Goal: Task Accomplishment & Management: Complete application form

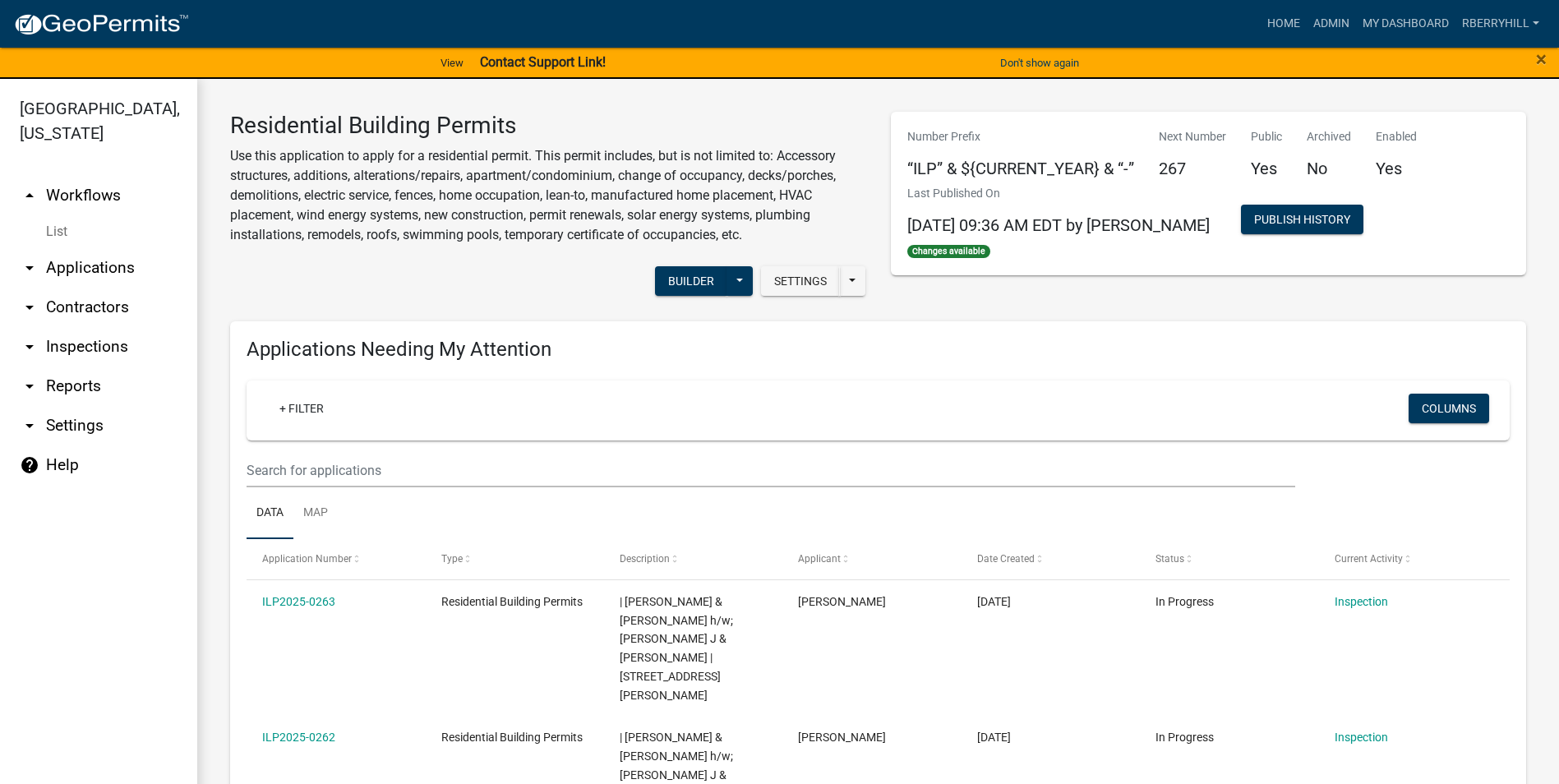
scroll to position [987, 0]
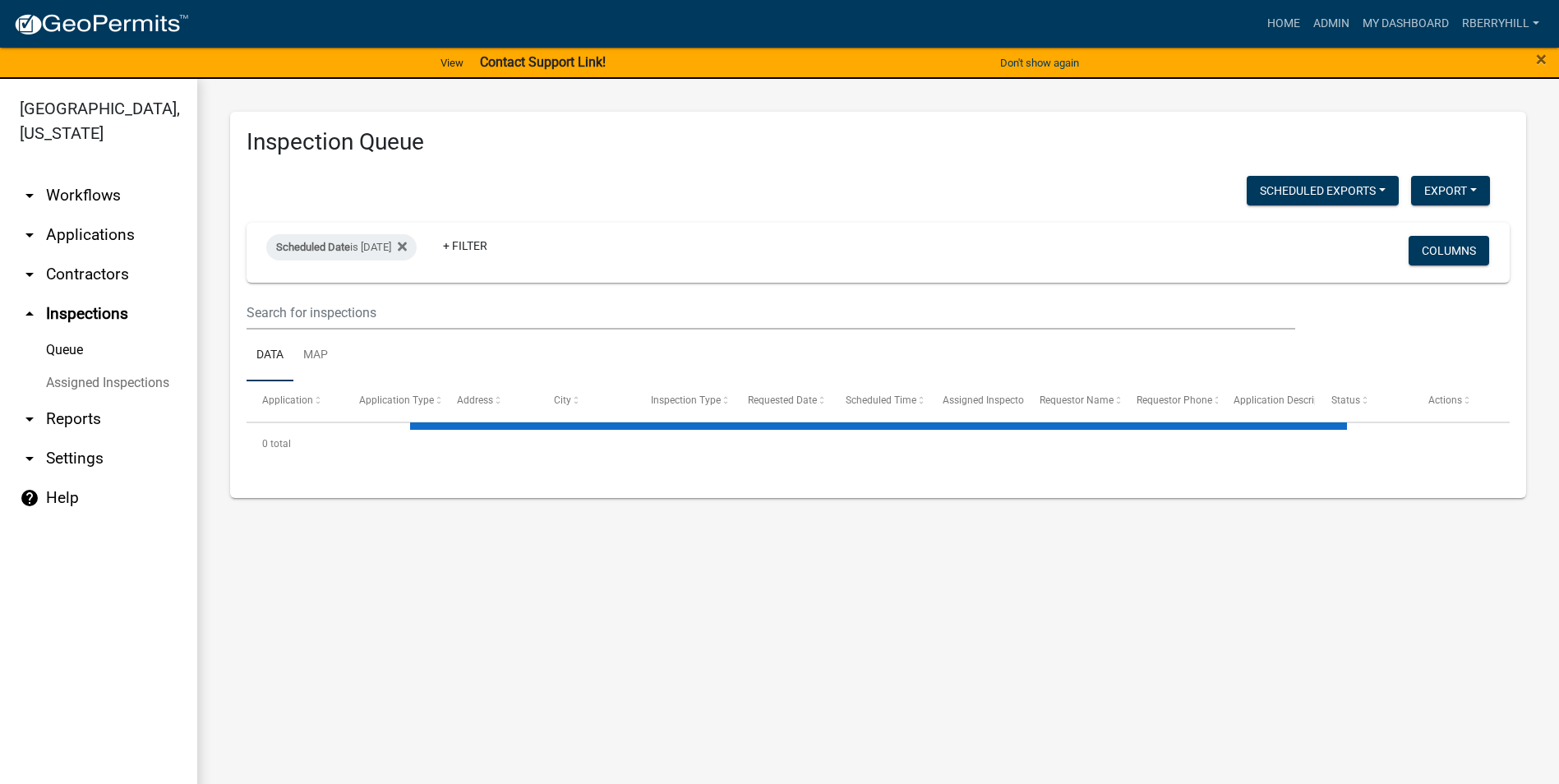
select select "1: 25"
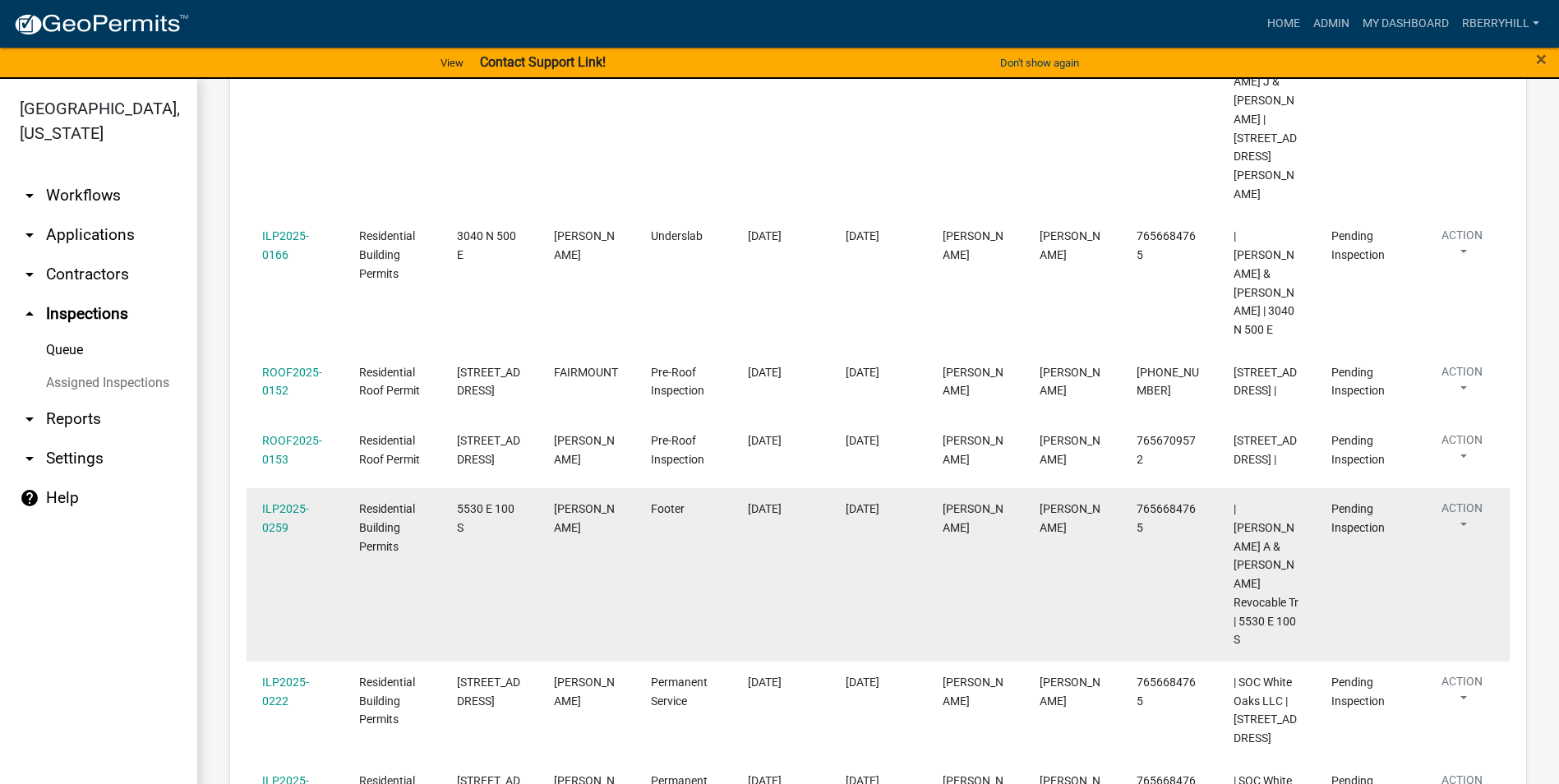
scroll to position [904, 0]
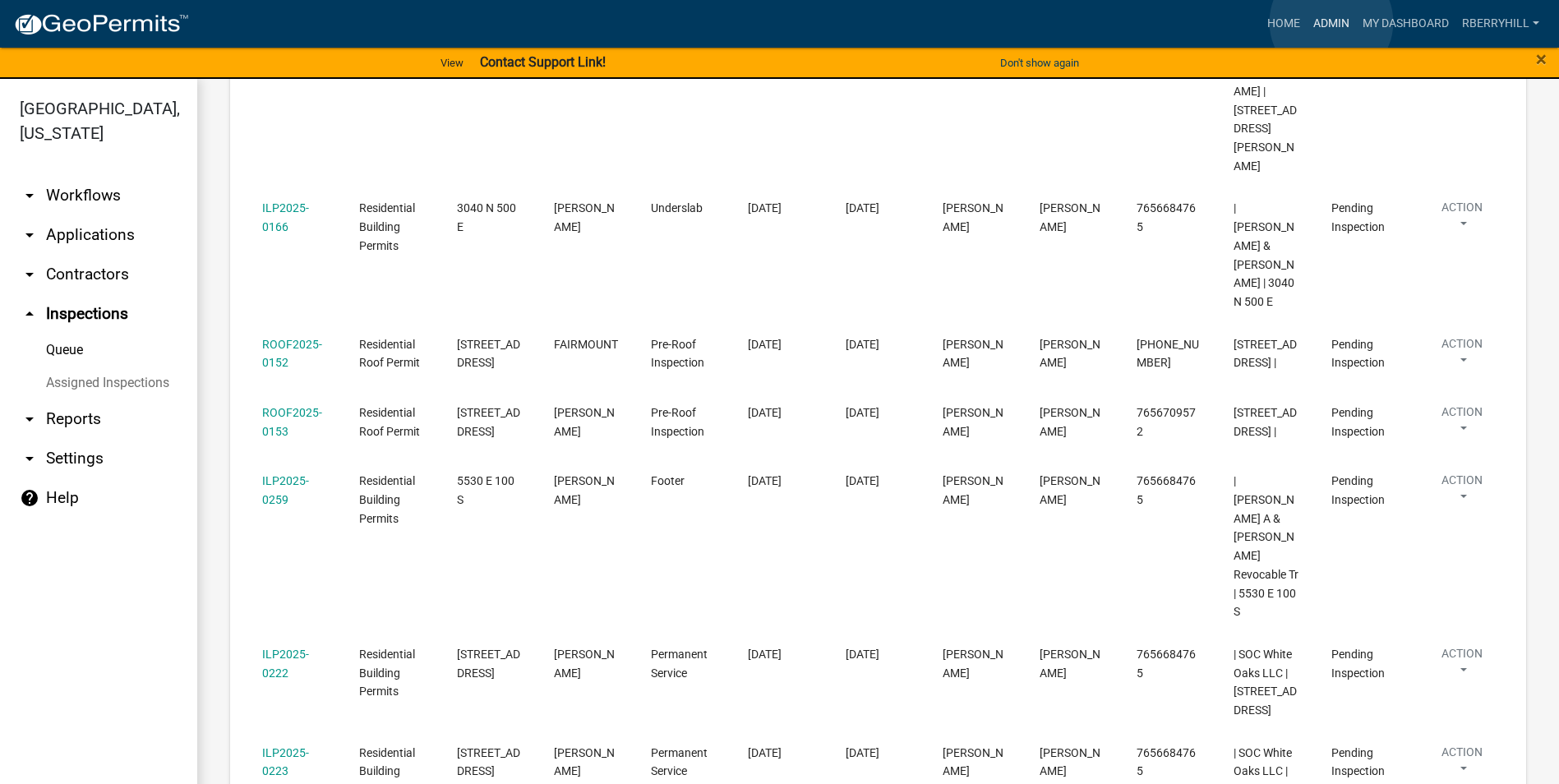
click at [1332, 22] on link "Admin" at bounding box center [1332, 24] width 50 height 31
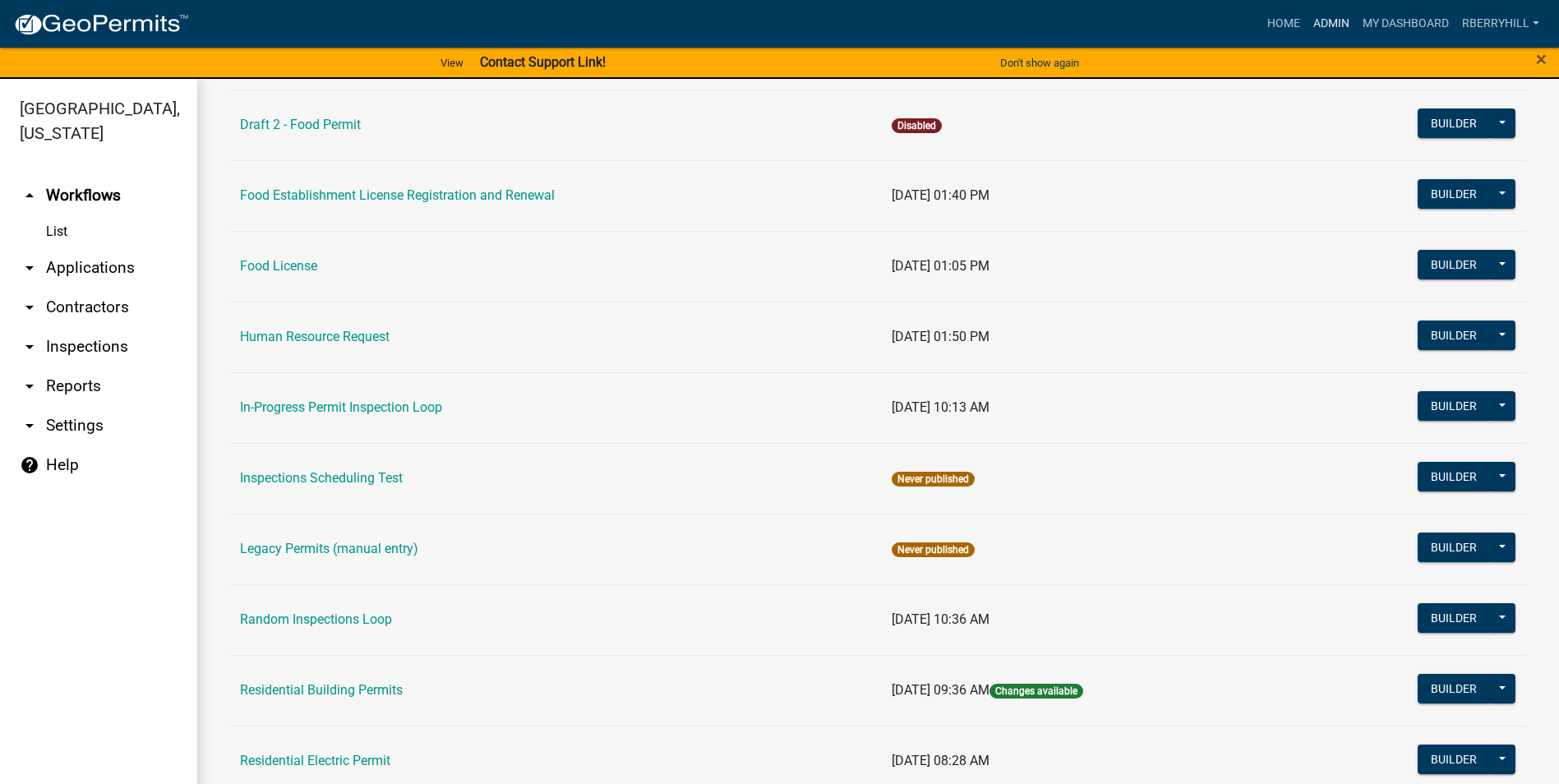
scroll to position [1396, 0]
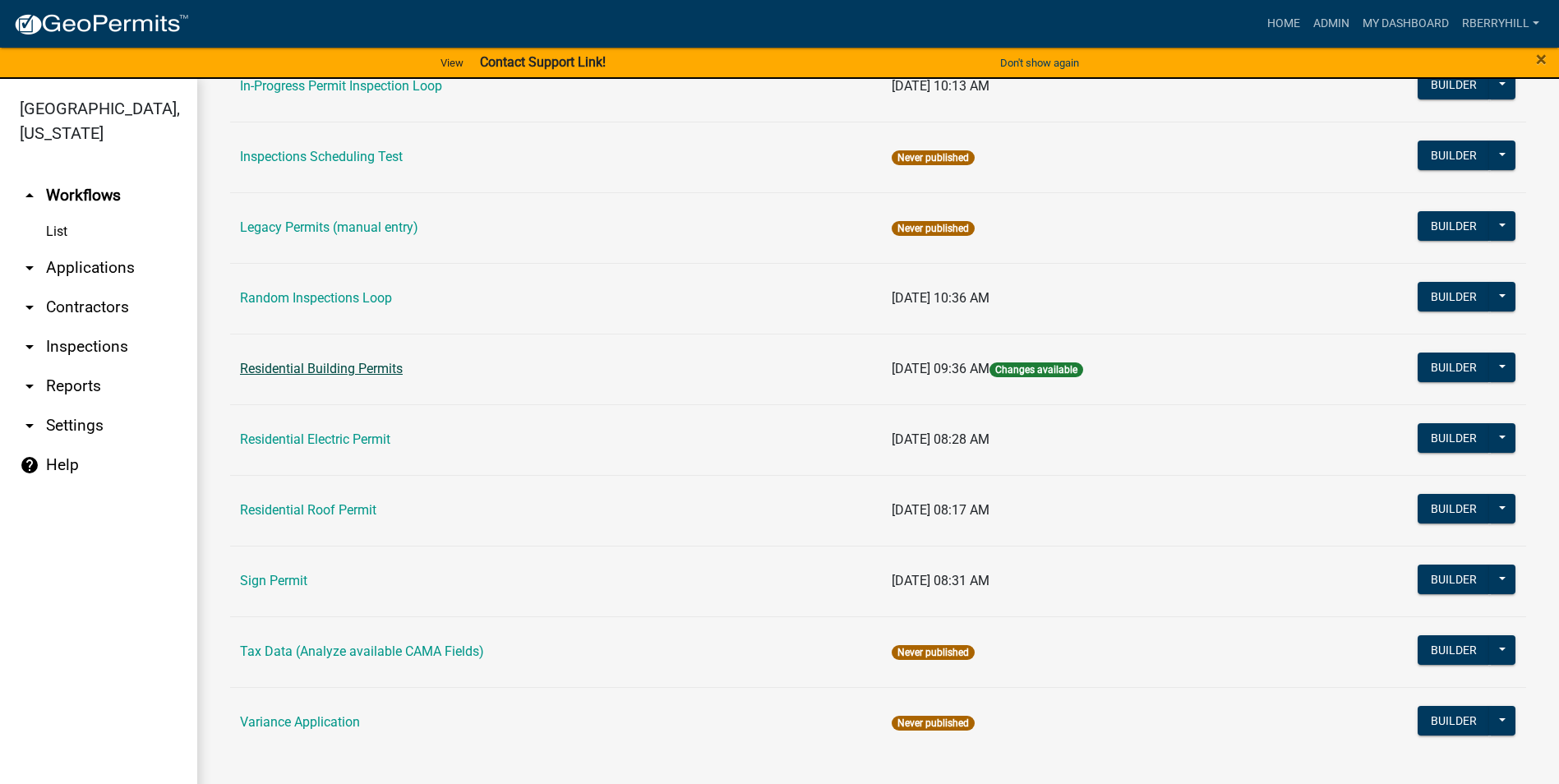
click at [329, 369] on link "Residential Building Permits" at bounding box center [321, 369] width 162 height 16
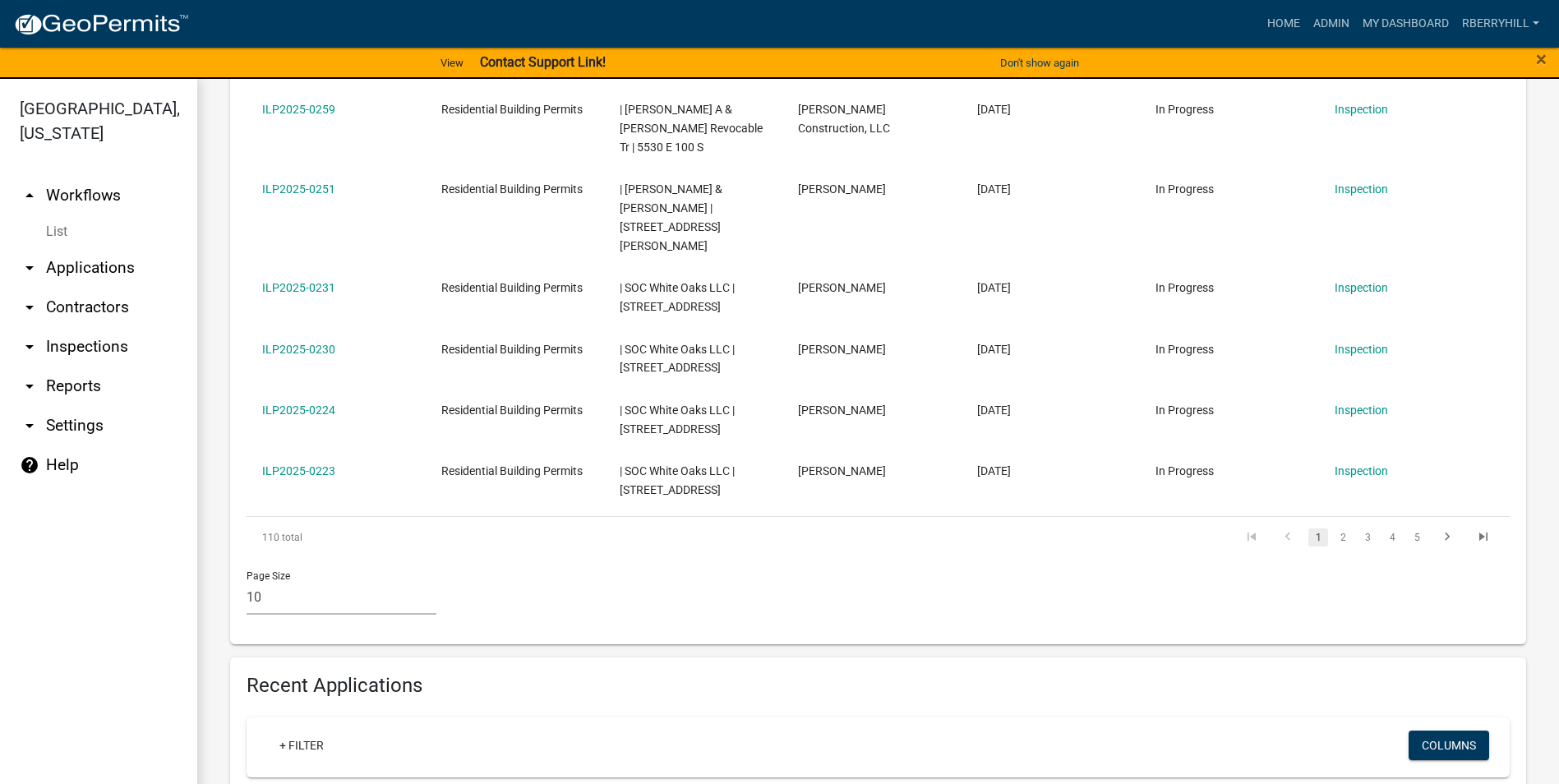
scroll to position [987, 0]
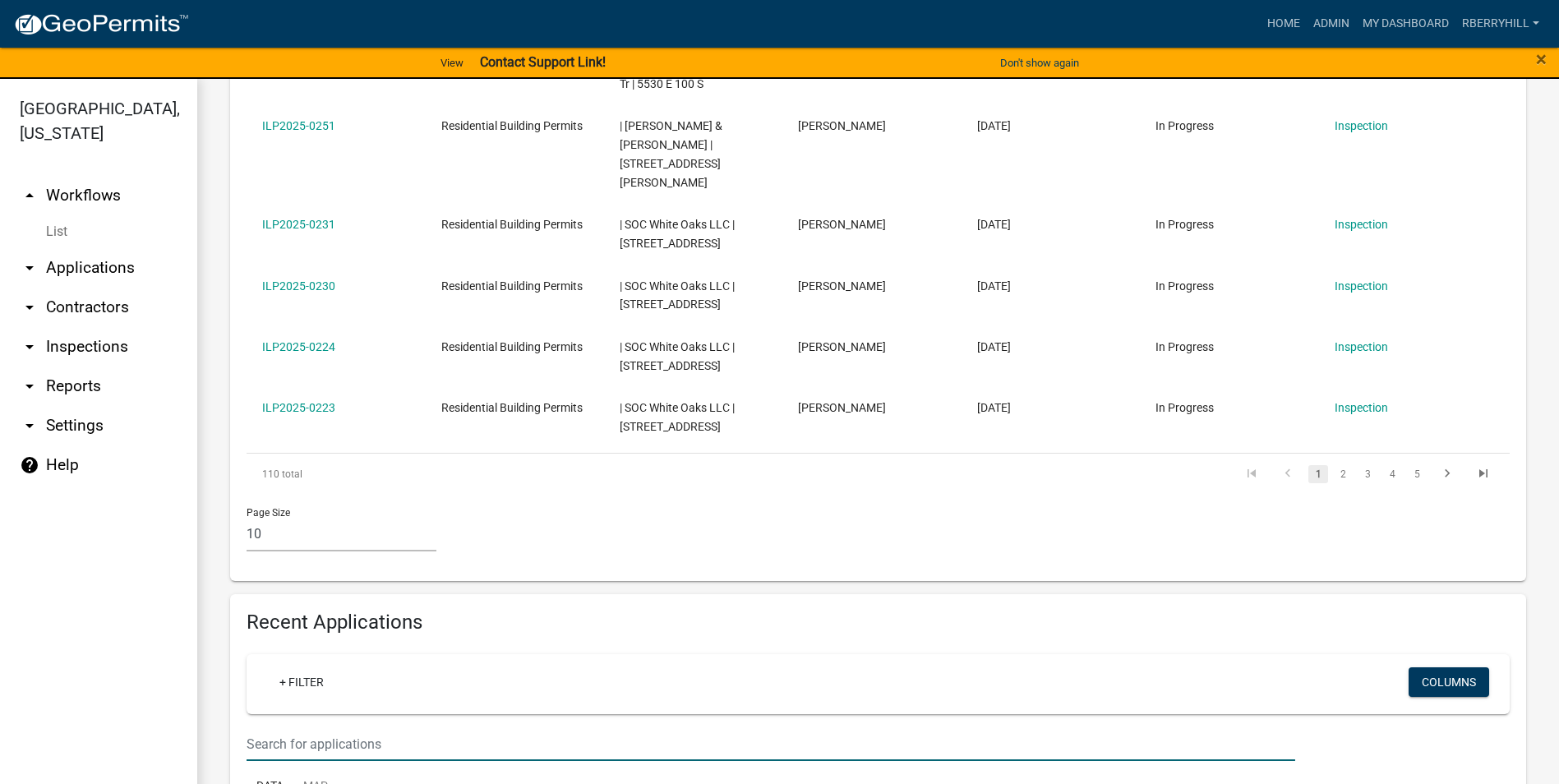
click at [273, 727] on input "text" at bounding box center [771, 744] width 1049 height 34
type input "ILP2025-0216"
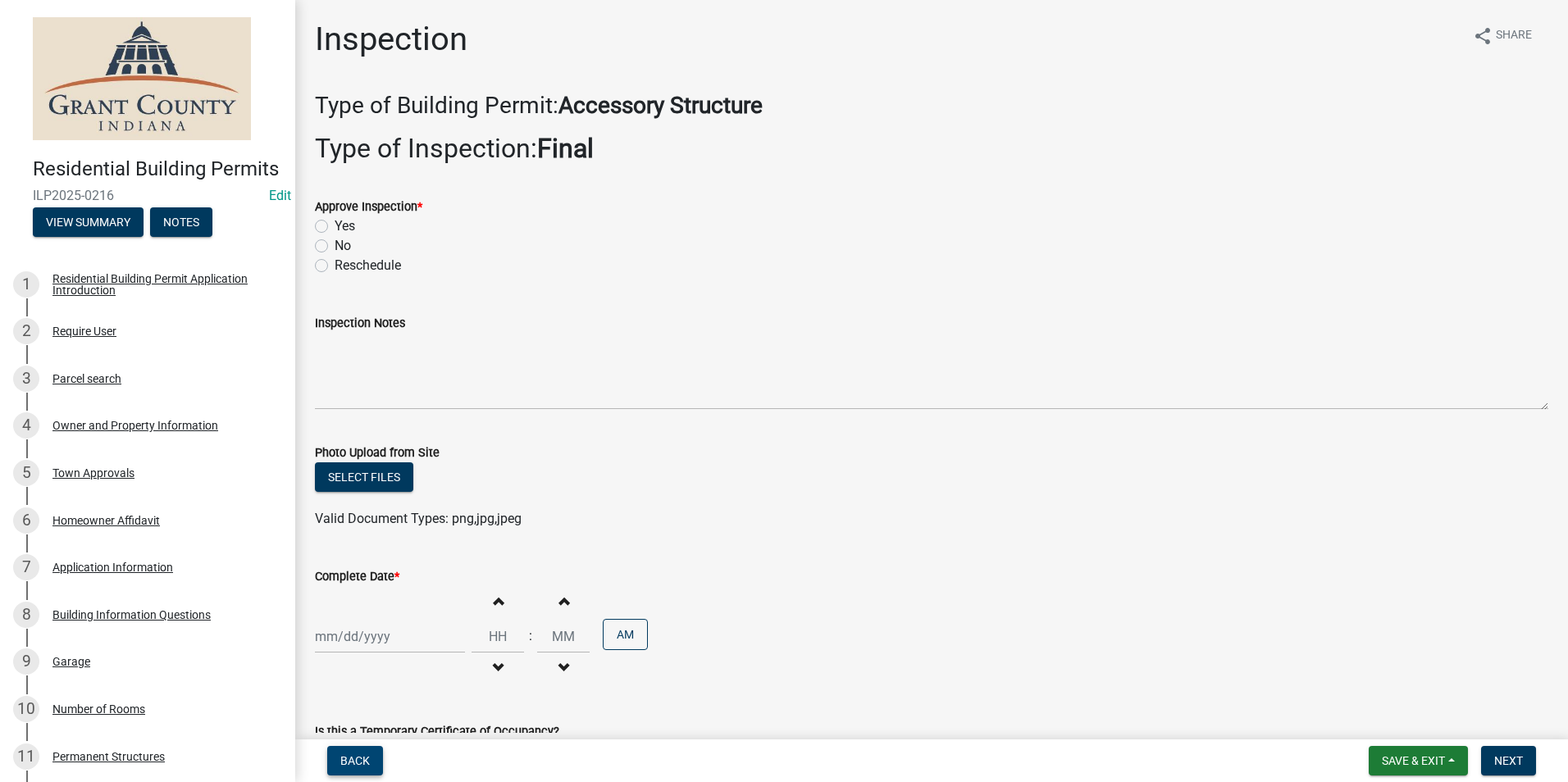
click at [360, 755] on span "Back" at bounding box center [355, 761] width 29 height 13
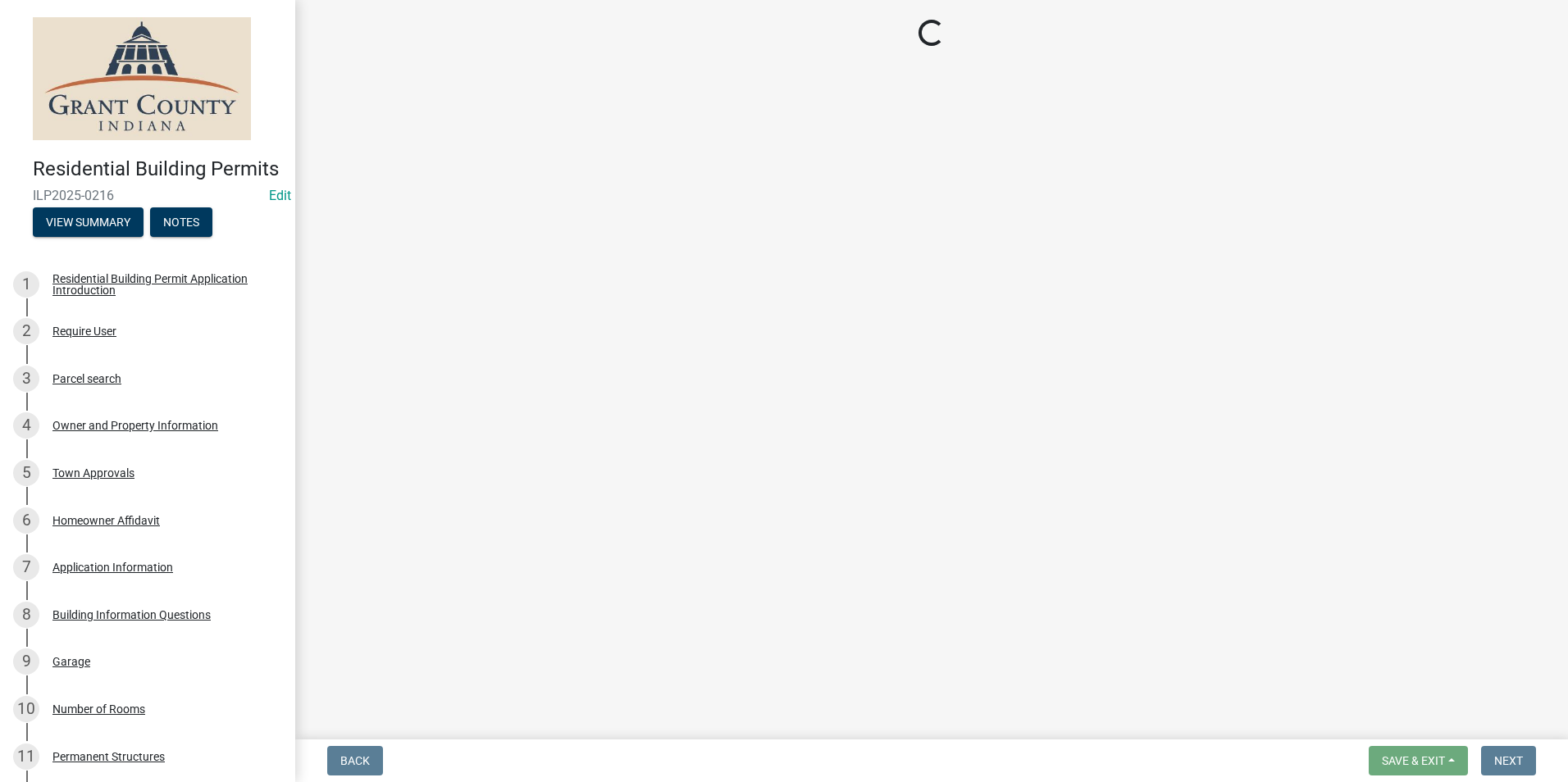
select select "d7f9a44a-d2ea-4d3c-83b3-1aa71c950bd5"
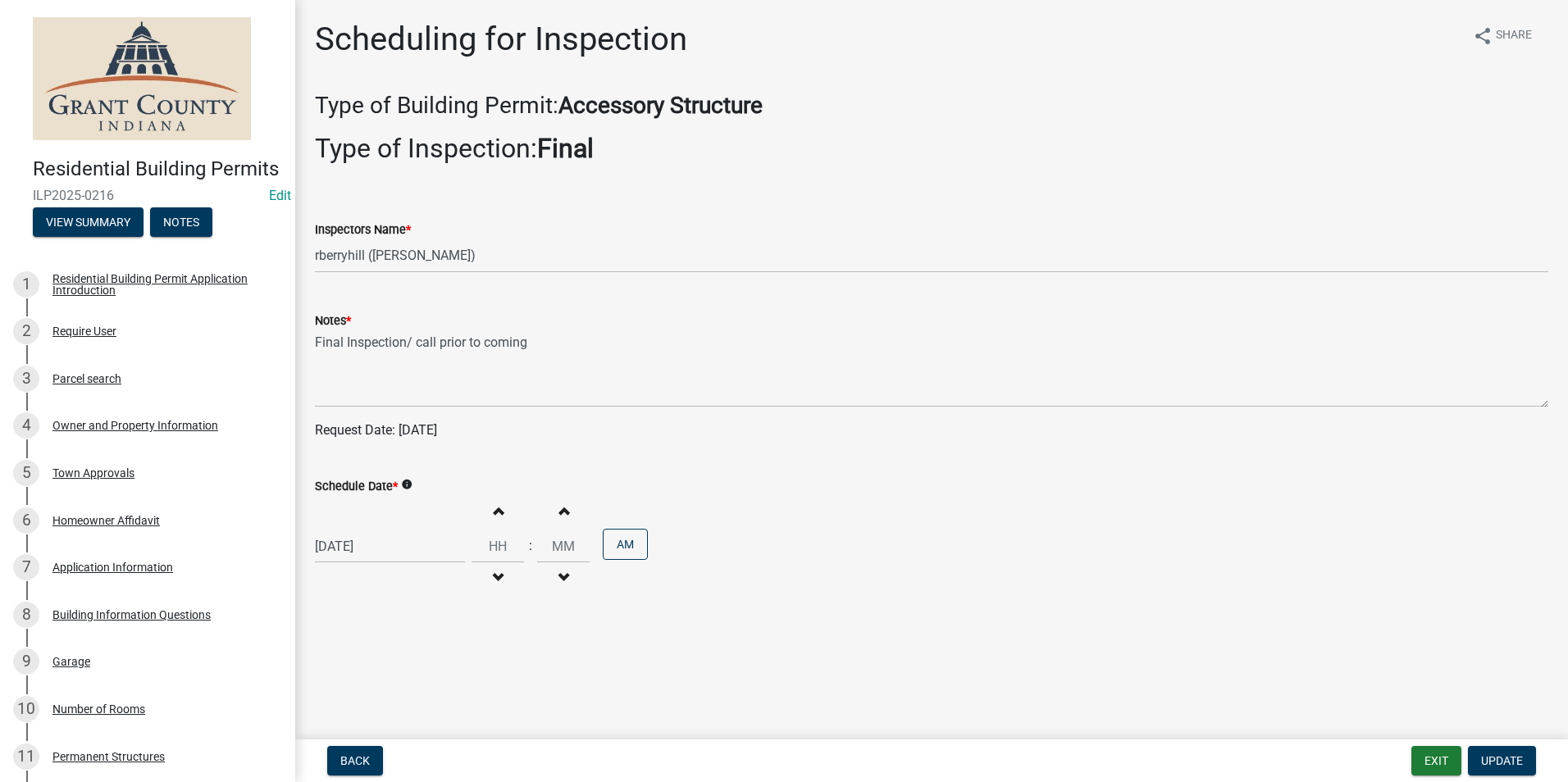
select select "9"
select select "2025"
click at [360, 552] on div "09/17/2025 Jan Feb Mar Apr May Jun Jul Aug Sep Oct Nov Dec 1525 1526 1527 1528 …" at bounding box center [390, 546] width 150 height 34
click at [438, 434] on div "19" at bounding box center [436, 433] width 27 height 27
type input "09/19/2025"
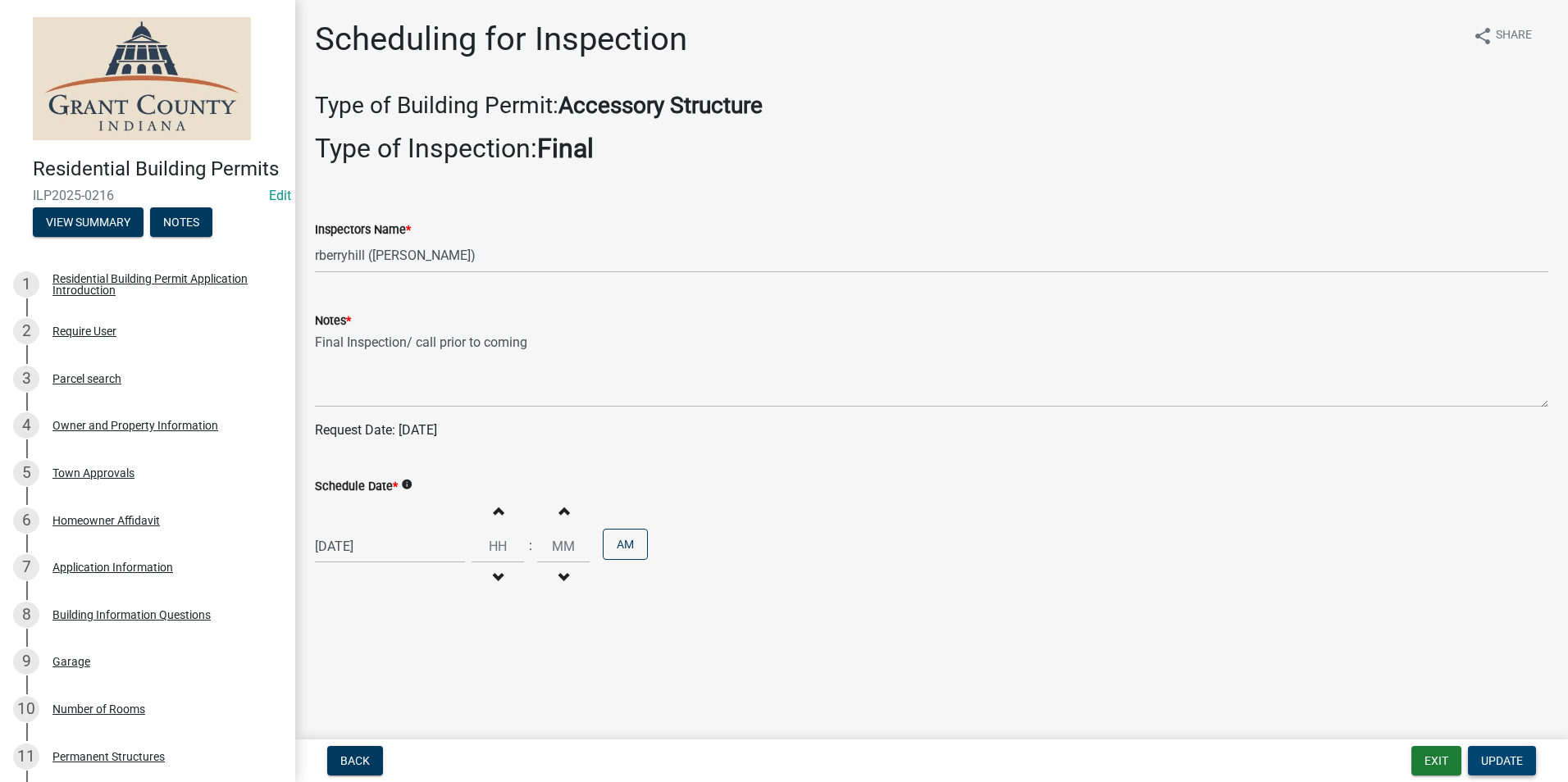
click at [1512, 759] on span "Update" at bounding box center [1502, 761] width 42 height 13
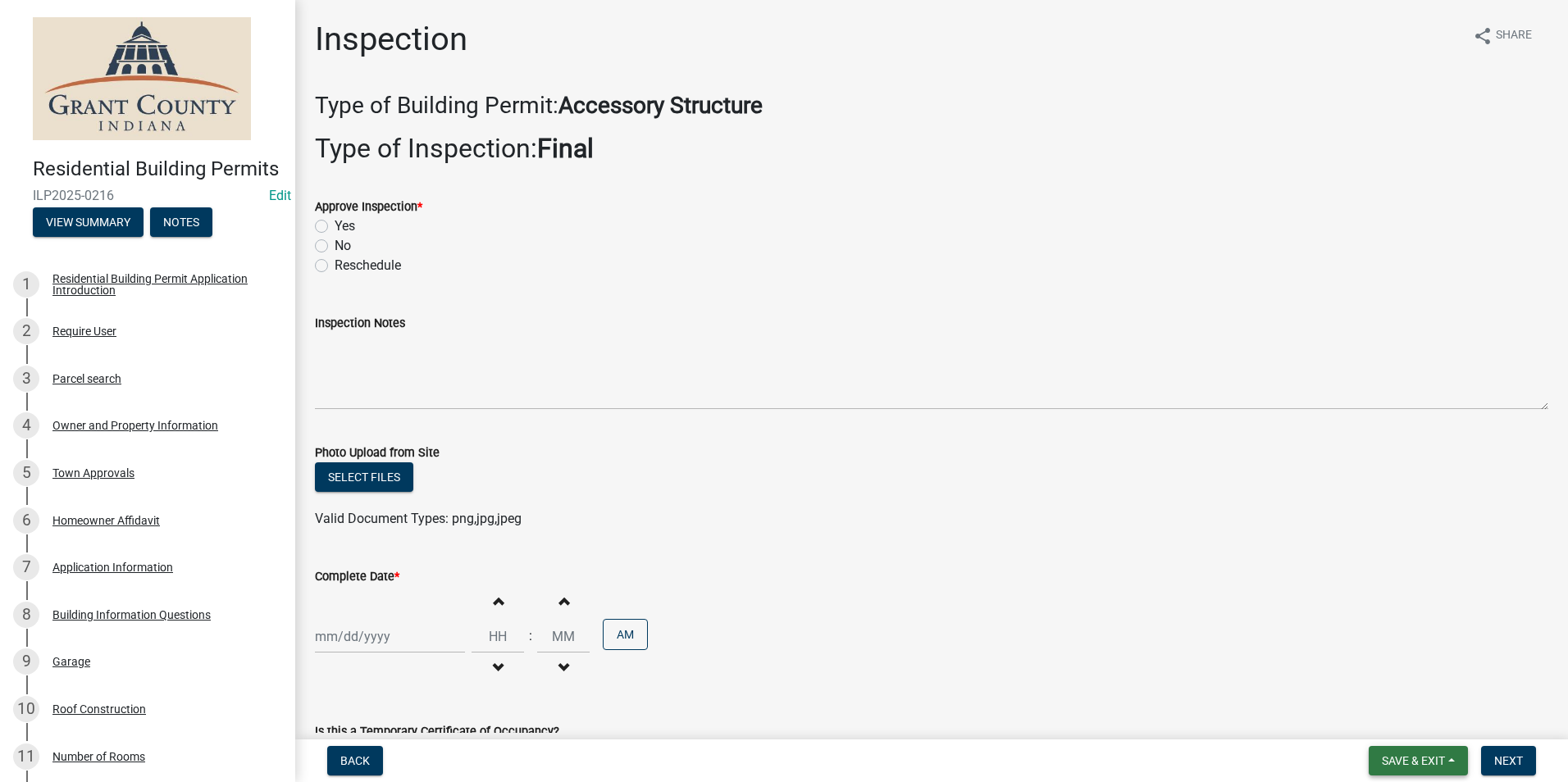
drag, startPoint x: 1409, startPoint y: 762, endPoint x: 1402, endPoint y: 747, distance: 16.6
click at [1409, 758] on span "Save & Exit" at bounding box center [1412, 761] width 63 height 13
click at [1392, 724] on button "Save & Exit" at bounding box center [1402, 718] width 131 height 39
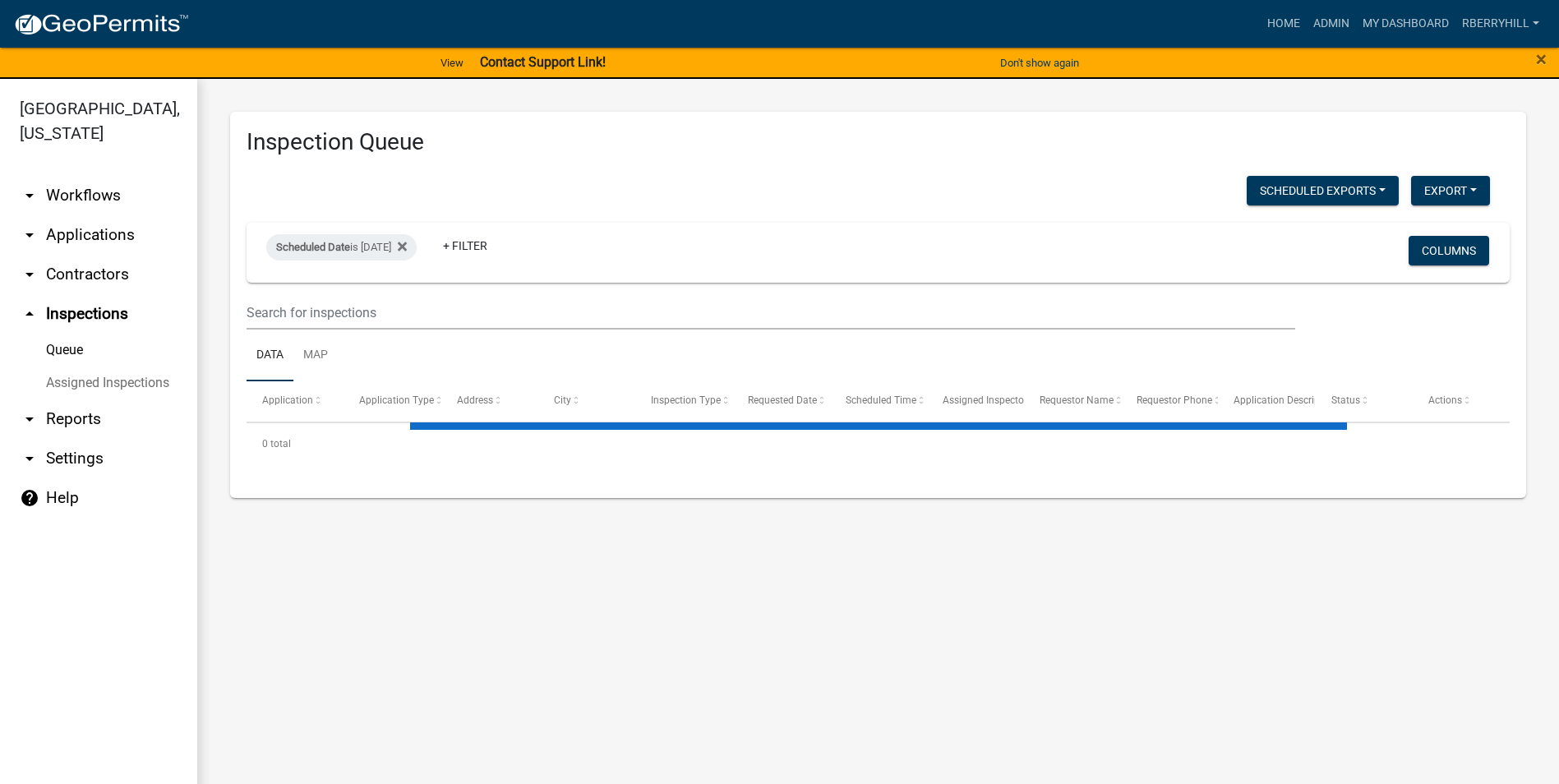
select select "1: 25"
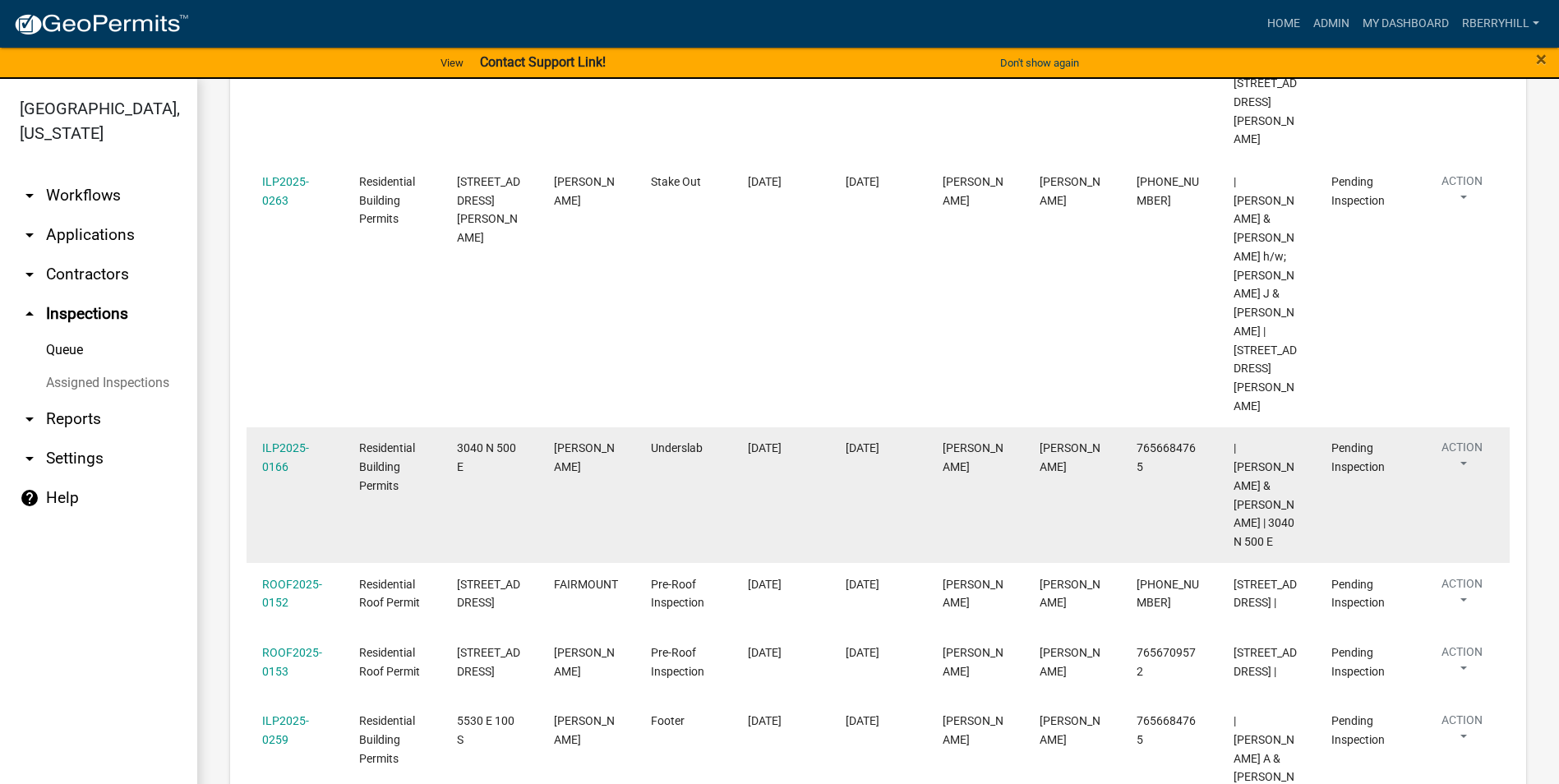
scroll to position [657, 0]
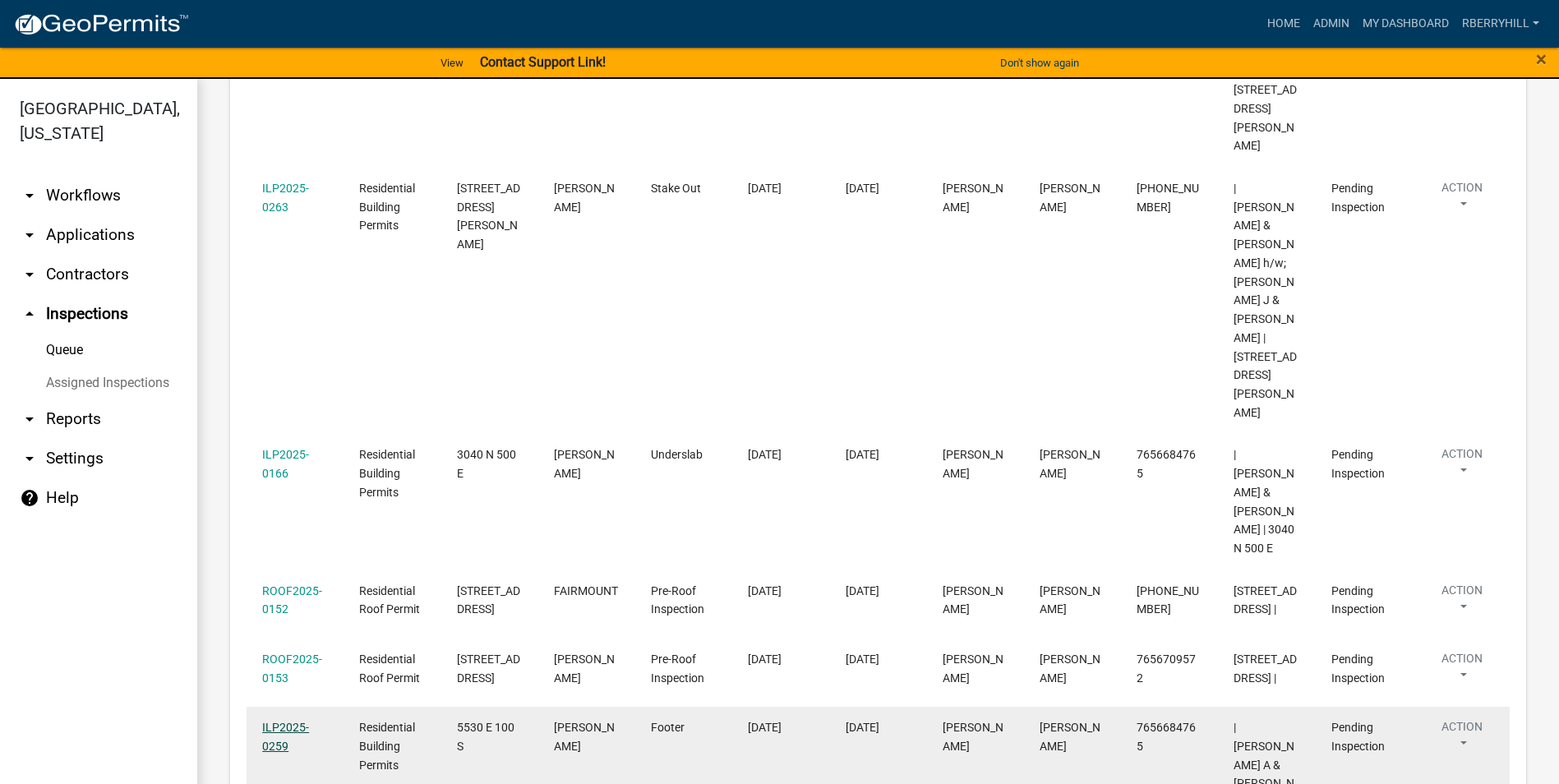
click at [286, 721] on link "ILP2025-0259" at bounding box center [285, 736] width 47 height 32
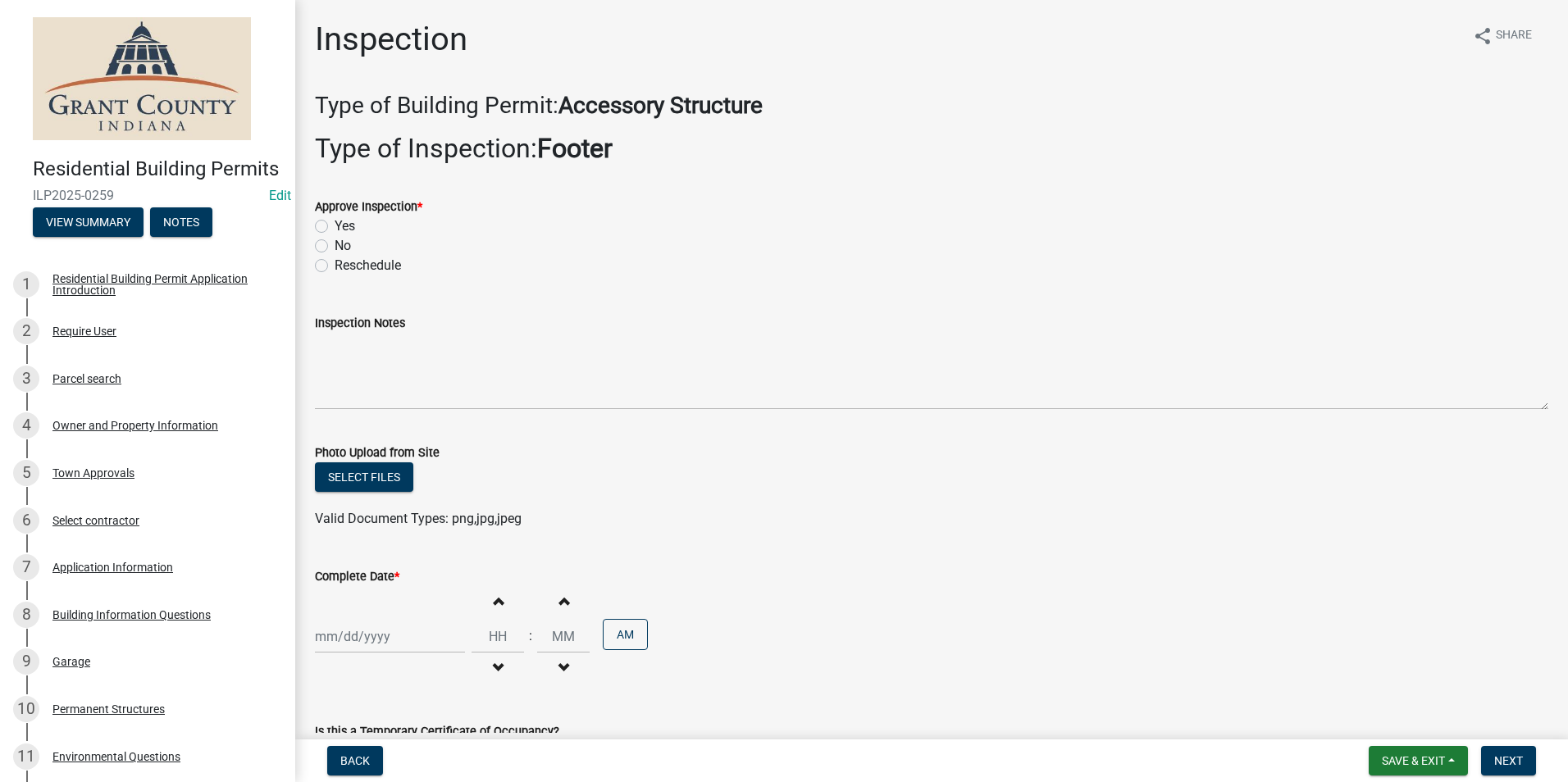
click at [335, 225] on label "Yes" at bounding box center [345, 227] width 20 height 20
click at [335, 225] on input "Yes" at bounding box center [340, 222] width 11 height 11
radio input "true"
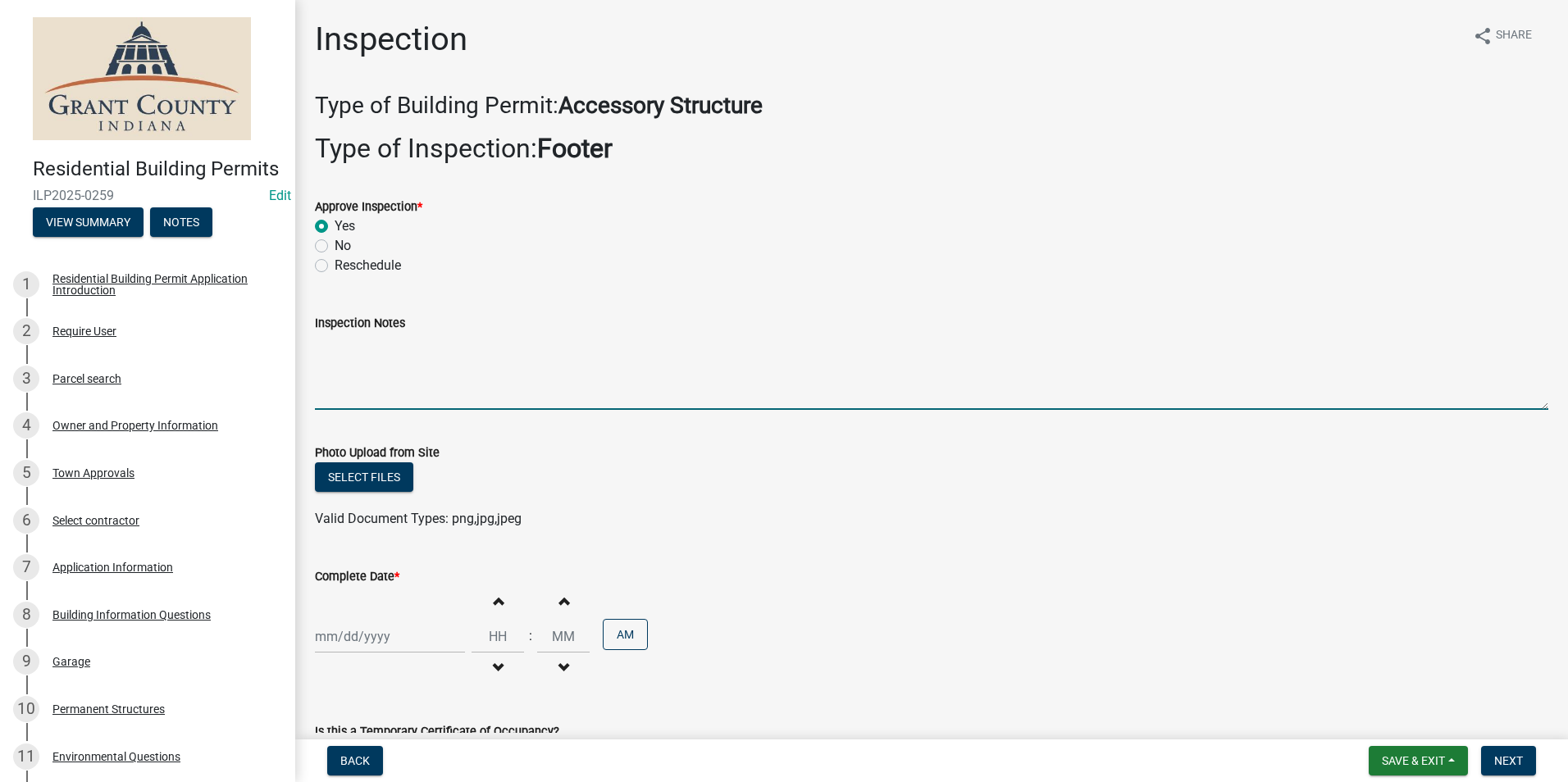
click at [328, 359] on textarea "Inspection Notes" at bounding box center [931, 371] width 1233 height 77
type textarea "Width, depth and rebar meet code requirements."
select select "9"
select select "2025"
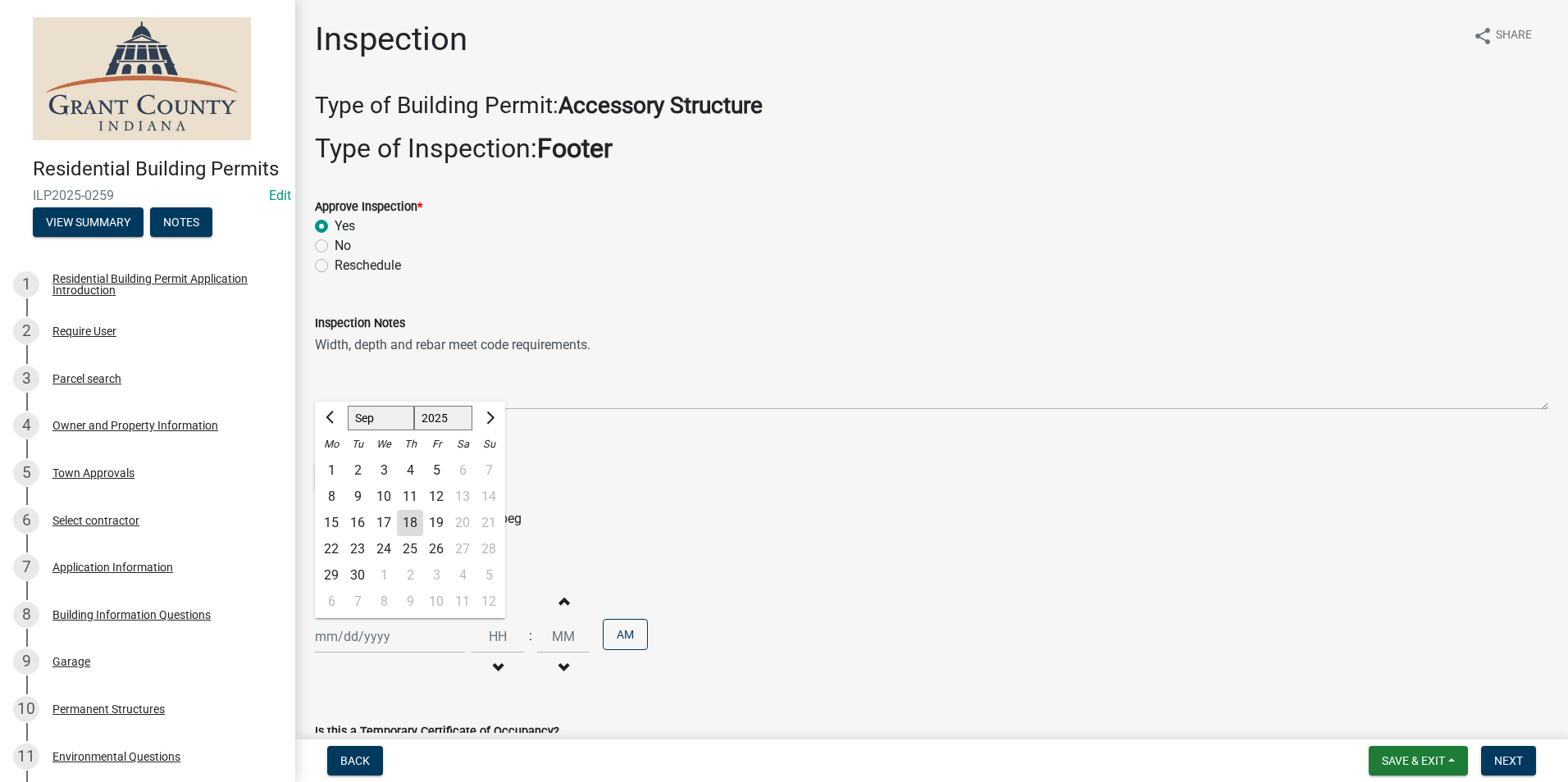
click at [351, 638] on div "[PERSON_NAME] Feb Mar Apr [PERSON_NAME][DATE] Oct Nov [DATE] 1526 1527 1528 152…" at bounding box center [390, 637] width 150 height 34
click at [412, 523] on div "18" at bounding box center [410, 523] width 27 height 27
type input "[DATE]"
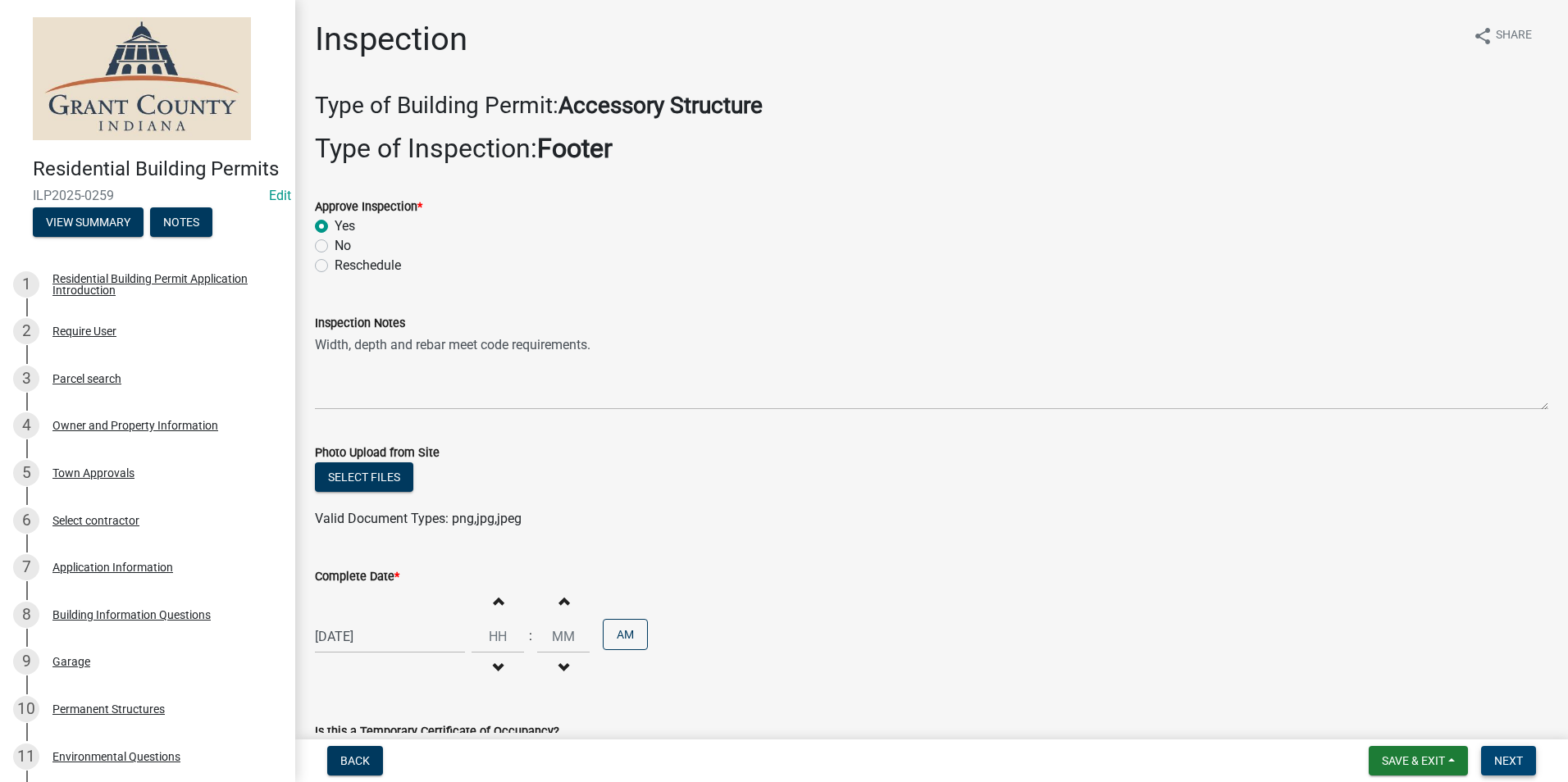
click at [1513, 757] on span "Next" at bounding box center [1508, 761] width 28 height 13
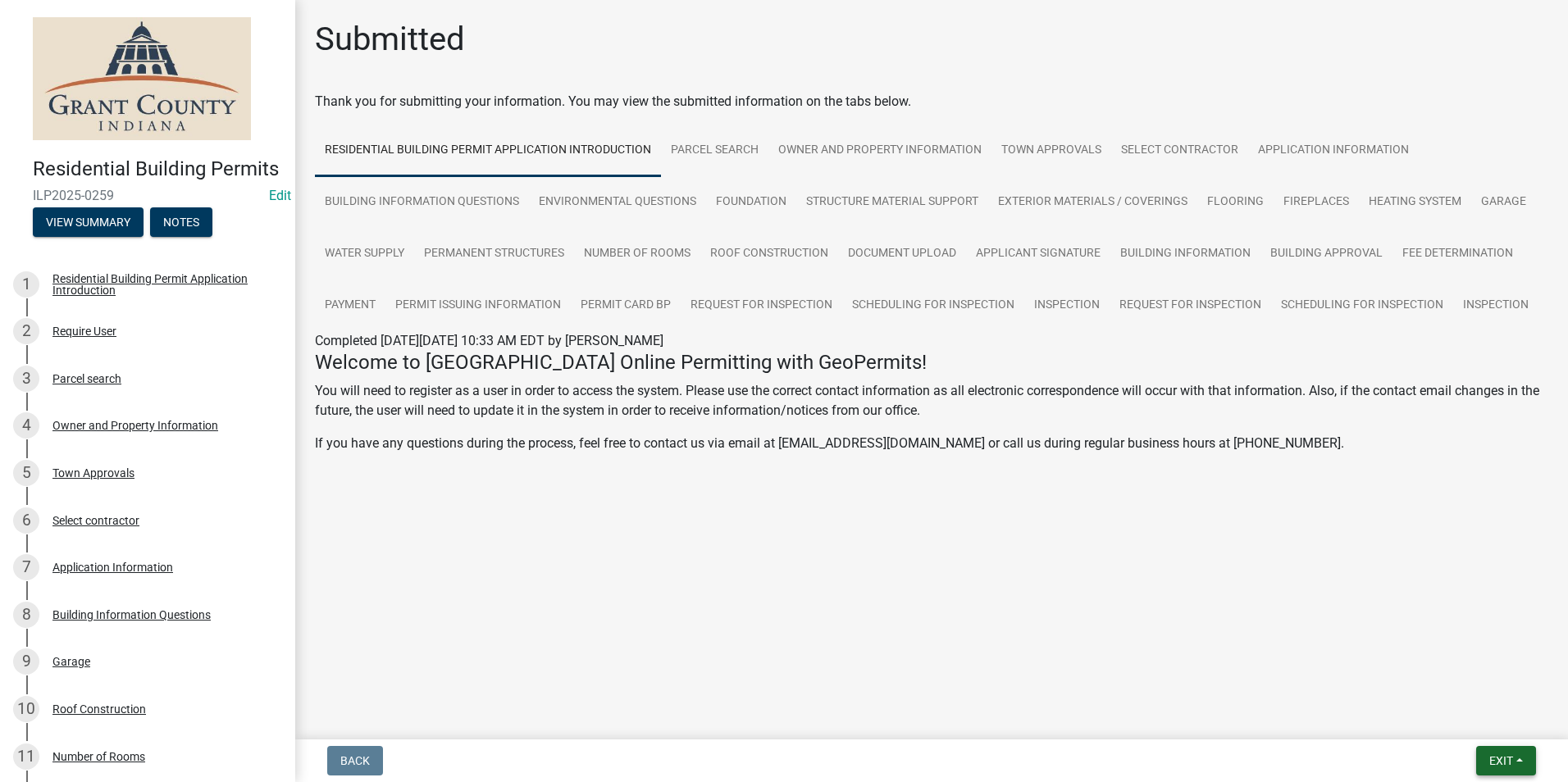
drag, startPoint x: 1497, startPoint y: 757, endPoint x: 1486, endPoint y: 743, distance: 17.8
click at [1493, 755] on span "Exit" at bounding box center [1501, 761] width 24 height 13
click at [1483, 723] on button "Save & Exit" at bounding box center [1469, 718] width 131 height 39
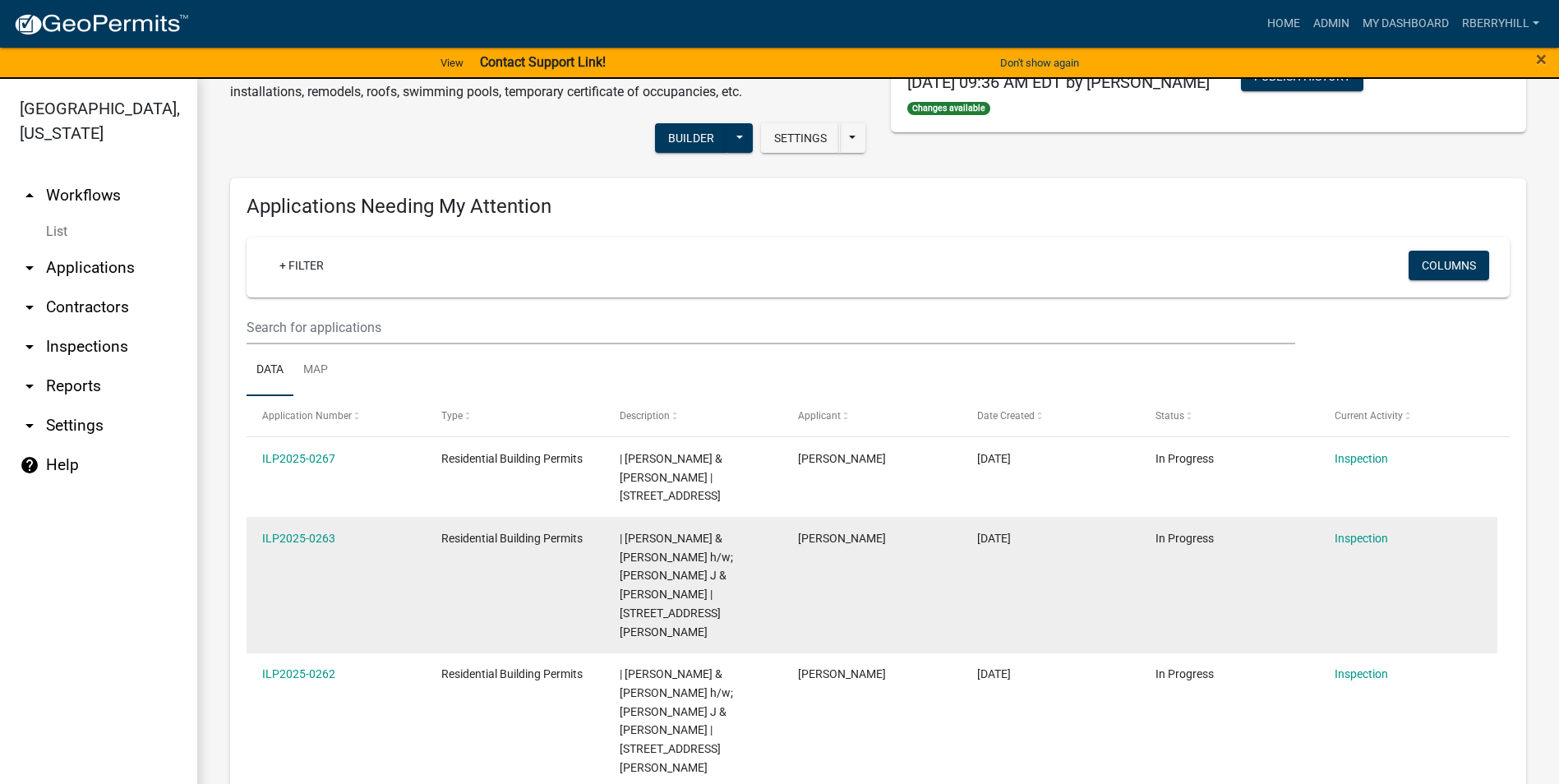
scroll to position [247, 0]
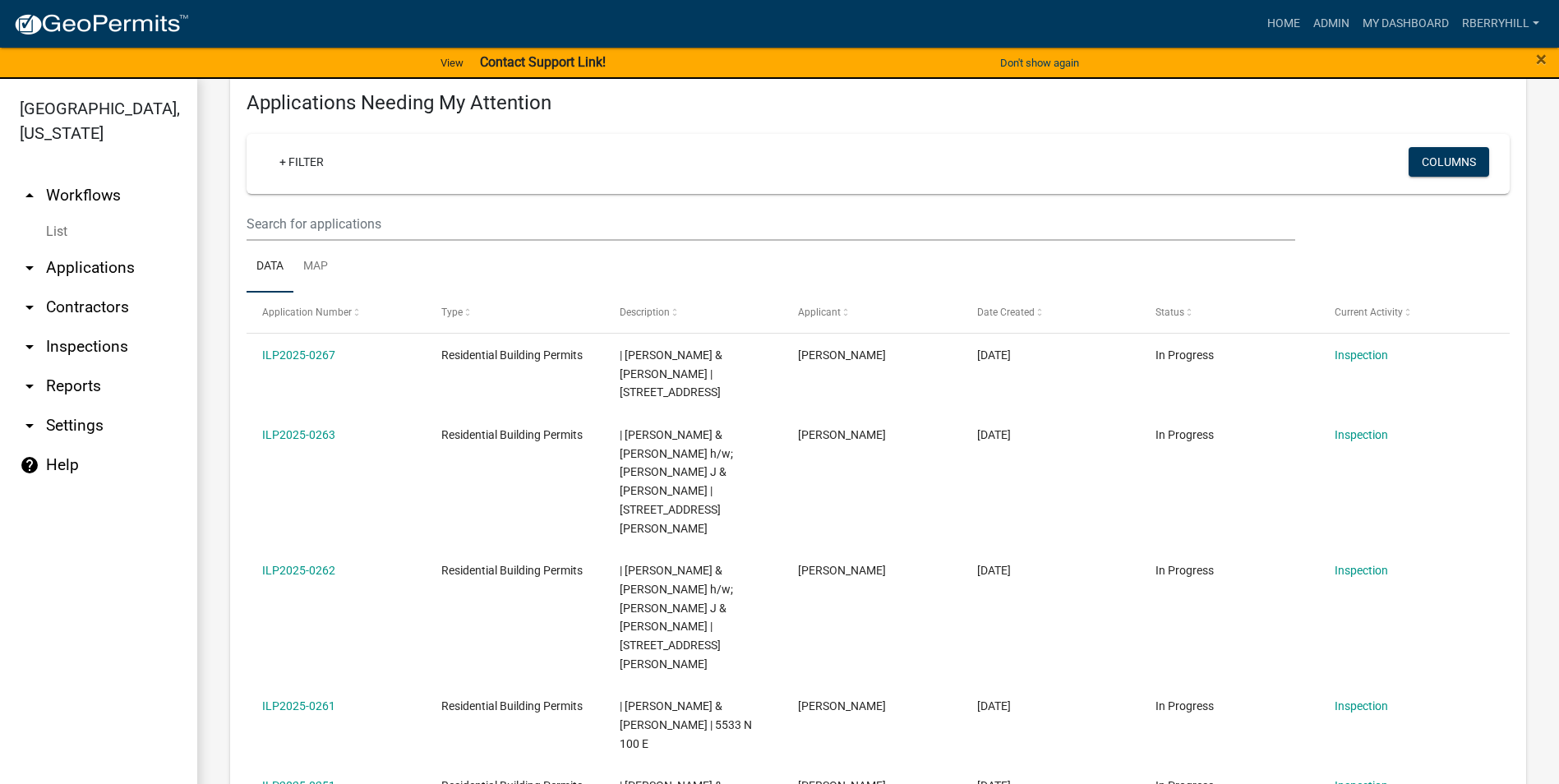
click at [80, 327] on link "arrow_drop_down Inspections" at bounding box center [98, 347] width 197 height 39
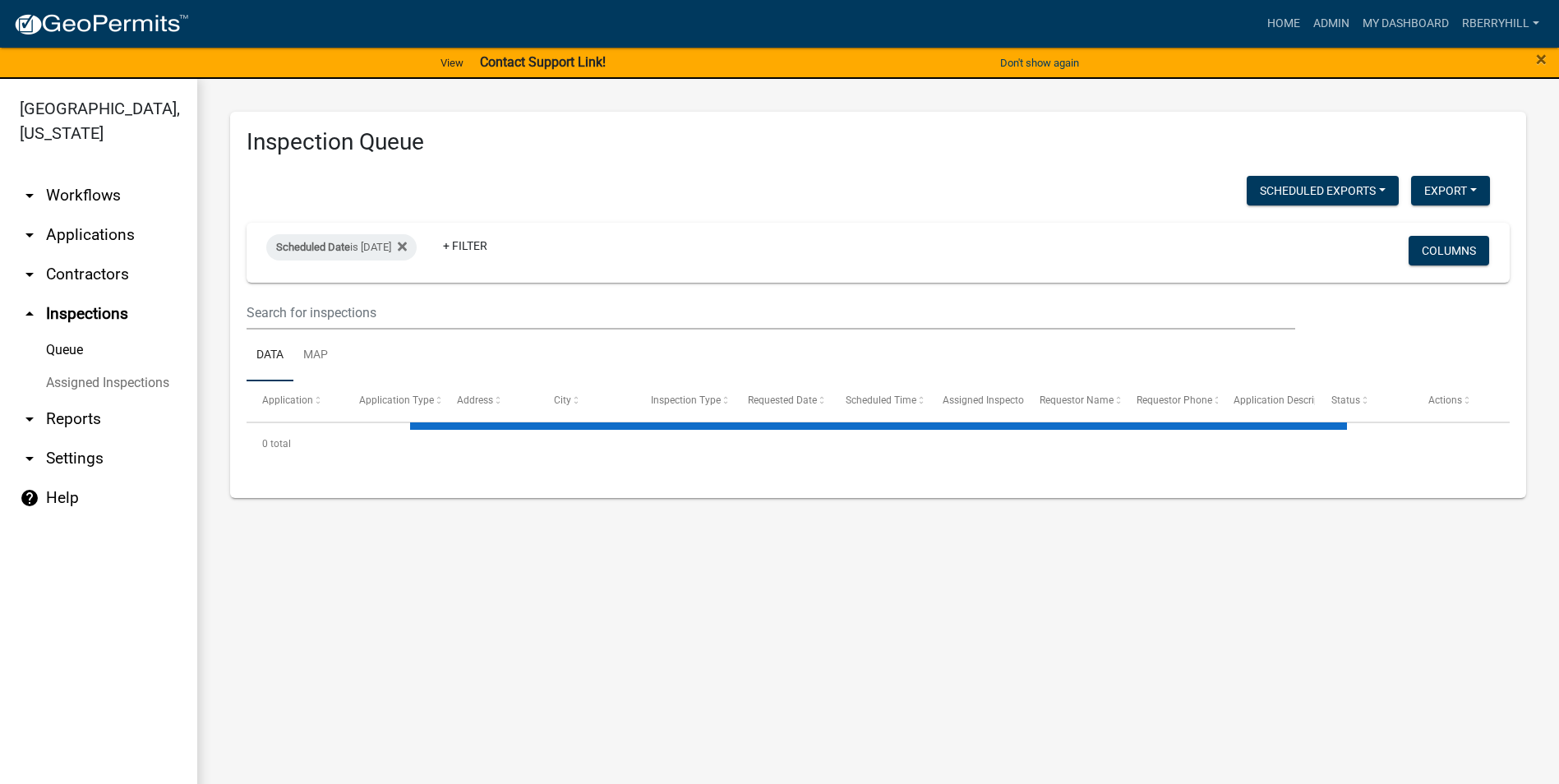
select select "1: 25"
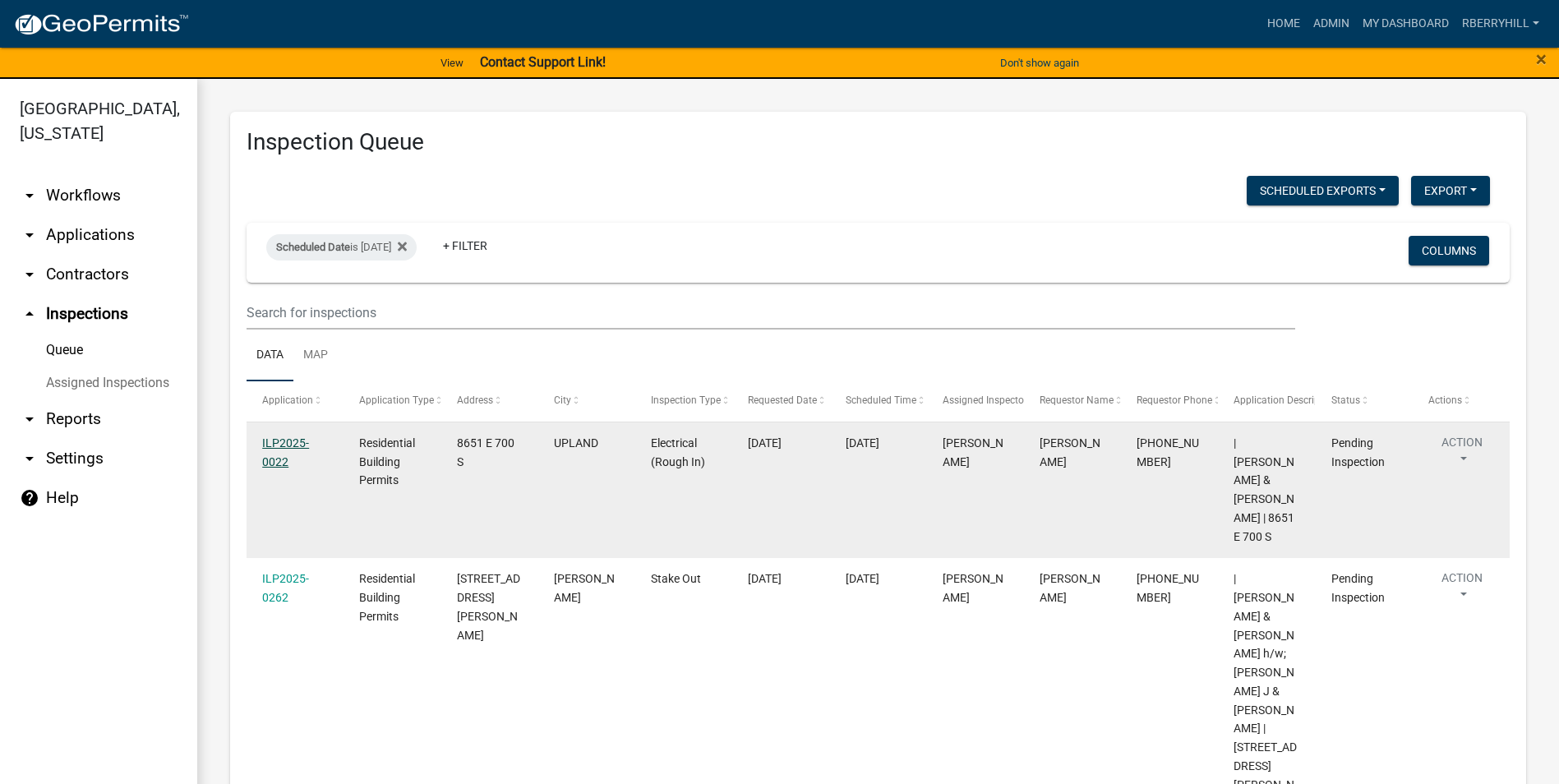
click at [292, 438] on link "ILP2025-0022" at bounding box center [285, 452] width 47 height 32
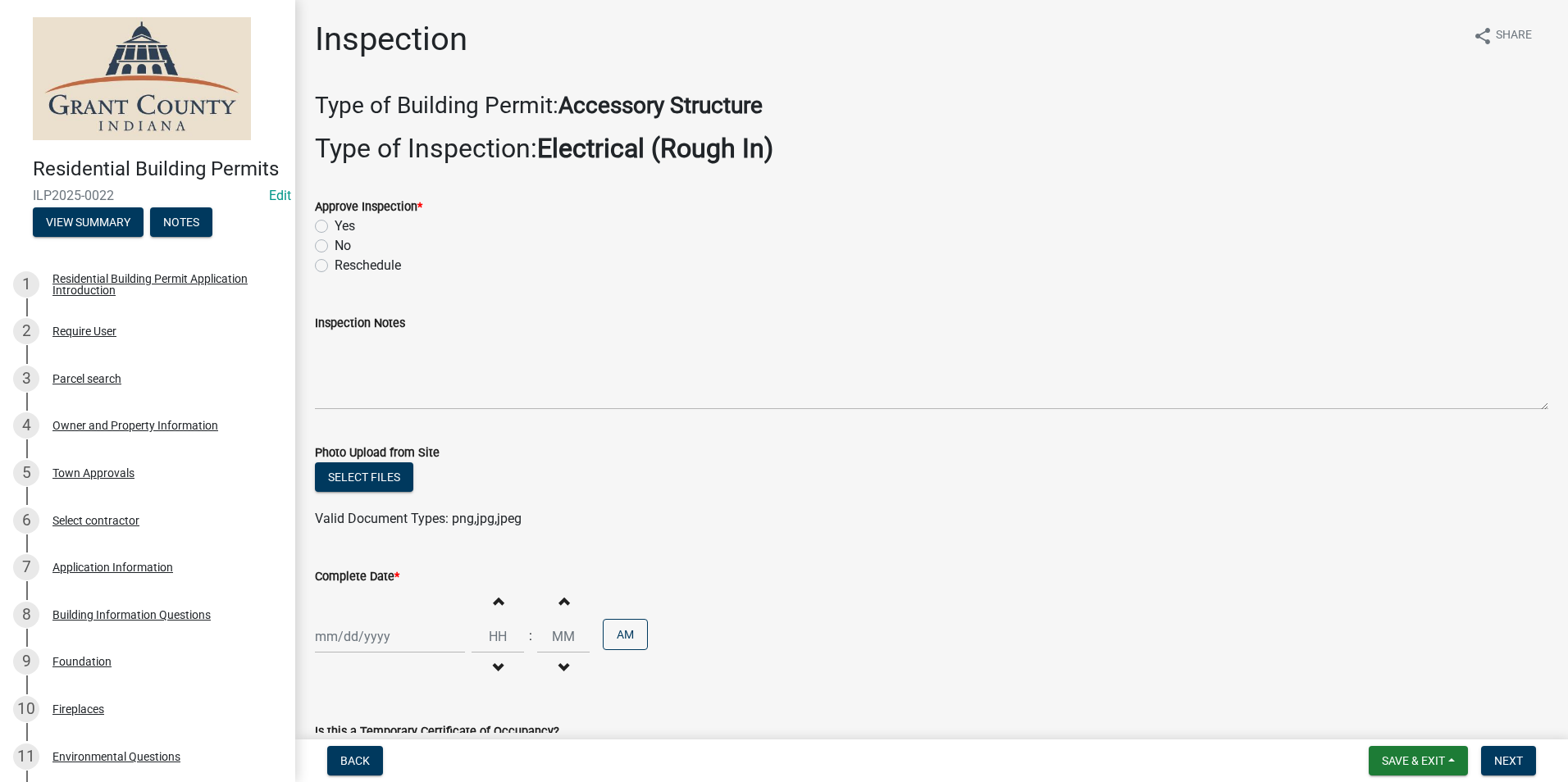
click at [335, 226] on label "Yes" at bounding box center [345, 227] width 20 height 20
click at [335, 226] on input "Yes" at bounding box center [340, 222] width 11 height 11
radio input "true"
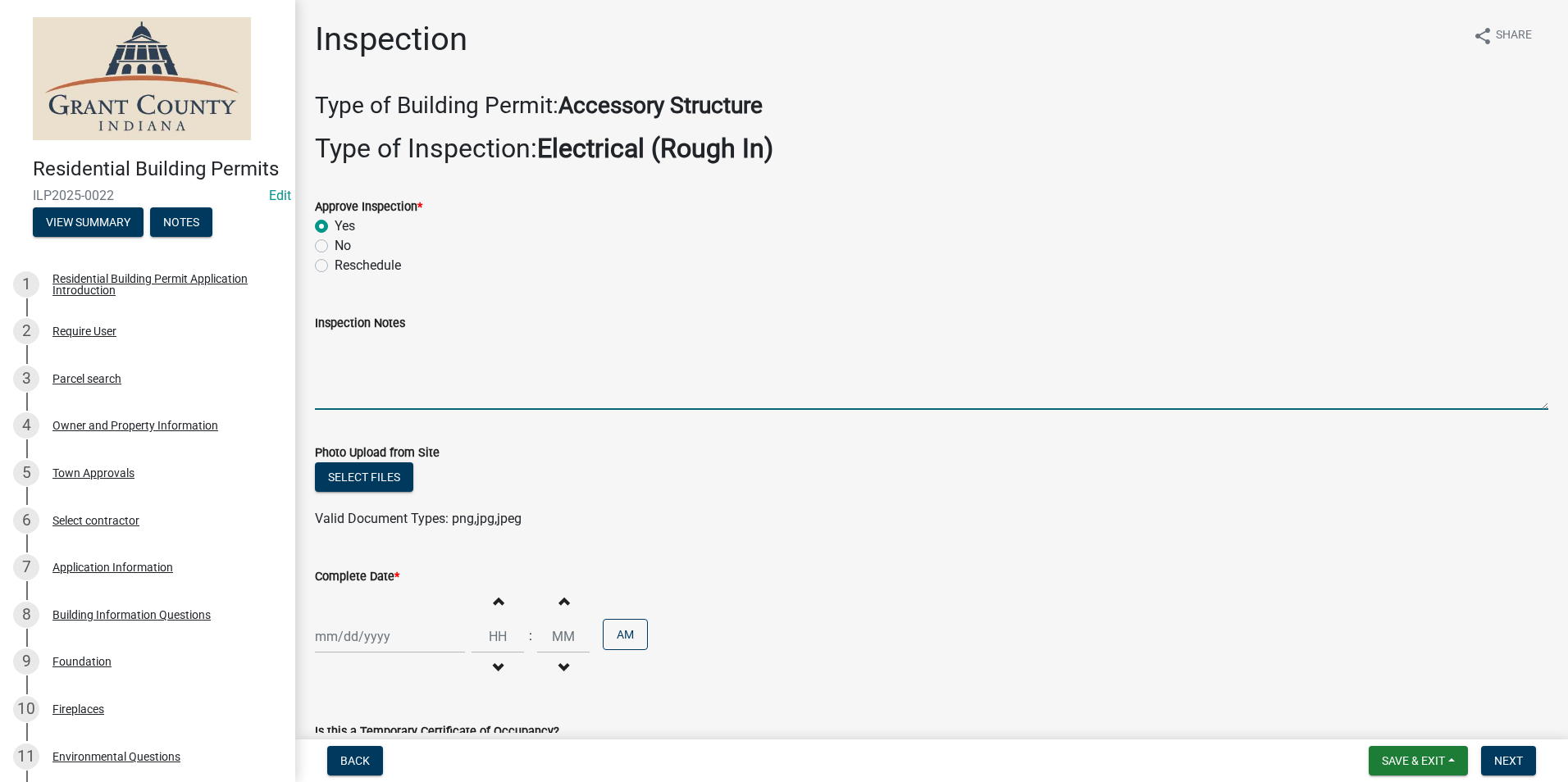
click at [331, 350] on textarea "Inspection Notes" at bounding box center [931, 371] width 1233 height 77
type textarea "Electric meets code requirements. Insulation and vapor barrier installed."
click at [352, 638] on div at bounding box center [390, 637] width 150 height 34
select select "9"
select select "2025"
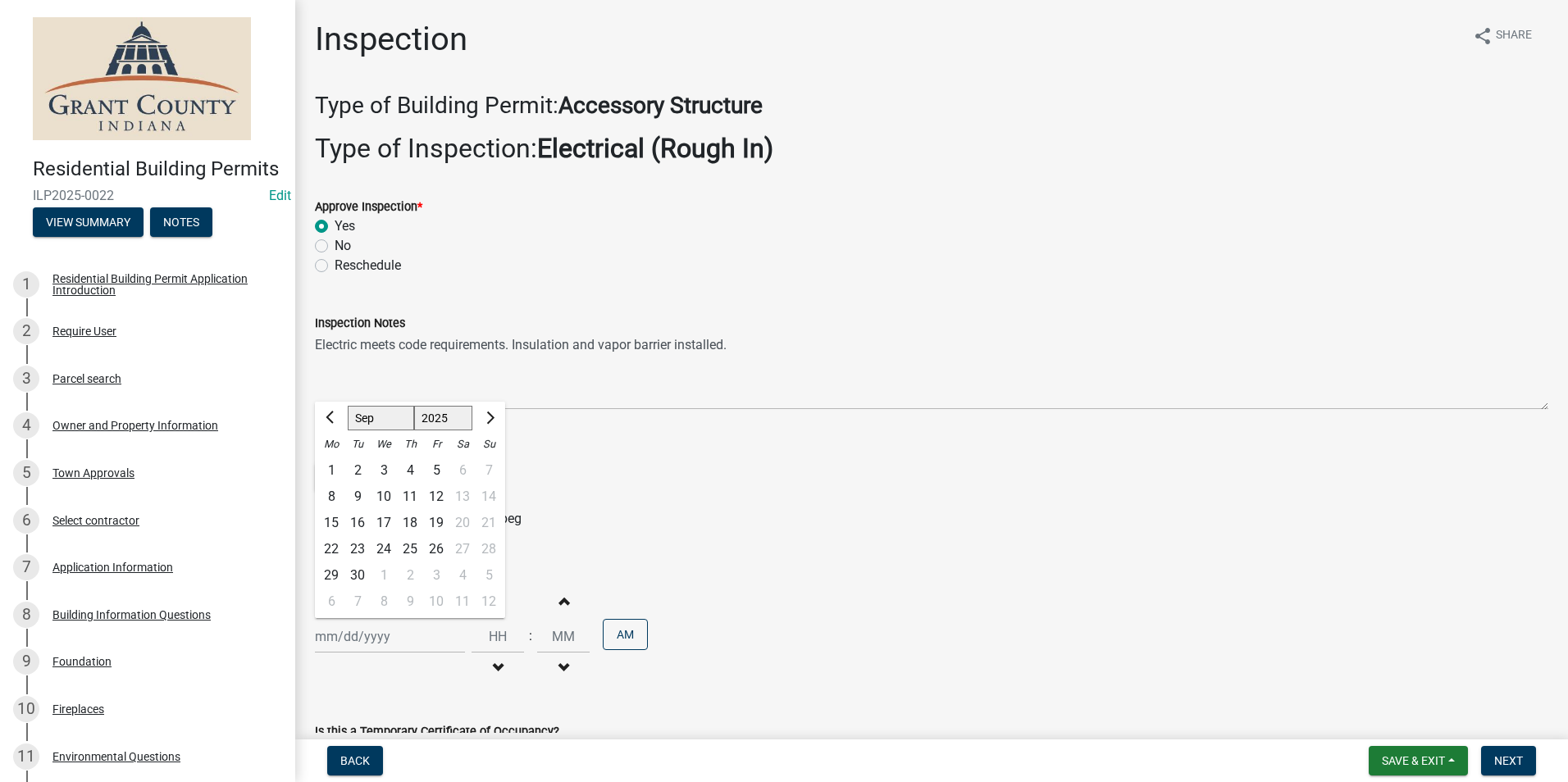
click at [782, 472] on div "Select files" at bounding box center [931, 479] width 1233 height 34
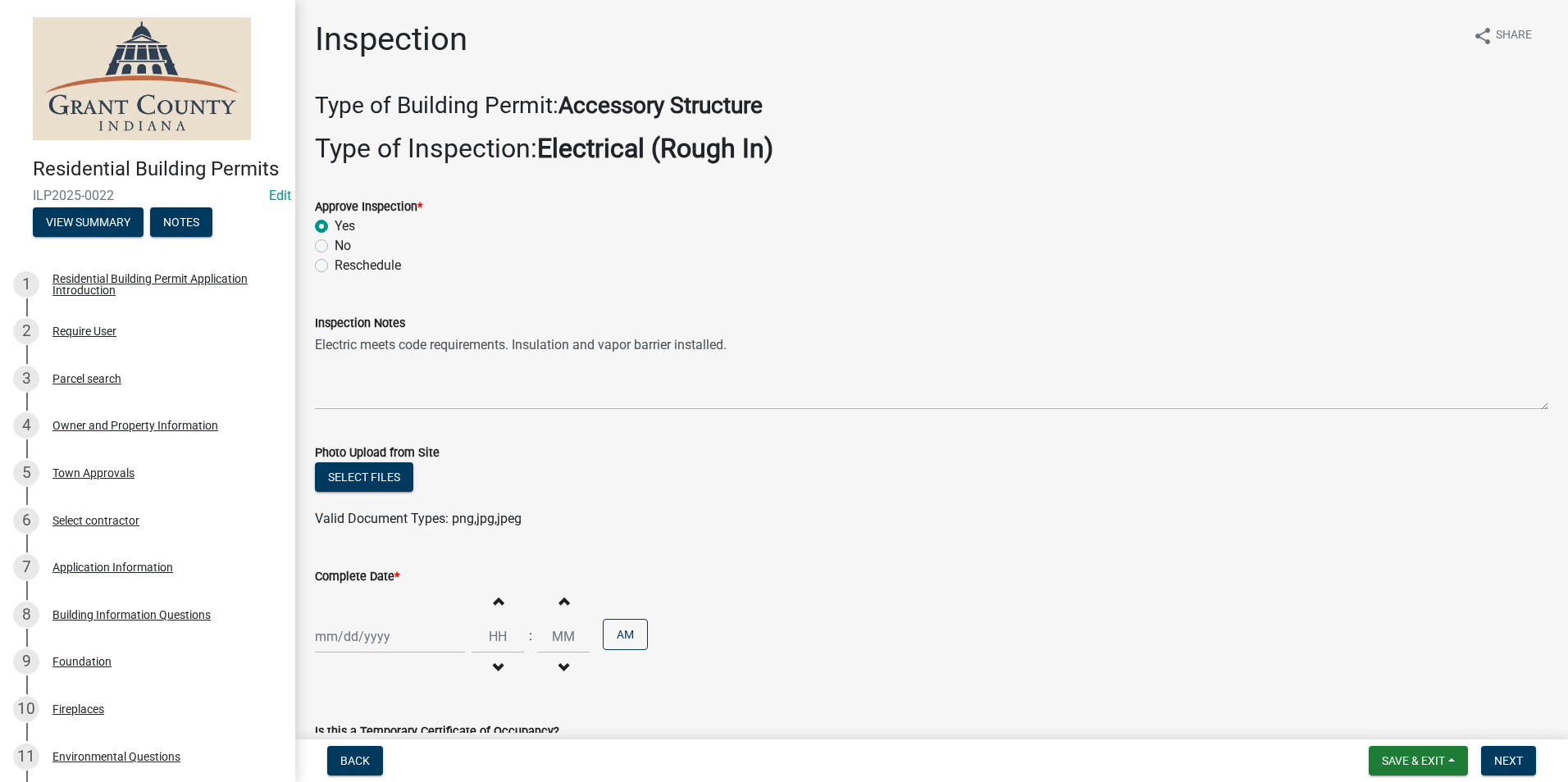
click at [356, 637] on div at bounding box center [390, 637] width 150 height 34
select select "9"
select select "2025"
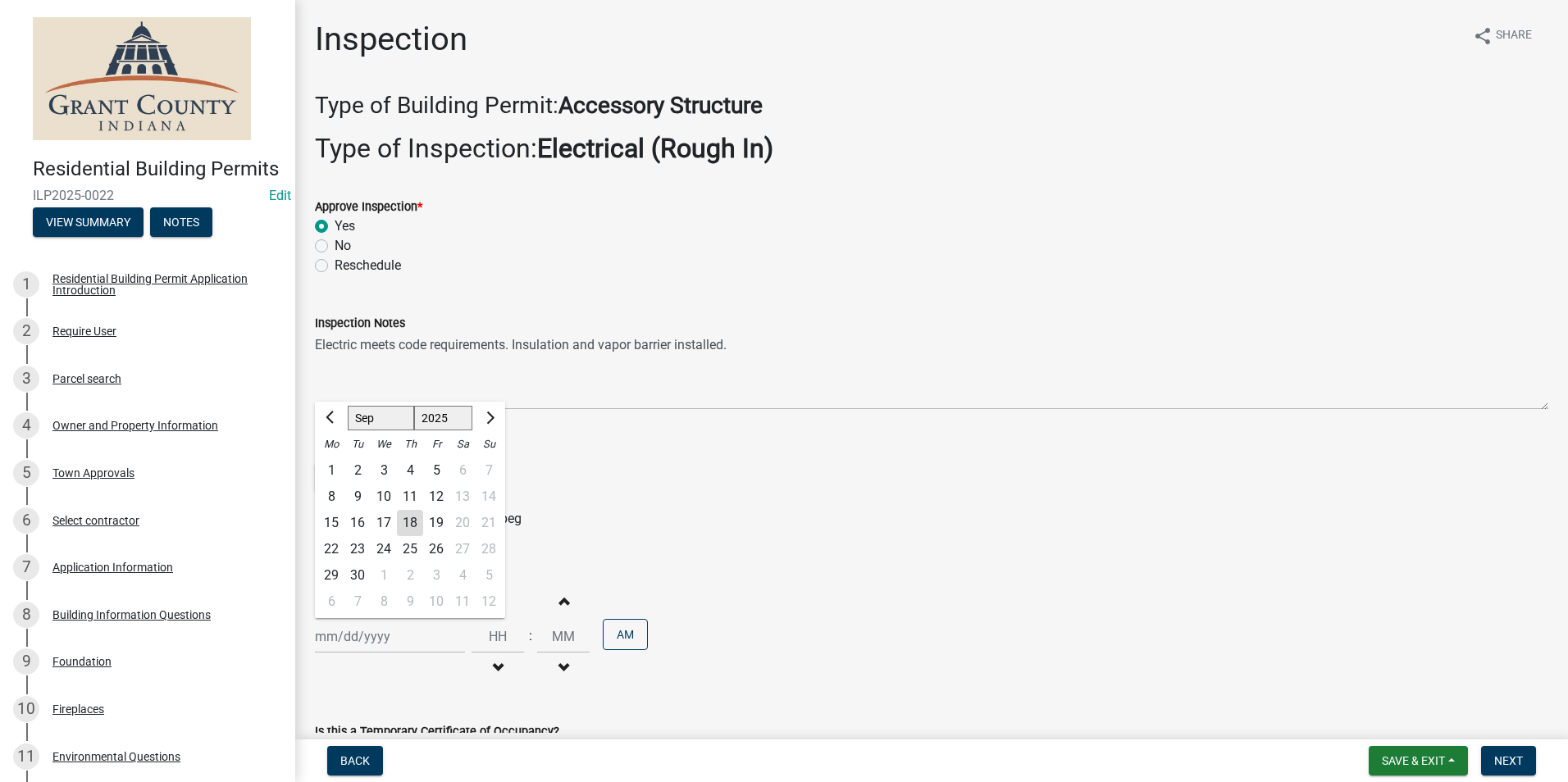
drag, startPoint x: 408, startPoint y: 526, endPoint x: 435, endPoint y: 520, distance: 27.7
click at [409, 526] on div "18" at bounding box center [410, 523] width 27 height 27
type input "[DATE]"
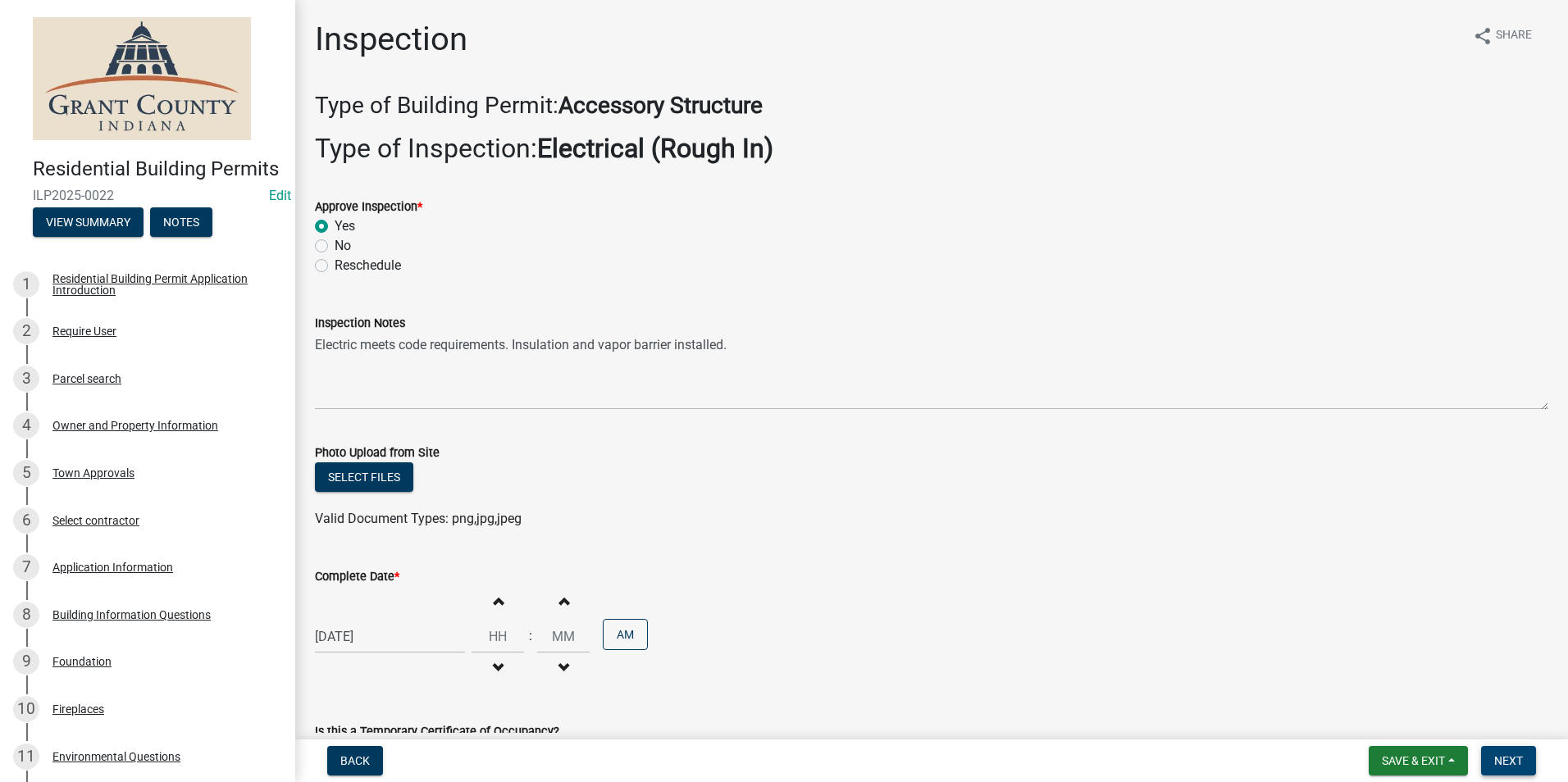
click at [1505, 758] on span "Next" at bounding box center [1508, 761] width 28 height 13
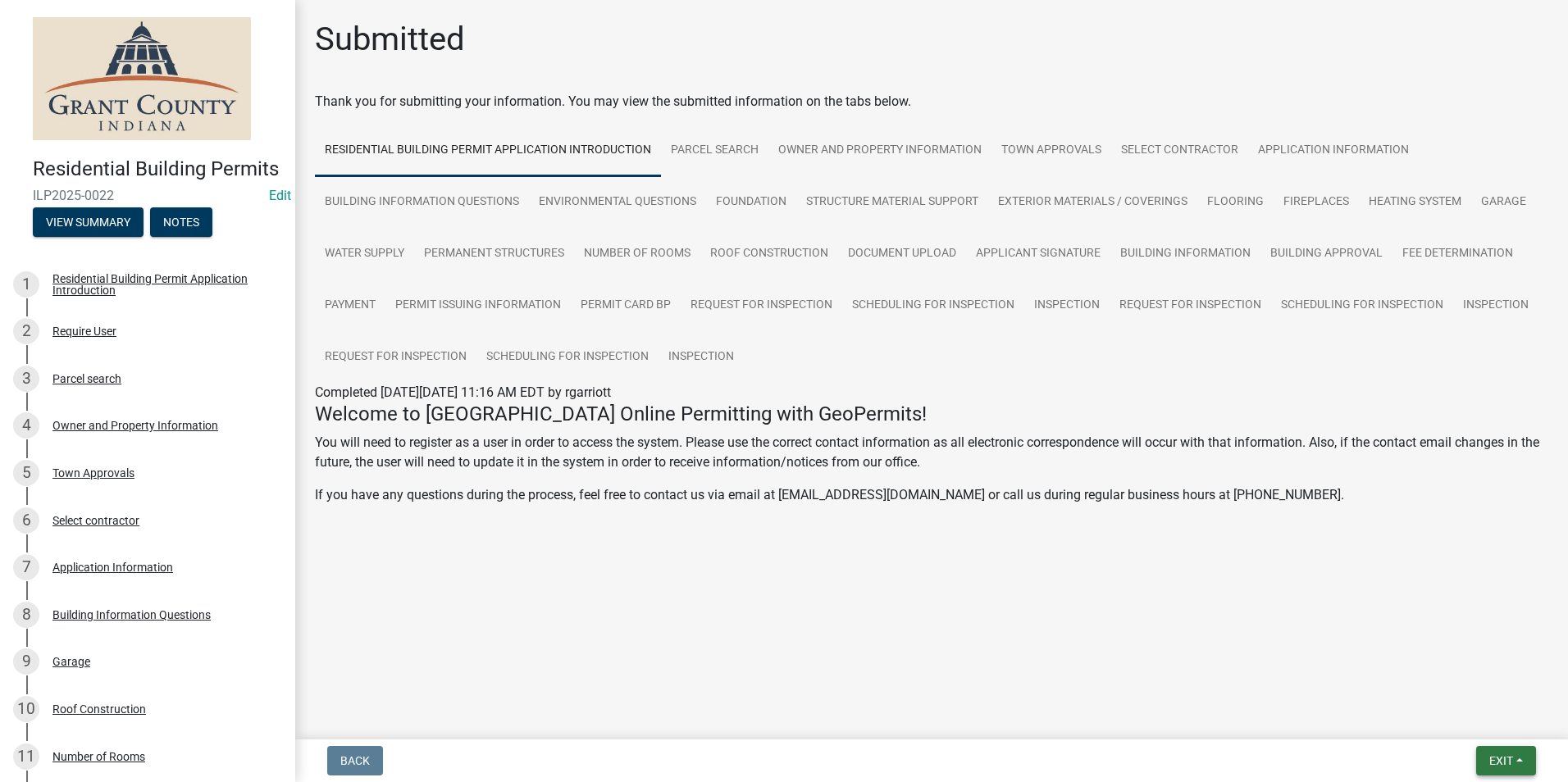
click at [1509, 755] on span "Exit" at bounding box center [1501, 761] width 24 height 13
click at [1495, 723] on button "Save & Exit" at bounding box center [1469, 718] width 131 height 39
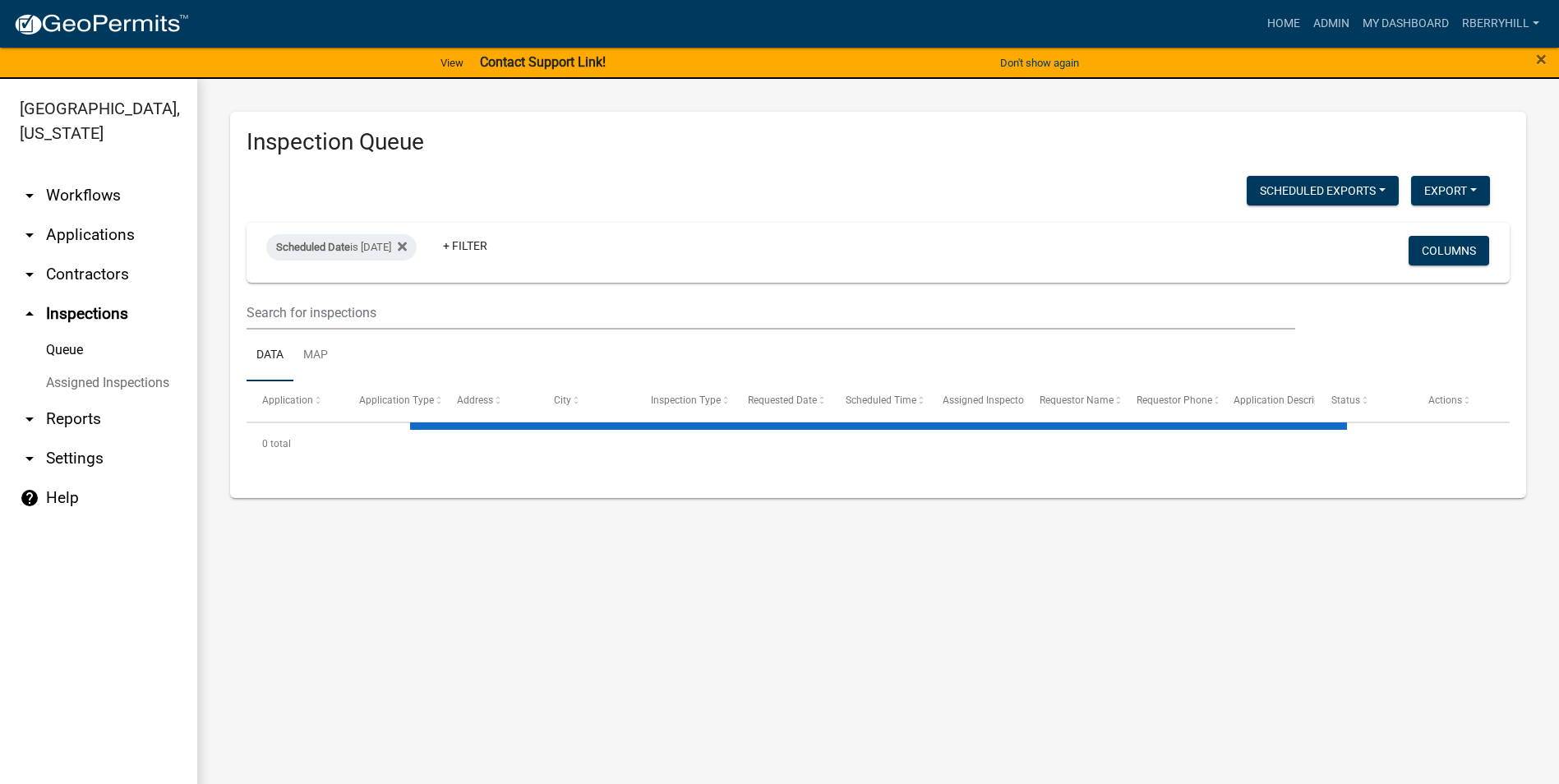
select select "1: 25"
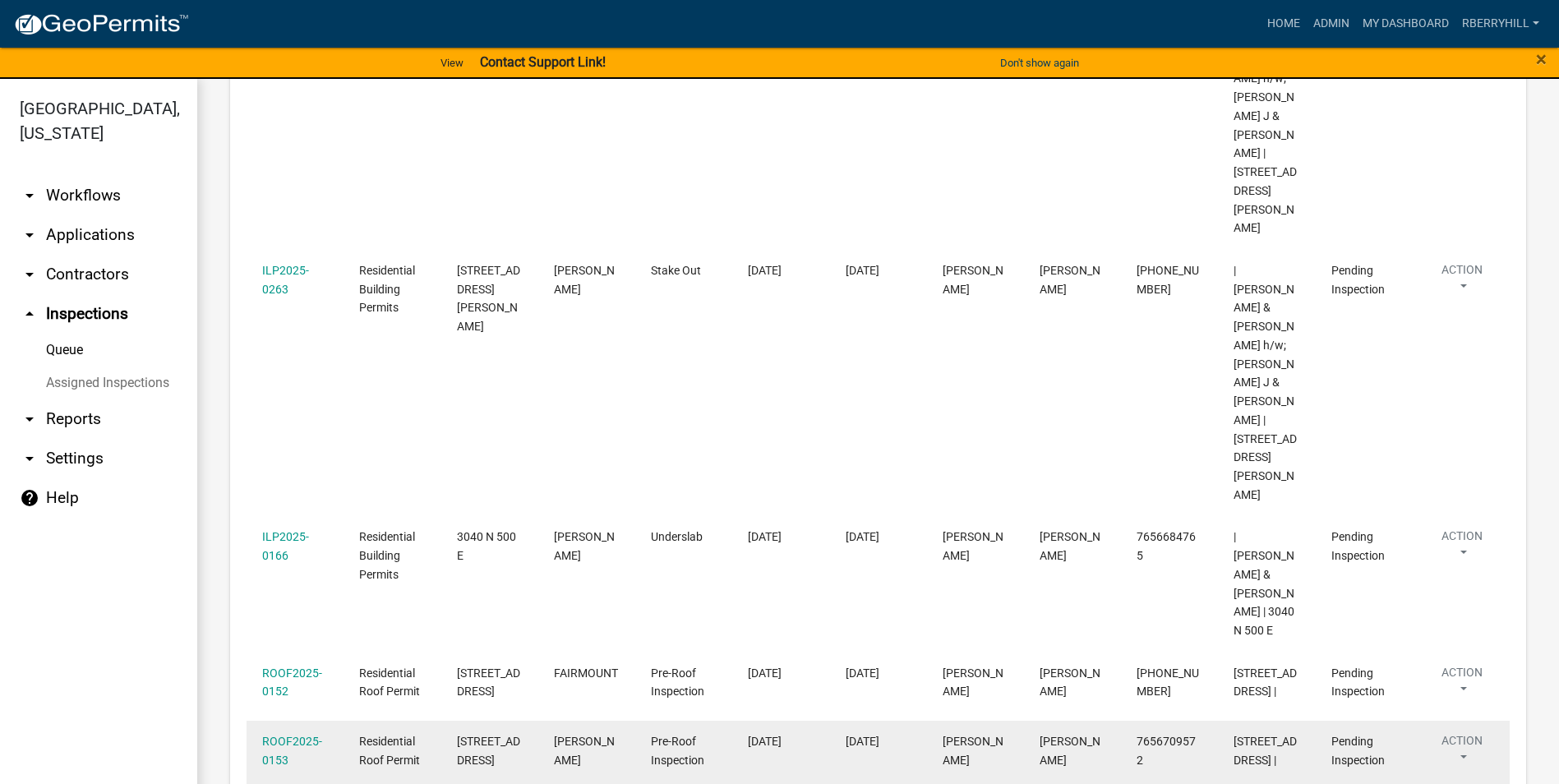
scroll to position [740, 0]
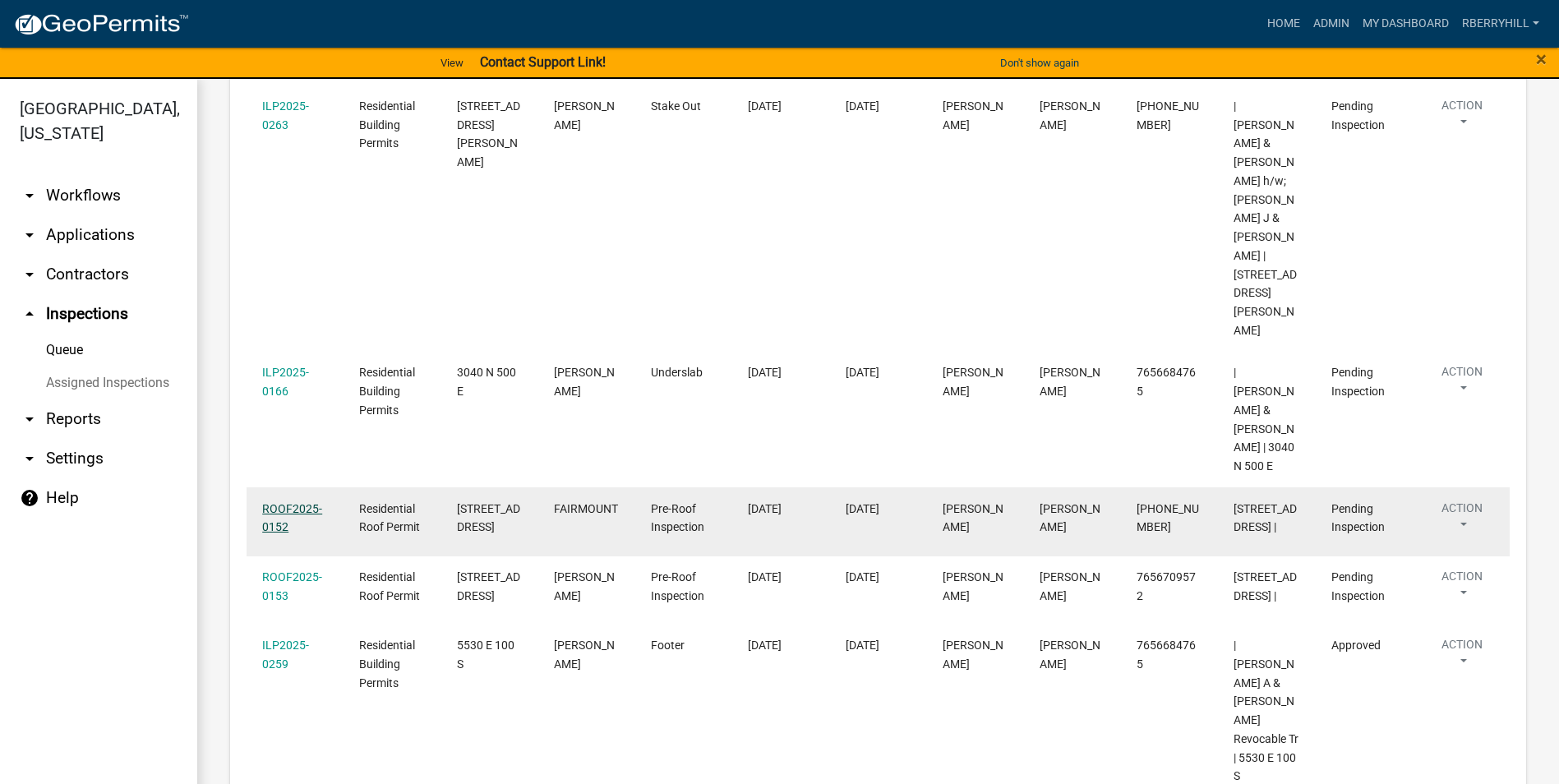
click at [286, 502] on link "ROOF2025-0152" at bounding box center [292, 518] width 60 height 32
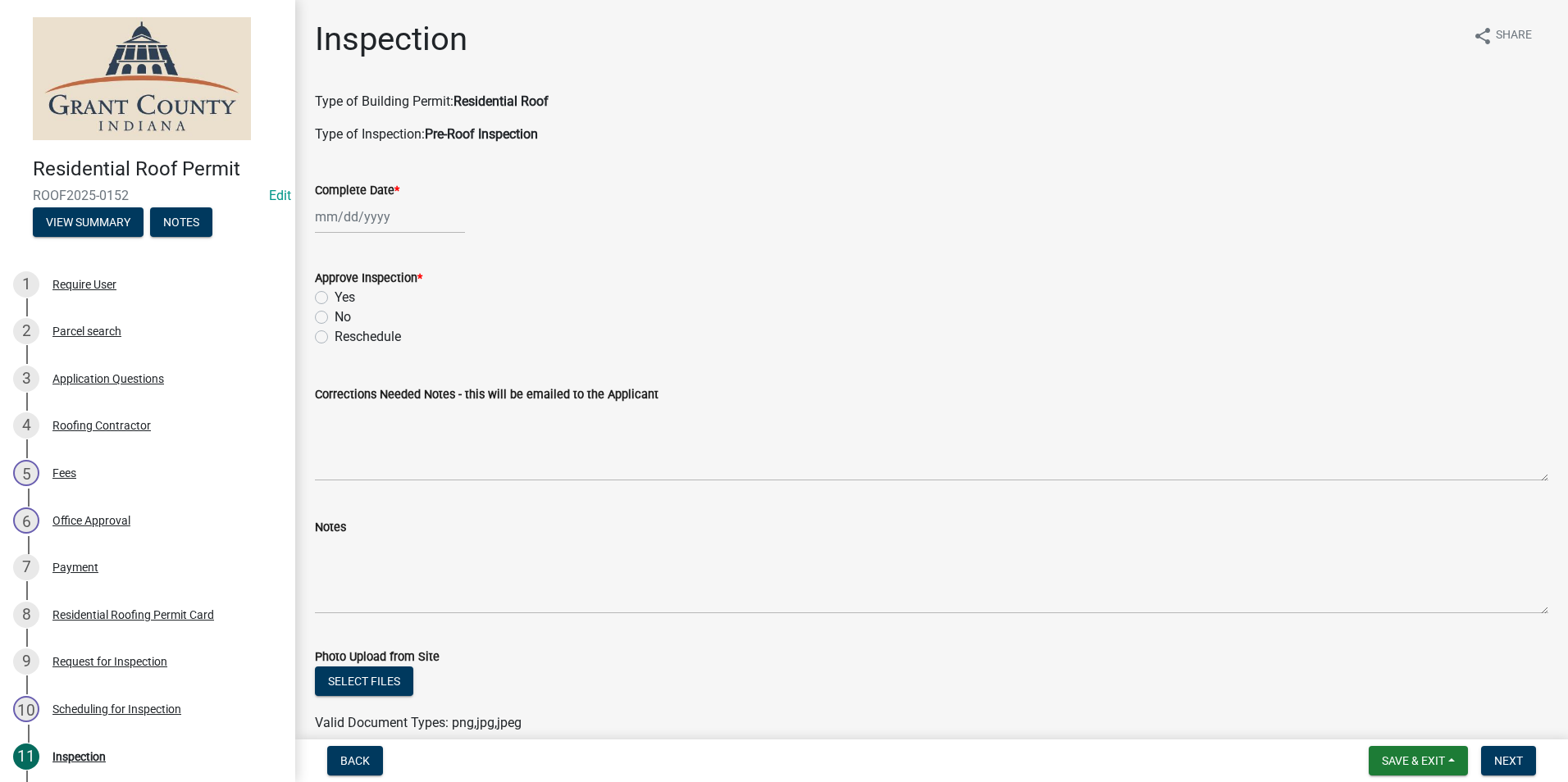
click at [341, 215] on div at bounding box center [390, 217] width 150 height 34
select select "9"
select select "2025"
click at [415, 352] on div "18" at bounding box center [410, 357] width 27 height 27
type input "[DATE]"
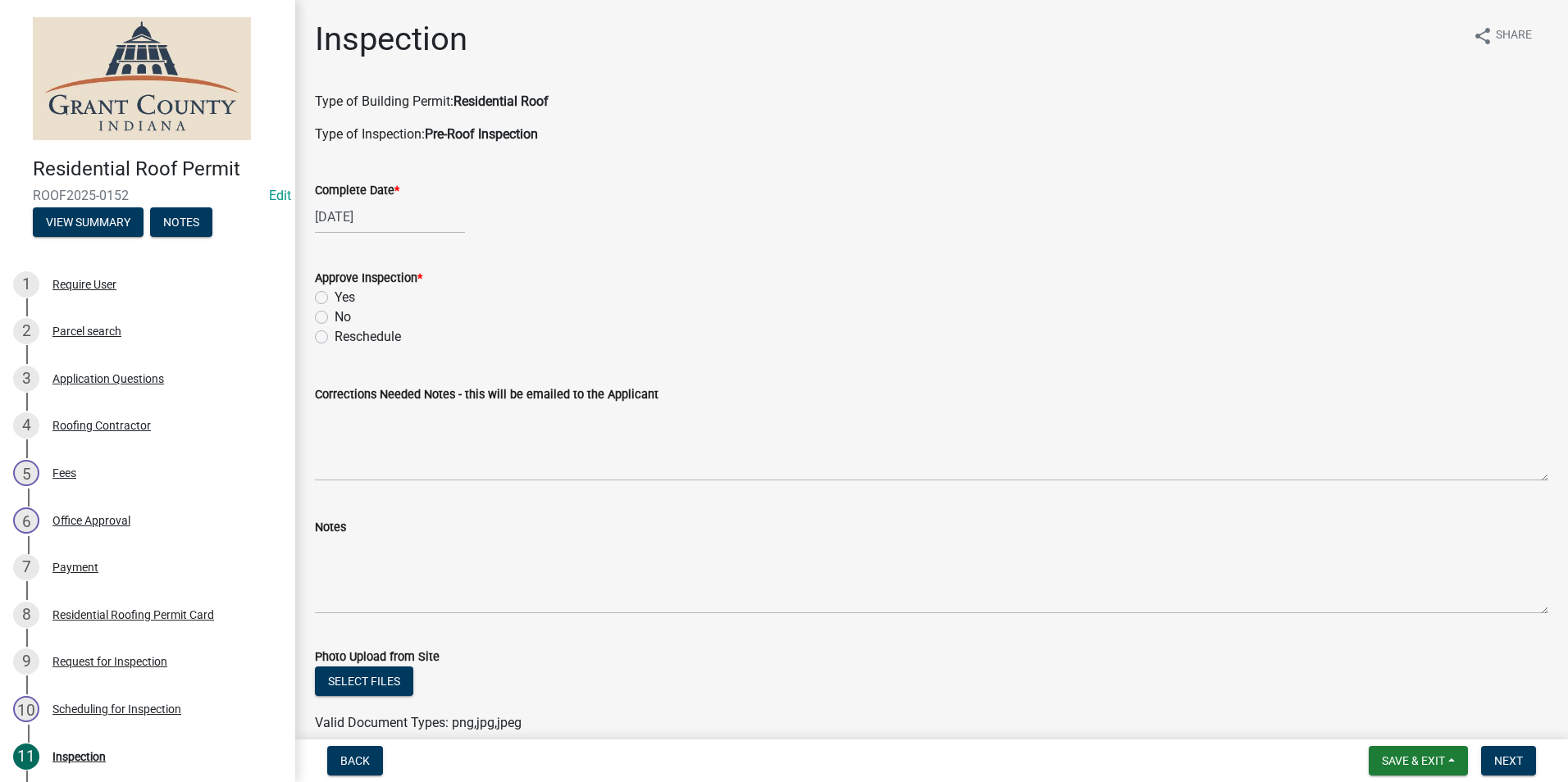
drag, startPoint x: 320, startPoint y: 296, endPoint x: 327, endPoint y: 363, distance: 67.4
click at [335, 296] on label "Yes" at bounding box center [345, 298] width 20 height 20
click at [335, 296] on input "Yes" at bounding box center [340, 294] width 11 height 11
radio input "true"
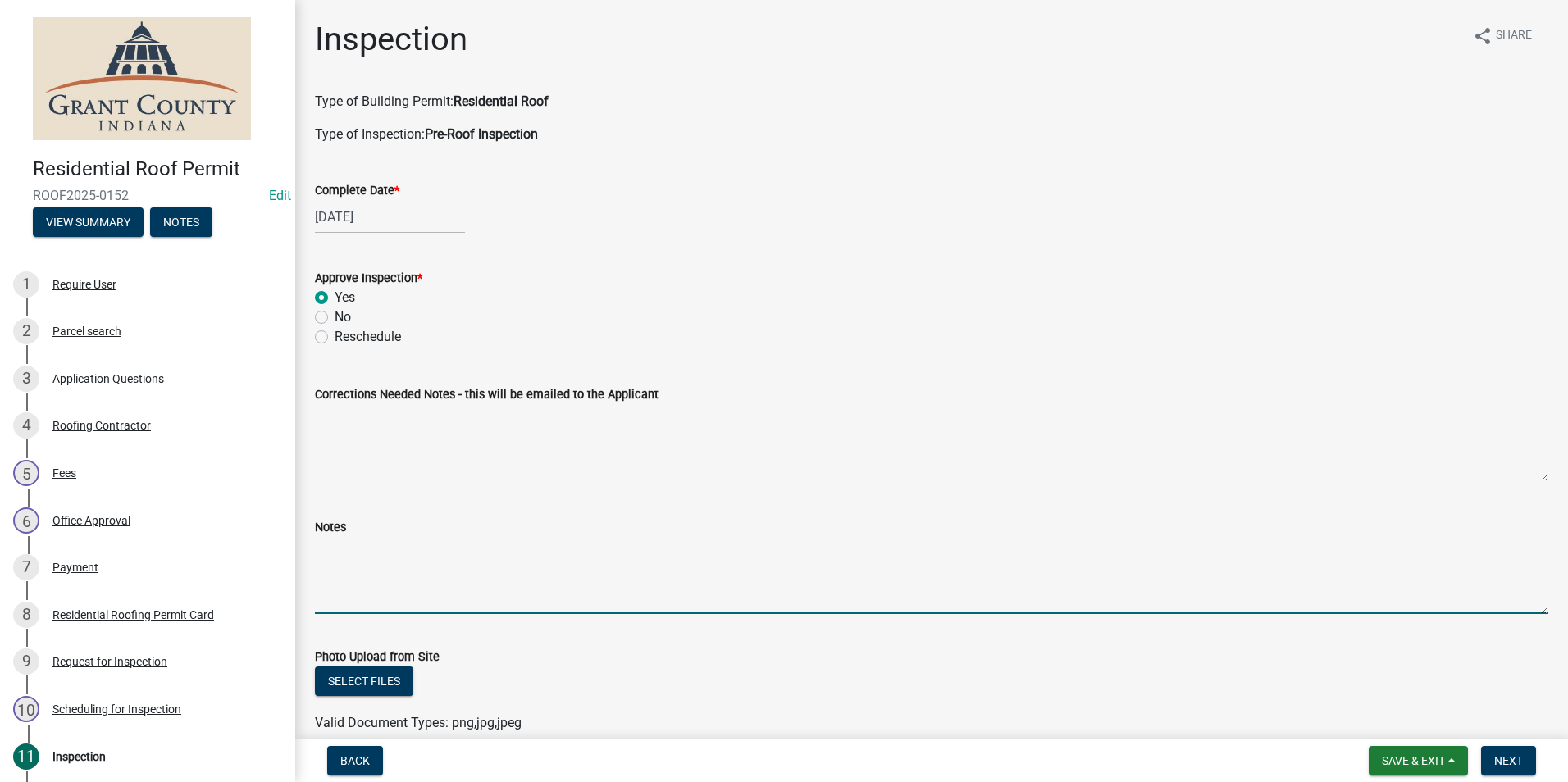
click at [323, 550] on textarea "Notes" at bounding box center [931, 575] width 1233 height 77
type textarea "CTO. No concerns."
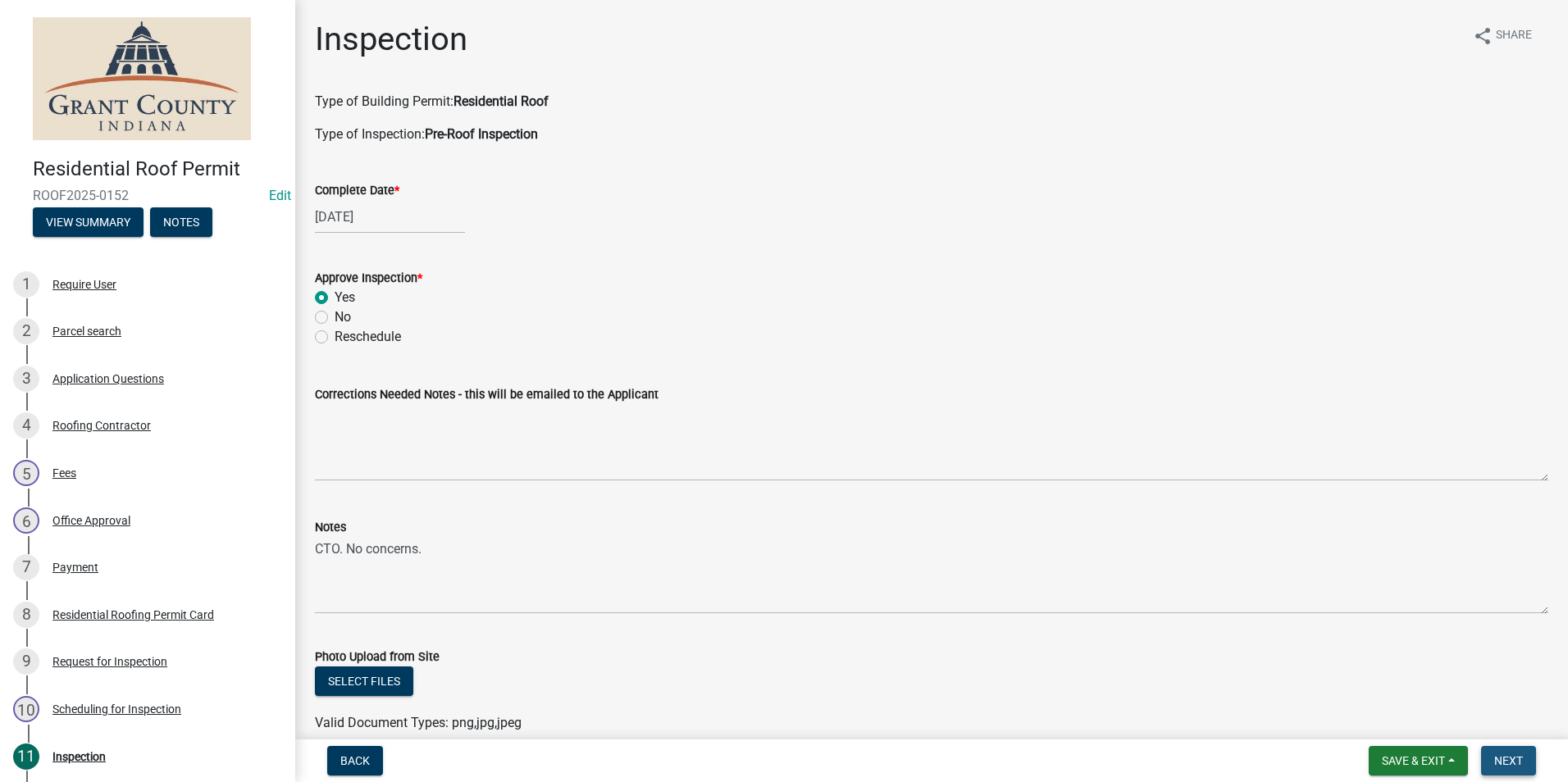
click at [1512, 764] on span "Next" at bounding box center [1508, 761] width 28 height 13
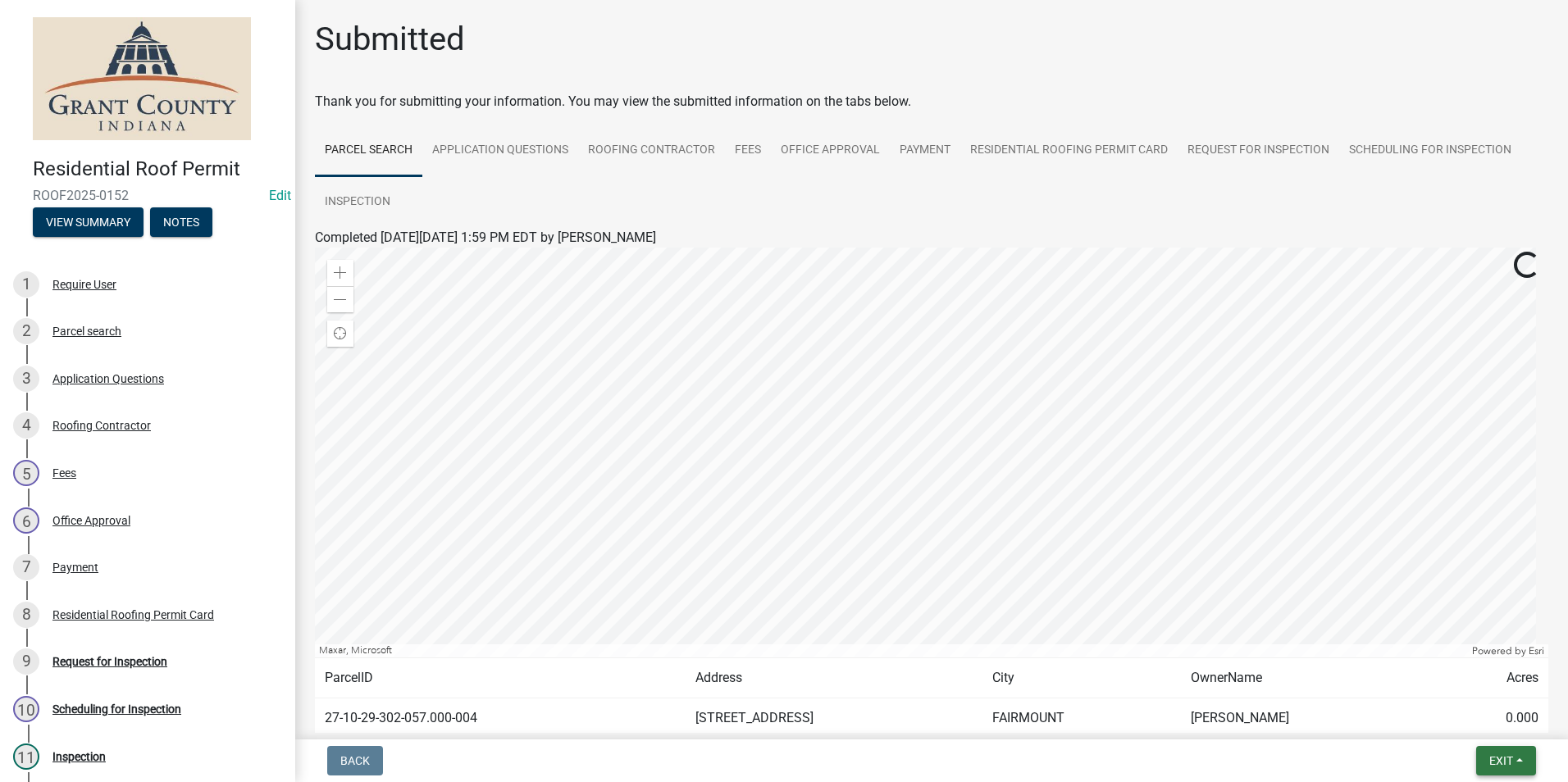
click at [1500, 771] on button "Exit" at bounding box center [1505, 761] width 59 height 29
click at [1490, 721] on button "Save & Exit" at bounding box center [1469, 718] width 131 height 39
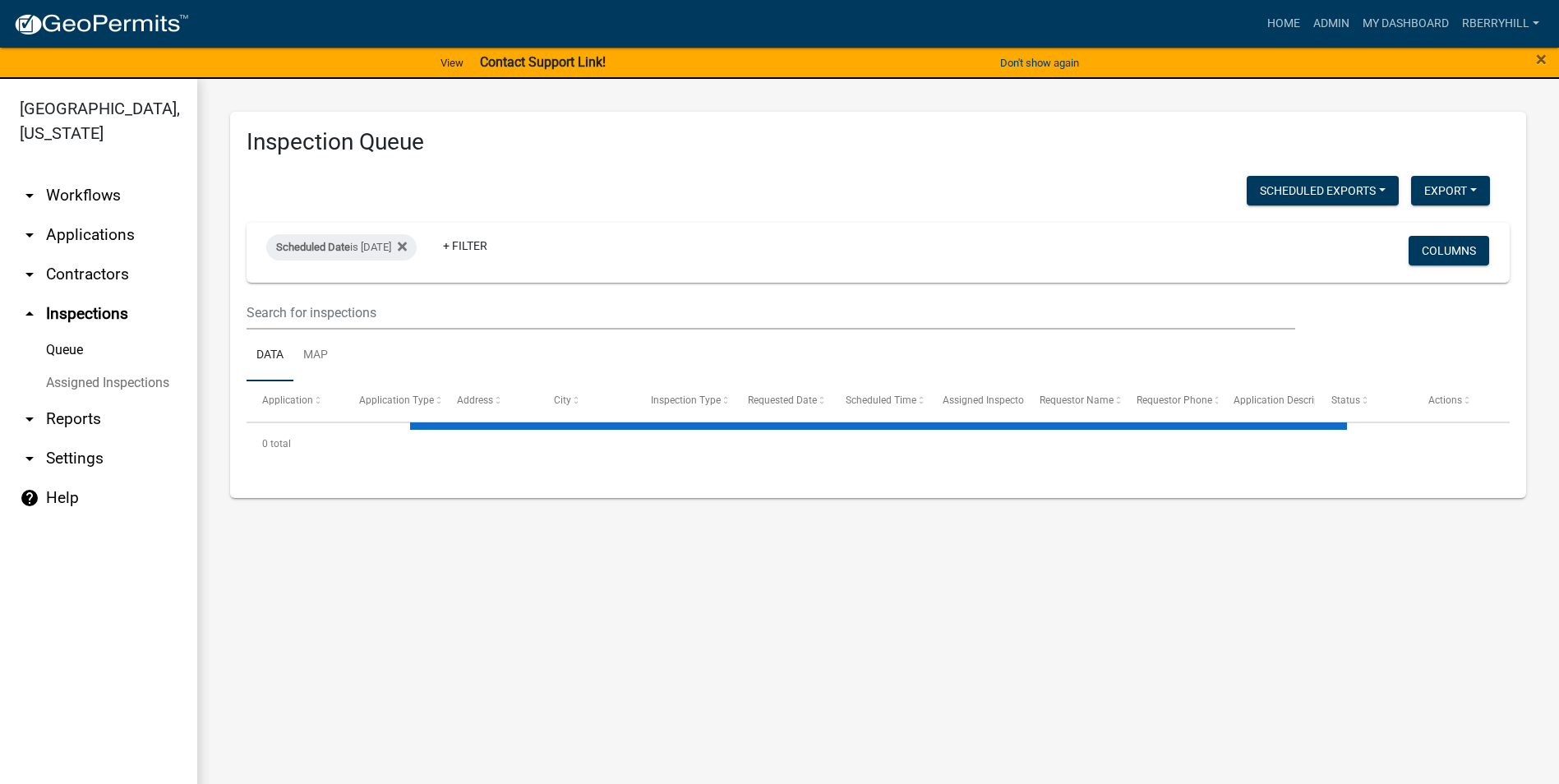
select select "1: 25"
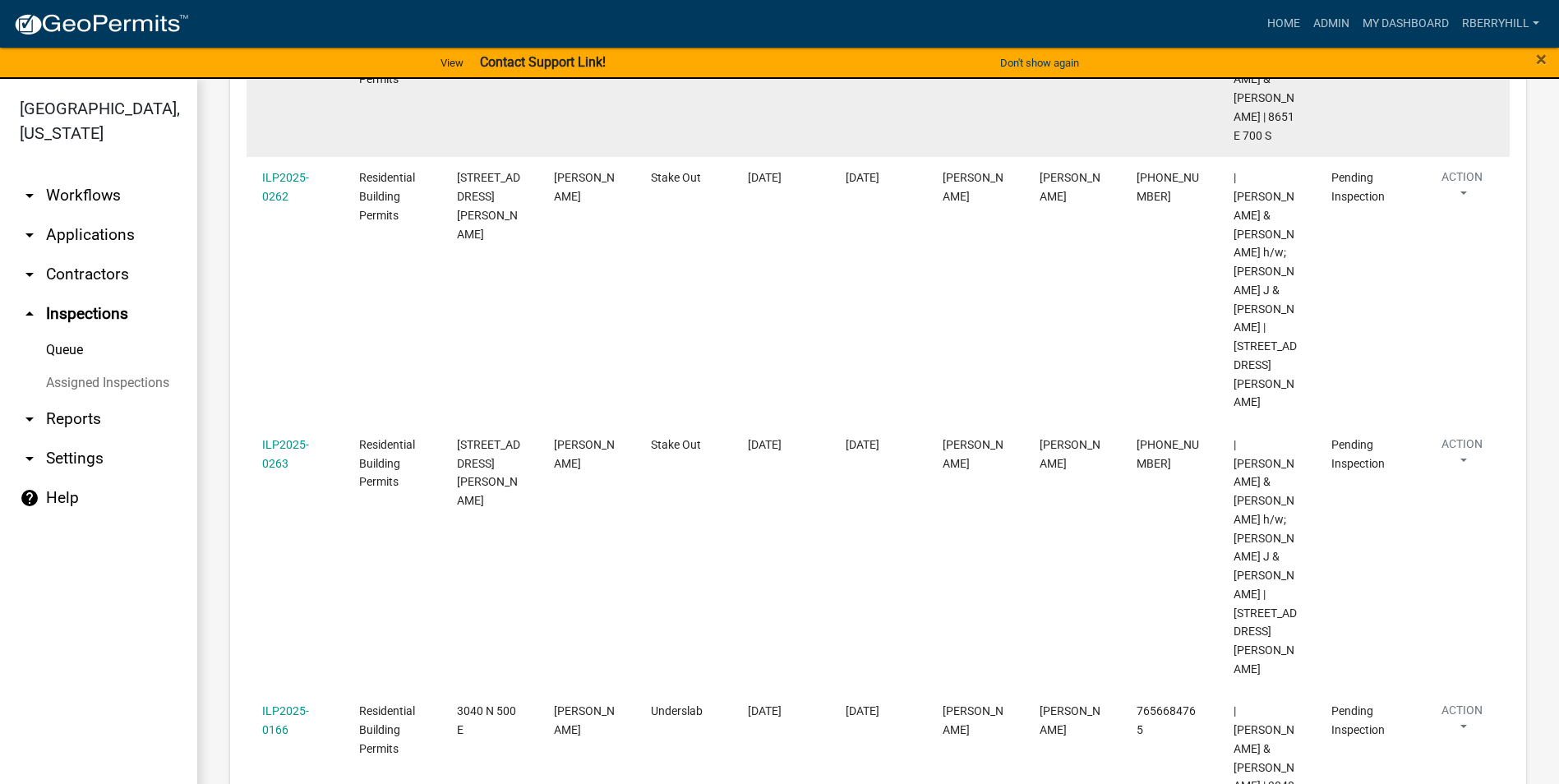
scroll to position [411, 0]
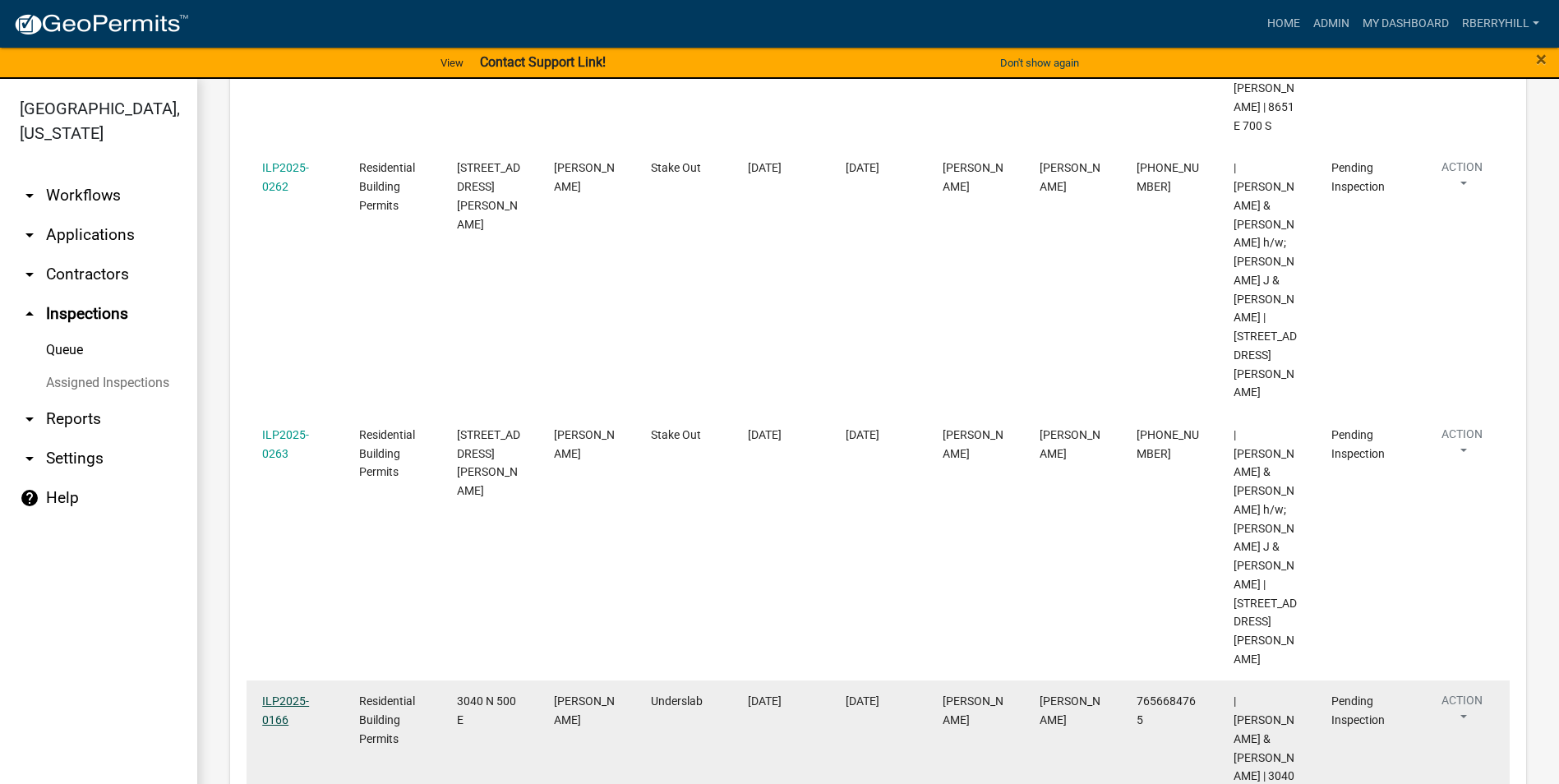
click at [290, 694] on link "ILP2025-0166" at bounding box center [285, 710] width 47 height 32
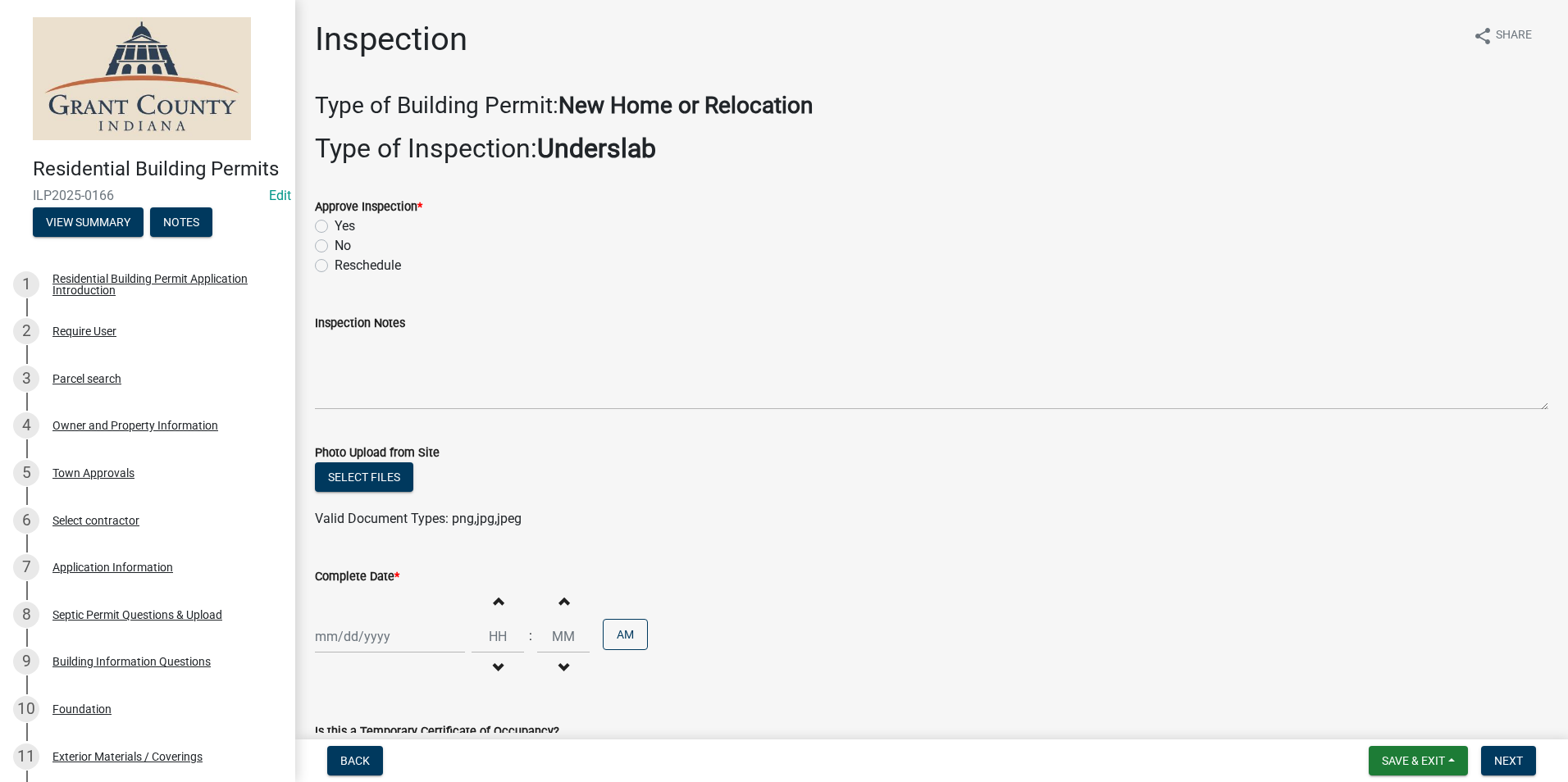
click at [335, 225] on label "Yes" at bounding box center [345, 227] width 20 height 20
click at [335, 225] on input "Yes" at bounding box center [340, 222] width 11 height 11
radio input "true"
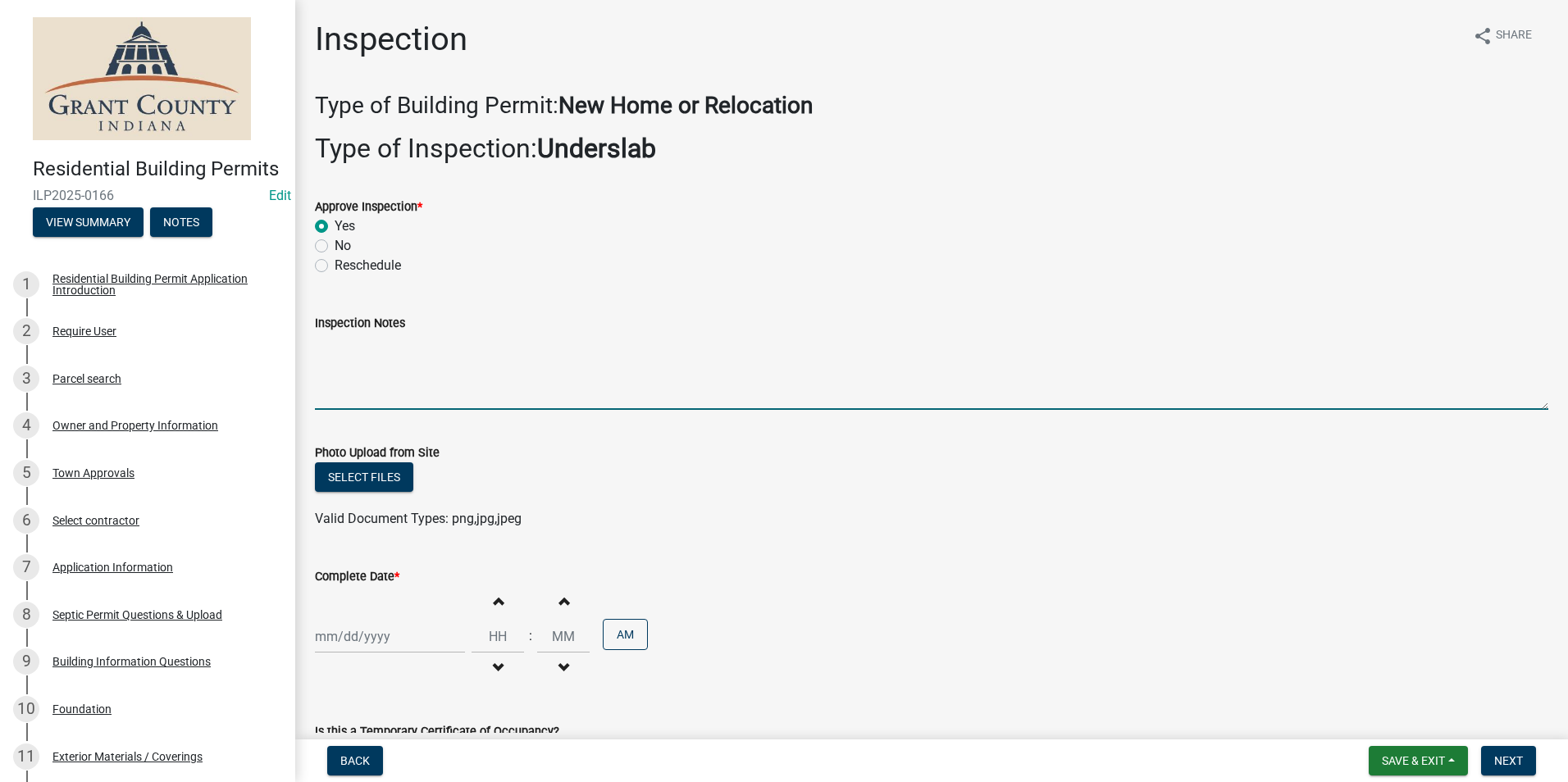
click at [350, 346] on textarea "Inspection Notes" at bounding box center [931, 371] width 1233 height 77
type textarea "I"
type textarea "Rebar and vapor barrier installed."
click at [335, 639] on div at bounding box center [390, 637] width 150 height 34
select select "9"
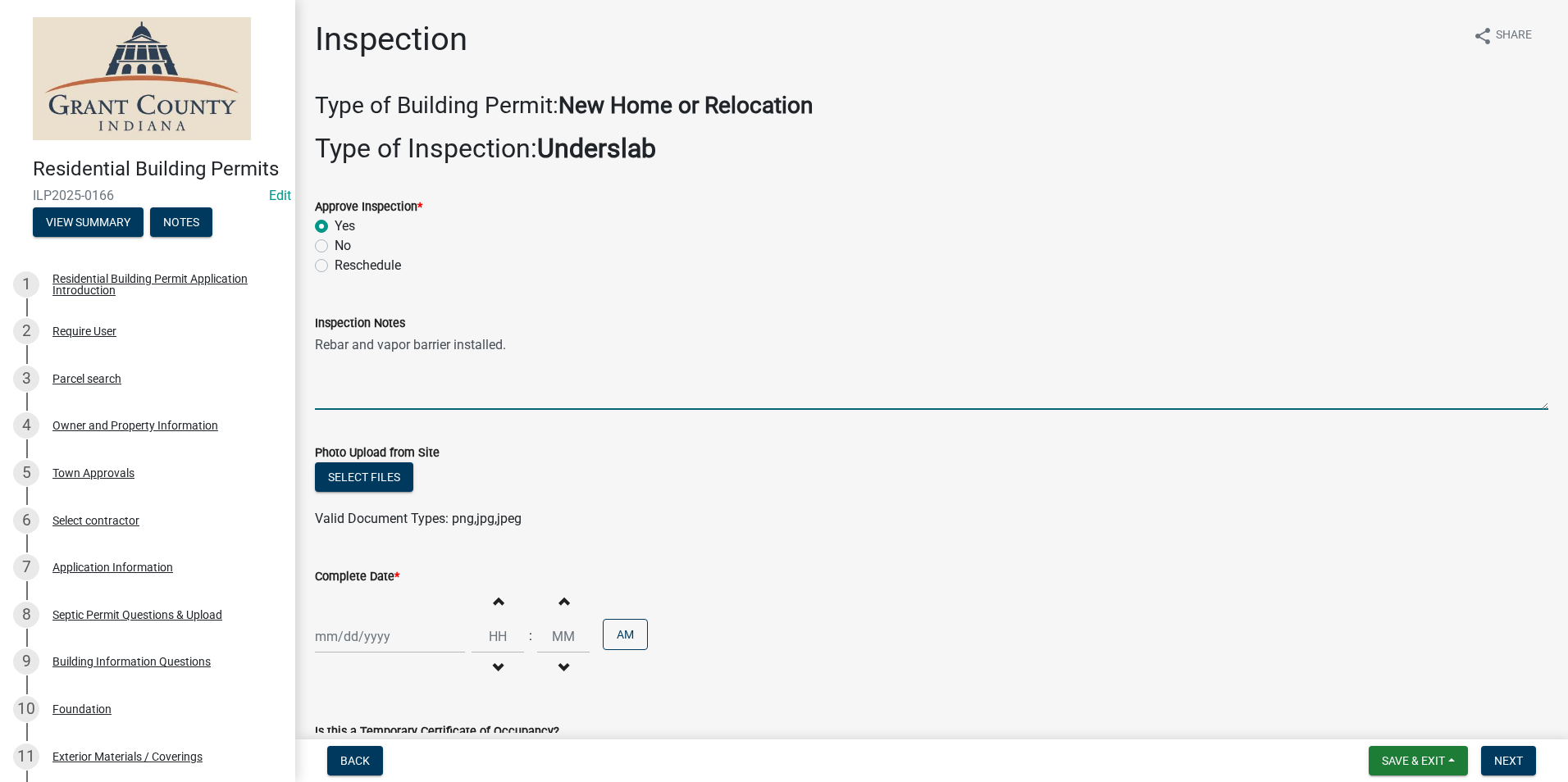
select select "2025"
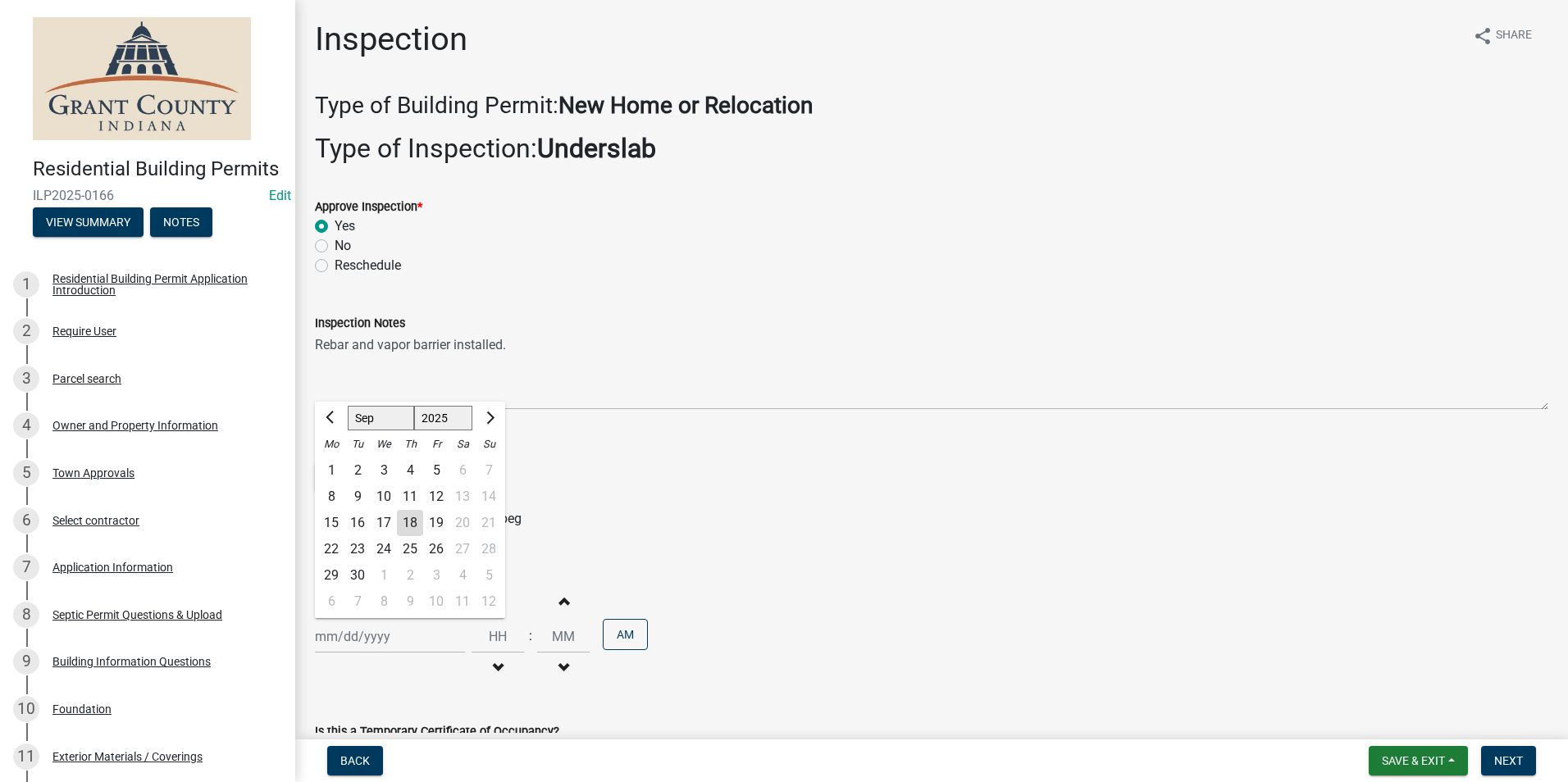
drag, startPoint x: 407, startPoint y: 524, endPoint x: 620, endPoint y: 597, distance: 225.2
click at [407, 524] on div "18" at bounding box center [410, 523] width 27 height 27
type input "[DATE]"
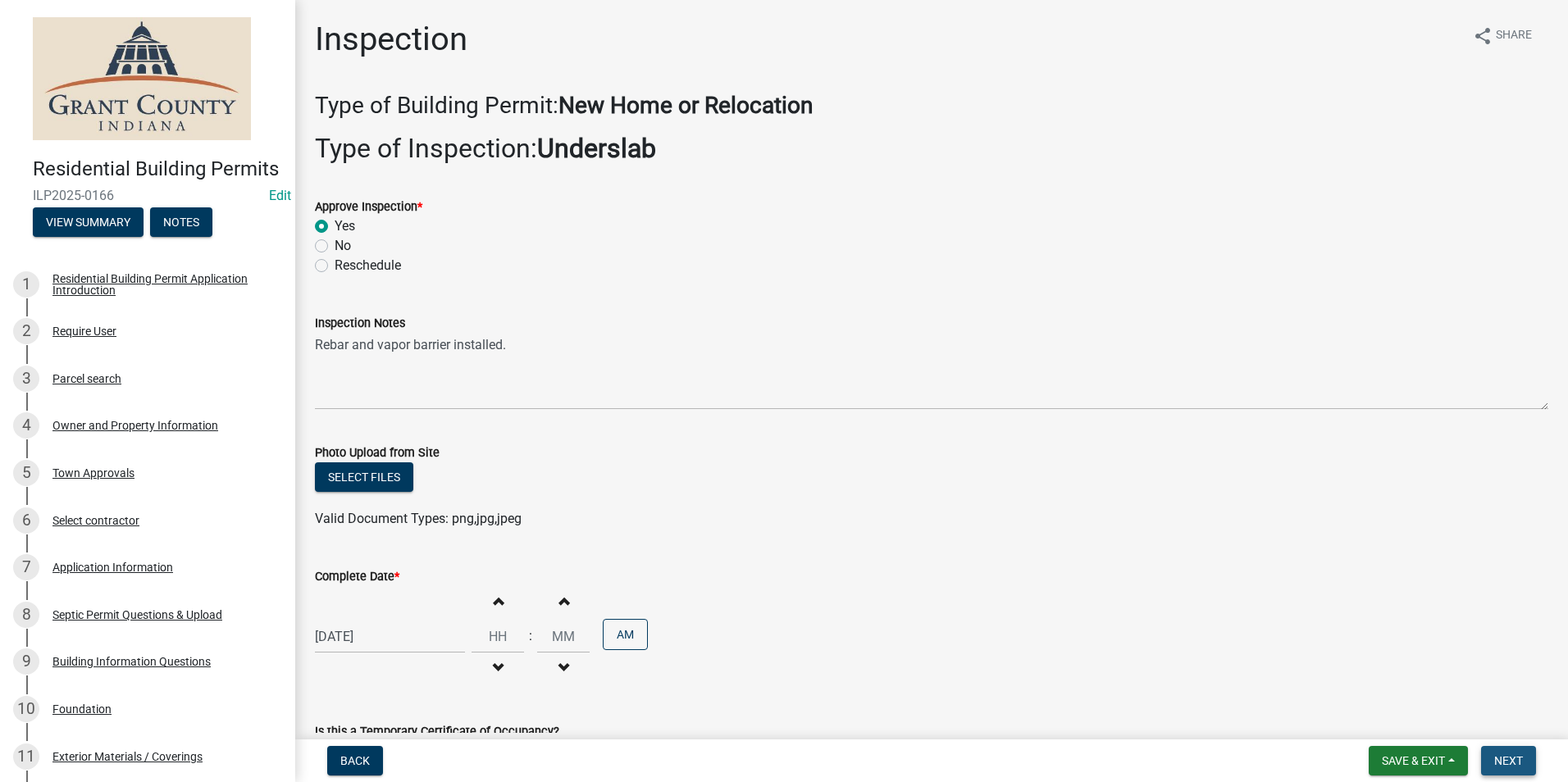
click at [1498, 756] on span "Next" at bounding box center [1508, 761] width 28 height 13
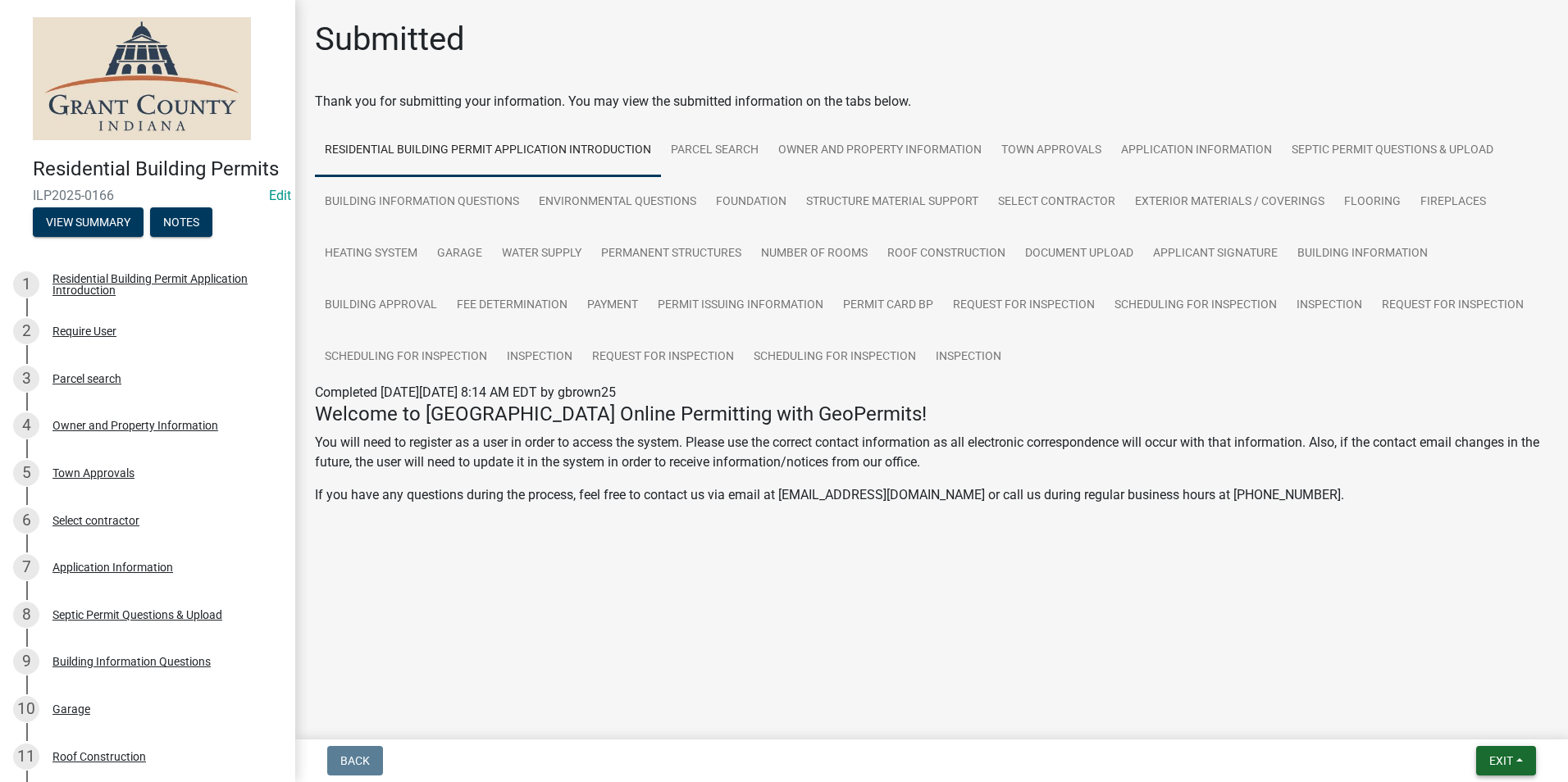
click at [1509, 755] on span "Exit" at bounding box center [1501, 761] width 24 height 13
click at [1455, 717] on button "Save & Exit" at bounding box center [1469, 718] width 131 height 39
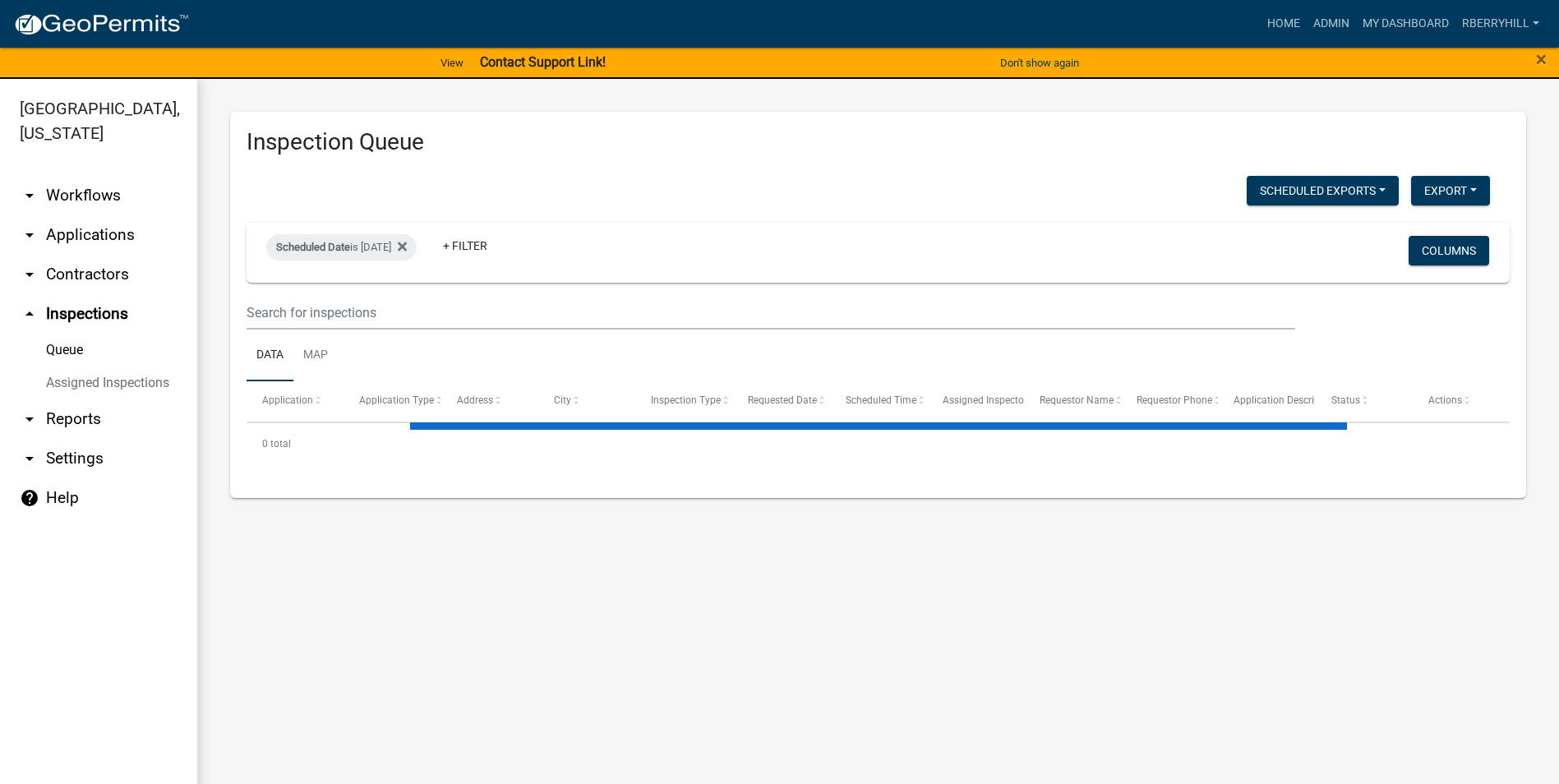
select select "1: 25"
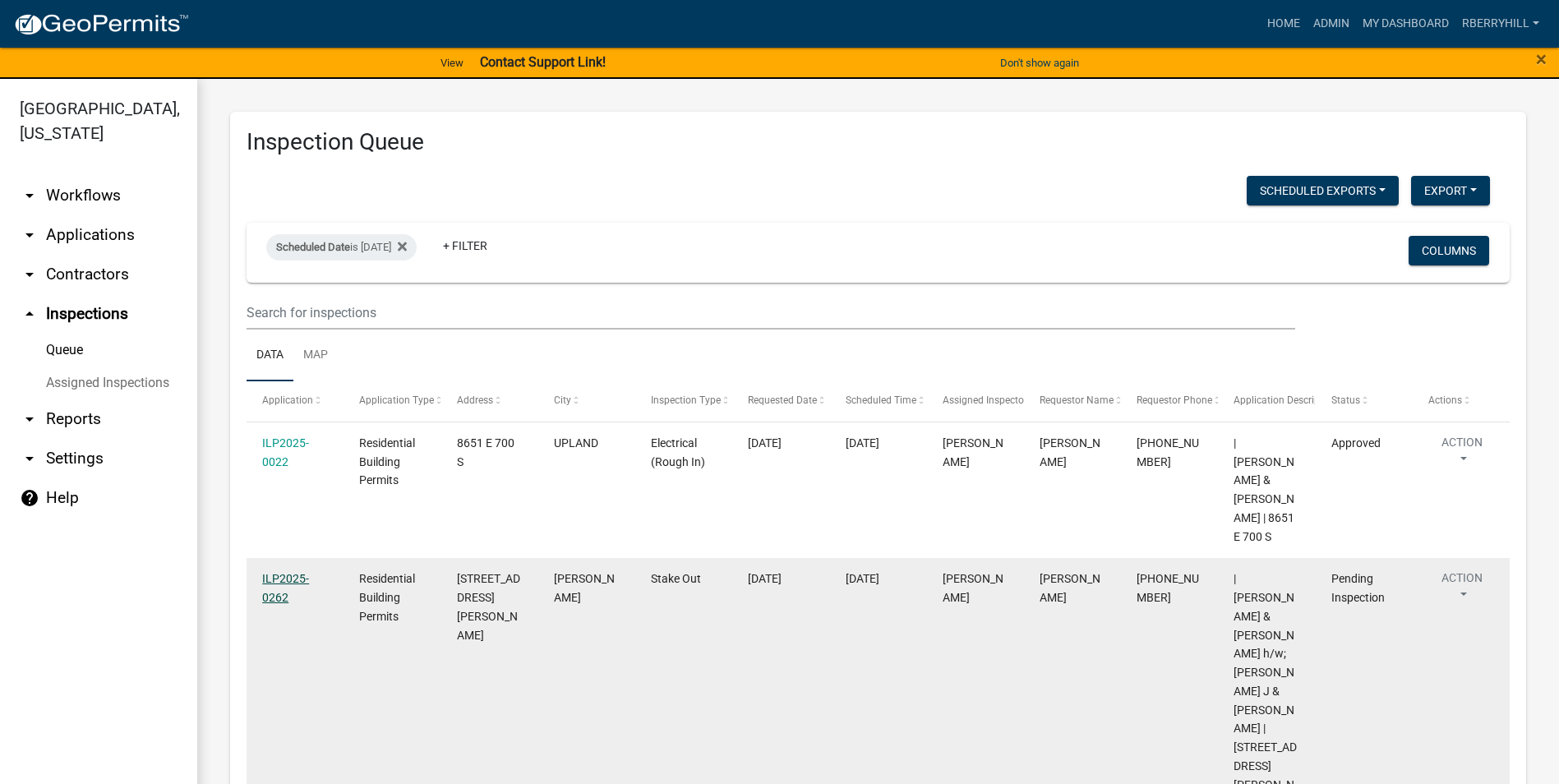
click at [279, 572] on link "ILP2025-0262" at bounding box center [285, 588] width 47 height 32
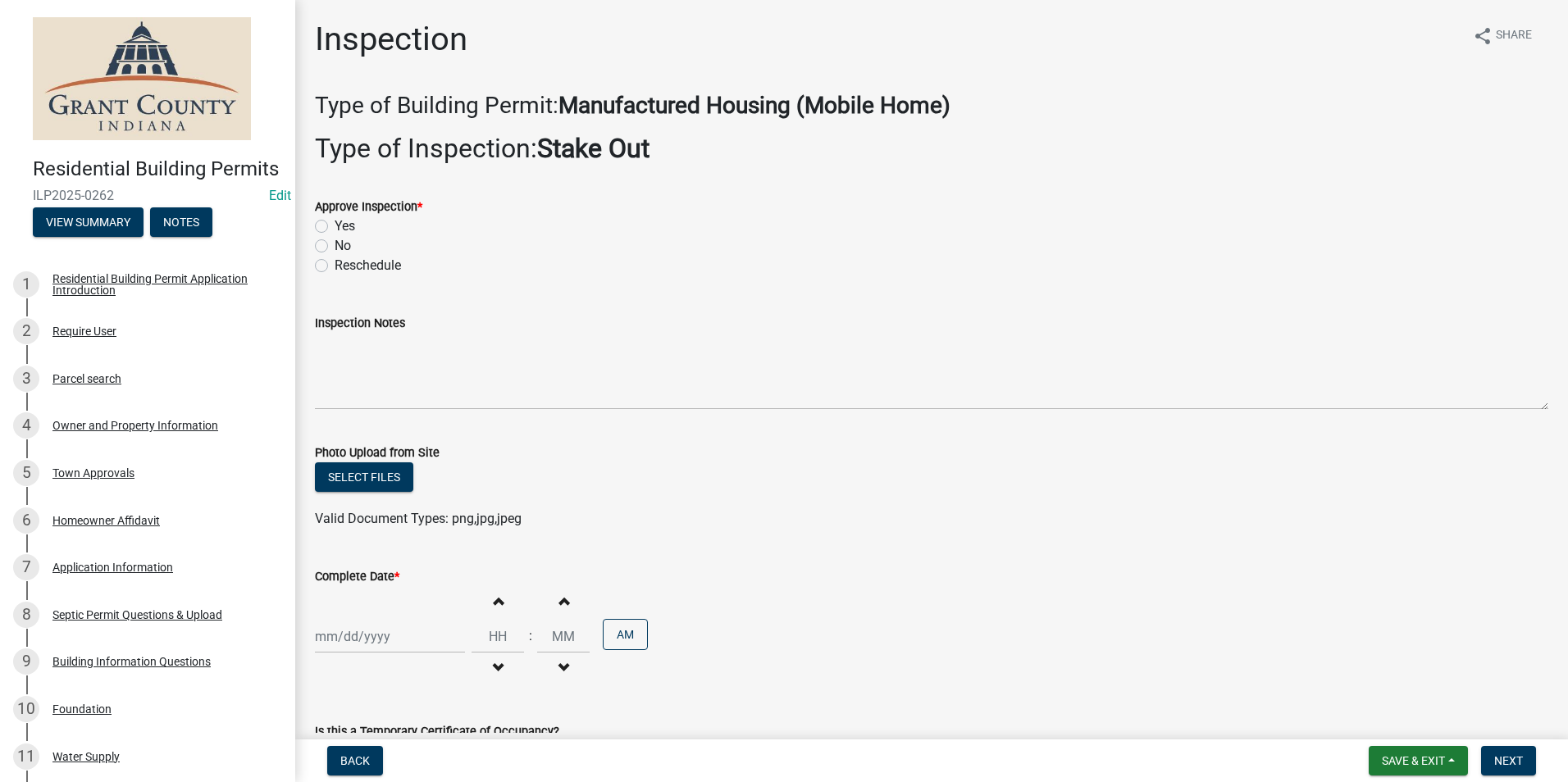
click at [335, 226] on label "Yes" at bounding box center [345, 227] width 20 height 20
click at [335, 226] on input "Yes" at bounding box center [340, 222] width 11 height 11
radio input "true"
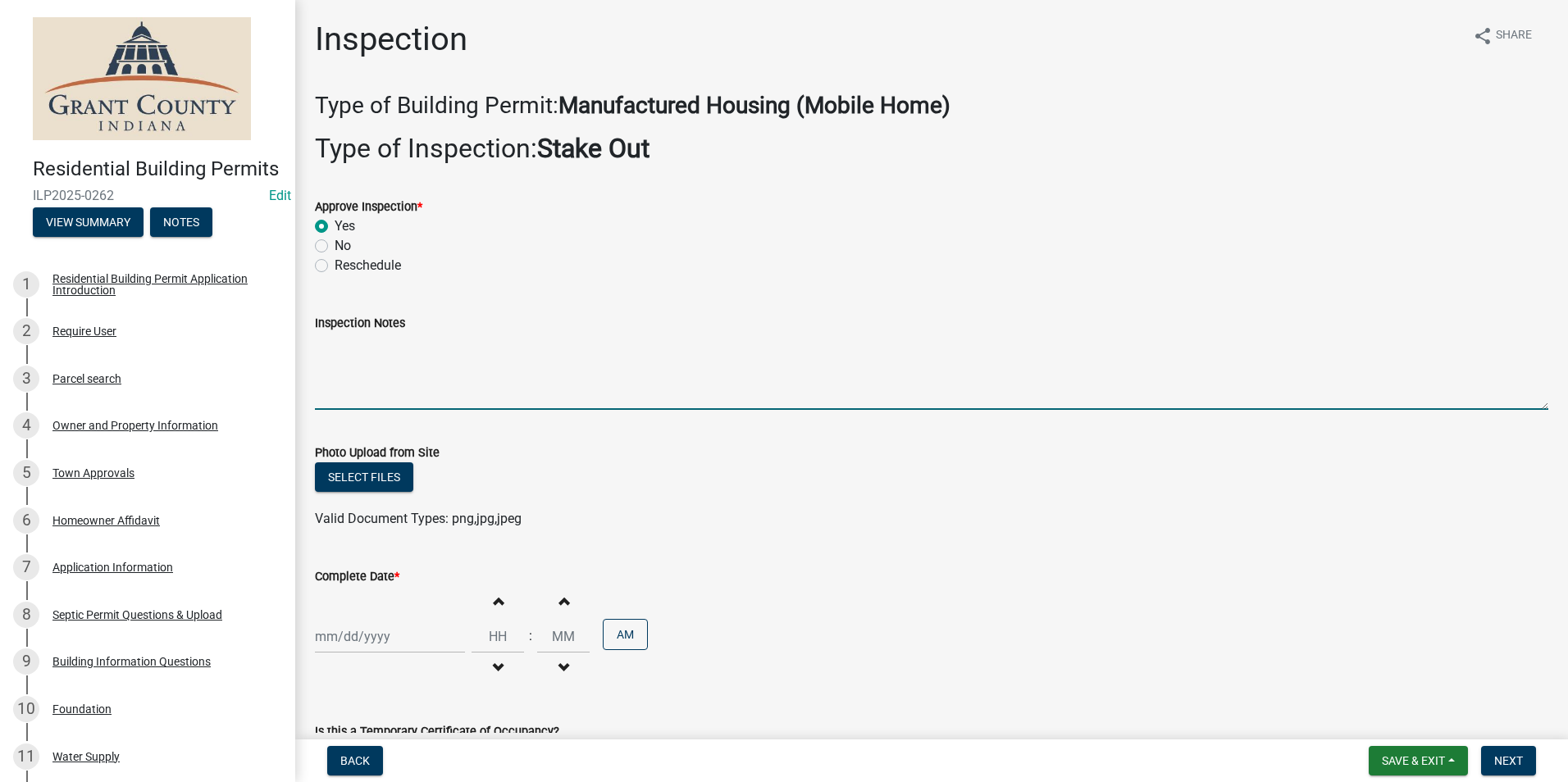
click at [332, 349] on textarea "Inspection Notes" at bounding box center [931, 371] width 1233 height 77
type textarea "Going in same location as the other one."
click at [373, 639] on div at bounding box center [390, 637] width 150 height 34
select select "9"
select select "2025"
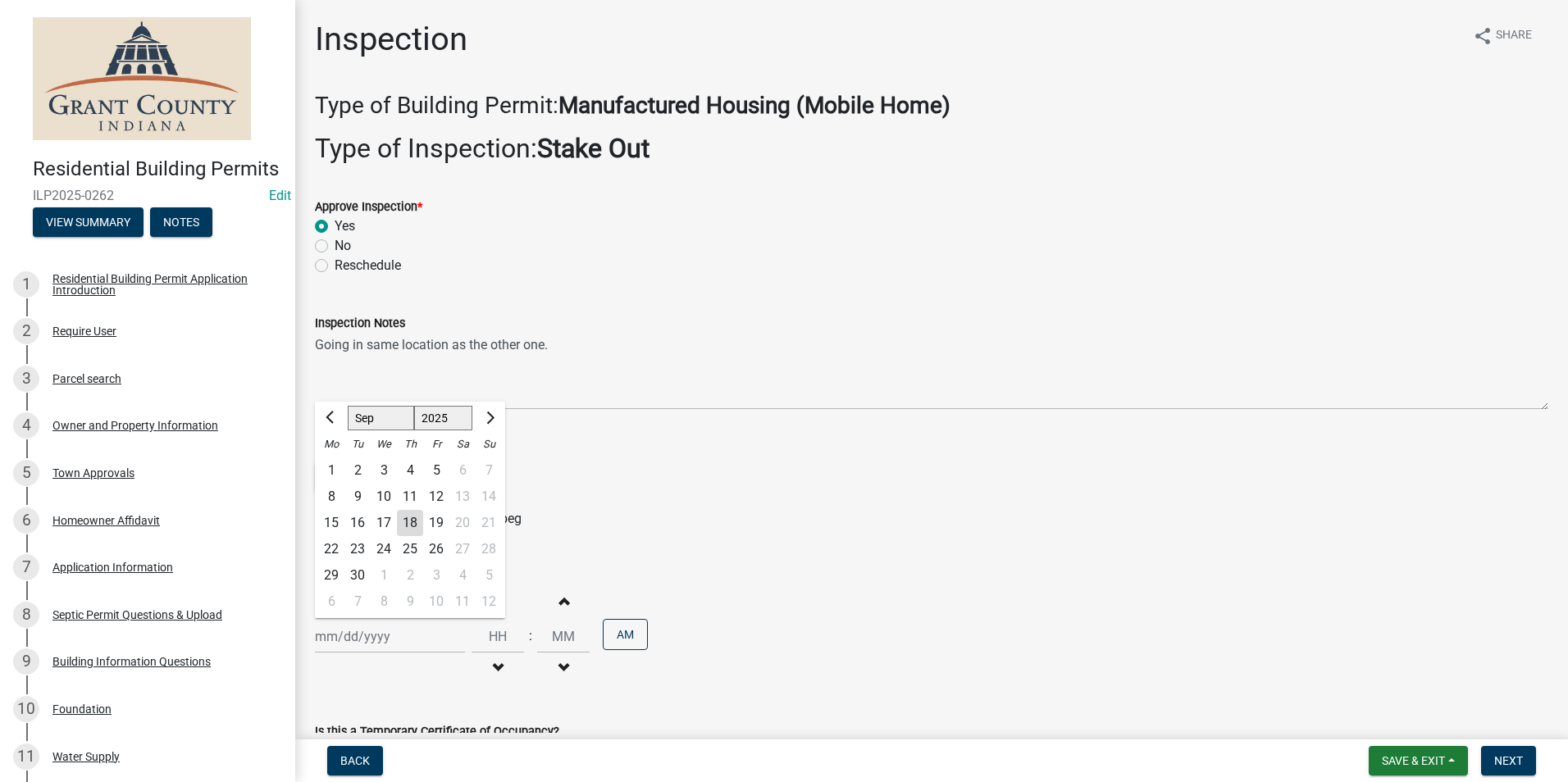
click at [409, 524] on div "18" at bounding box center [410, 523] width 27 height 27
type input "[DATE]"
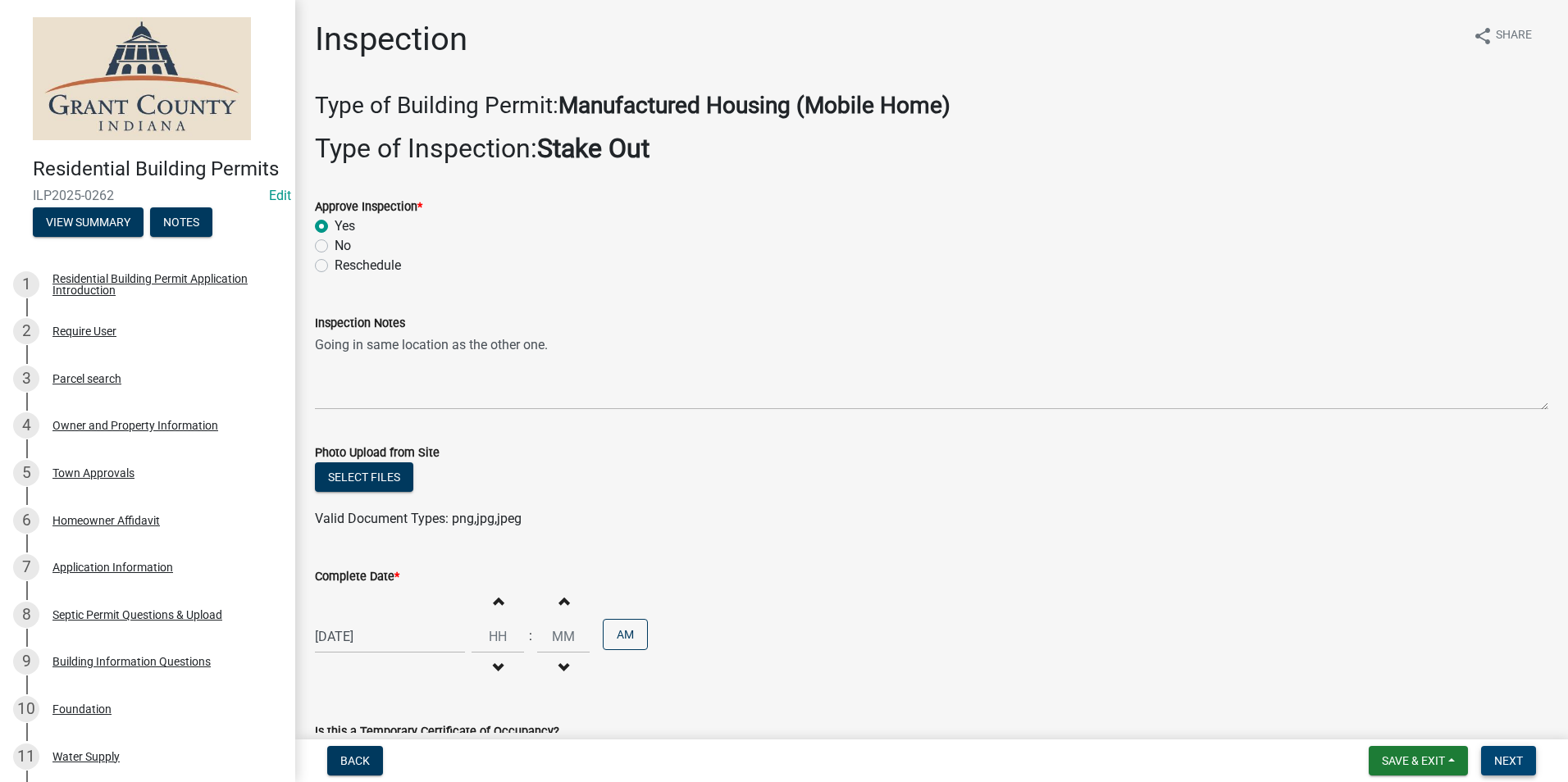
click at [1520, 761] on span "Next" at bounding box center [1508, 761] width 28 height 13
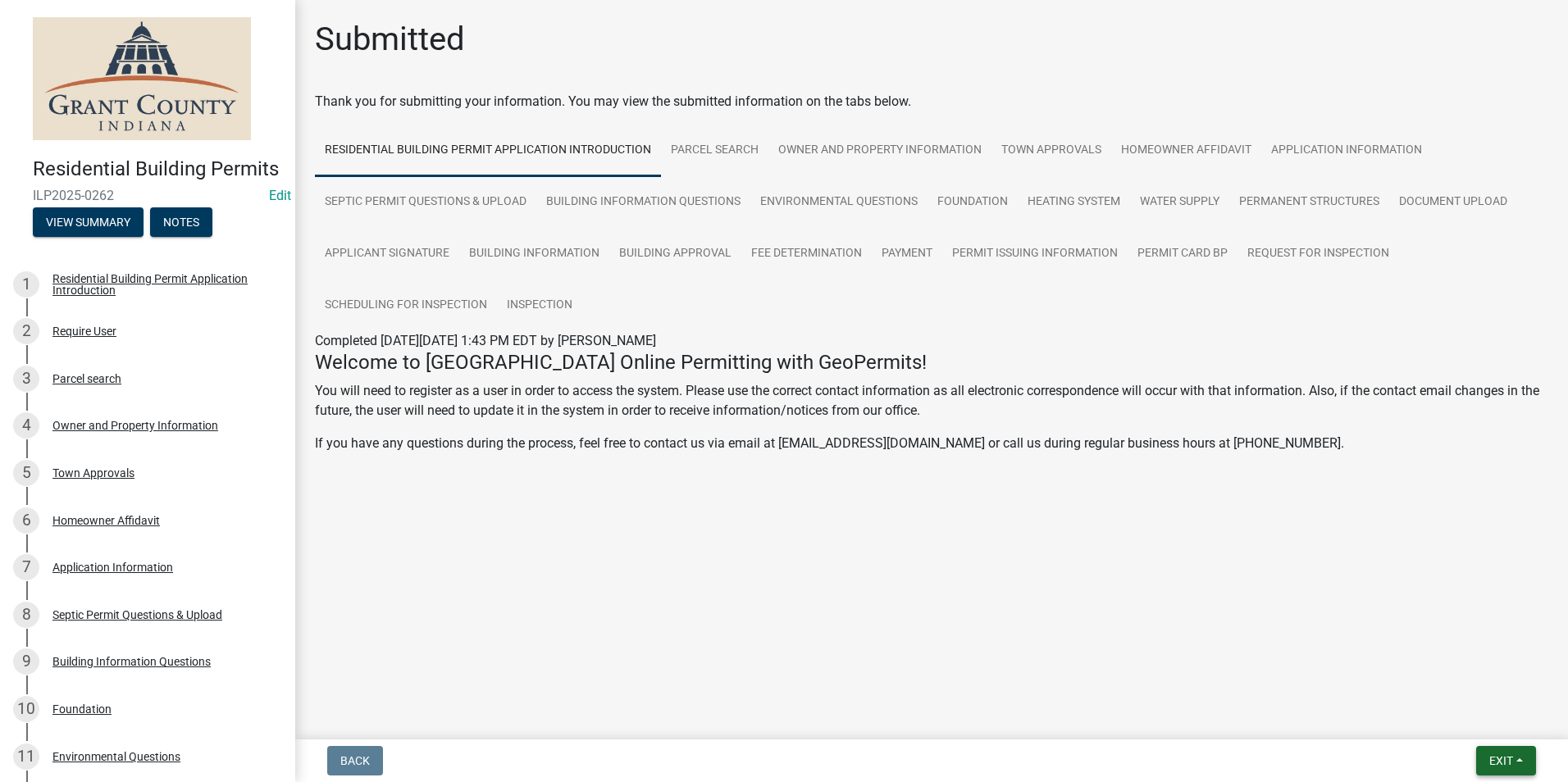
click at [1506, 762] on span "Exit" at bounding box center [1501, 761] width 24 height 13
click at [1481, 711] on button "Save & Exit" at bounding box center [1469, 718] width 131 height 39
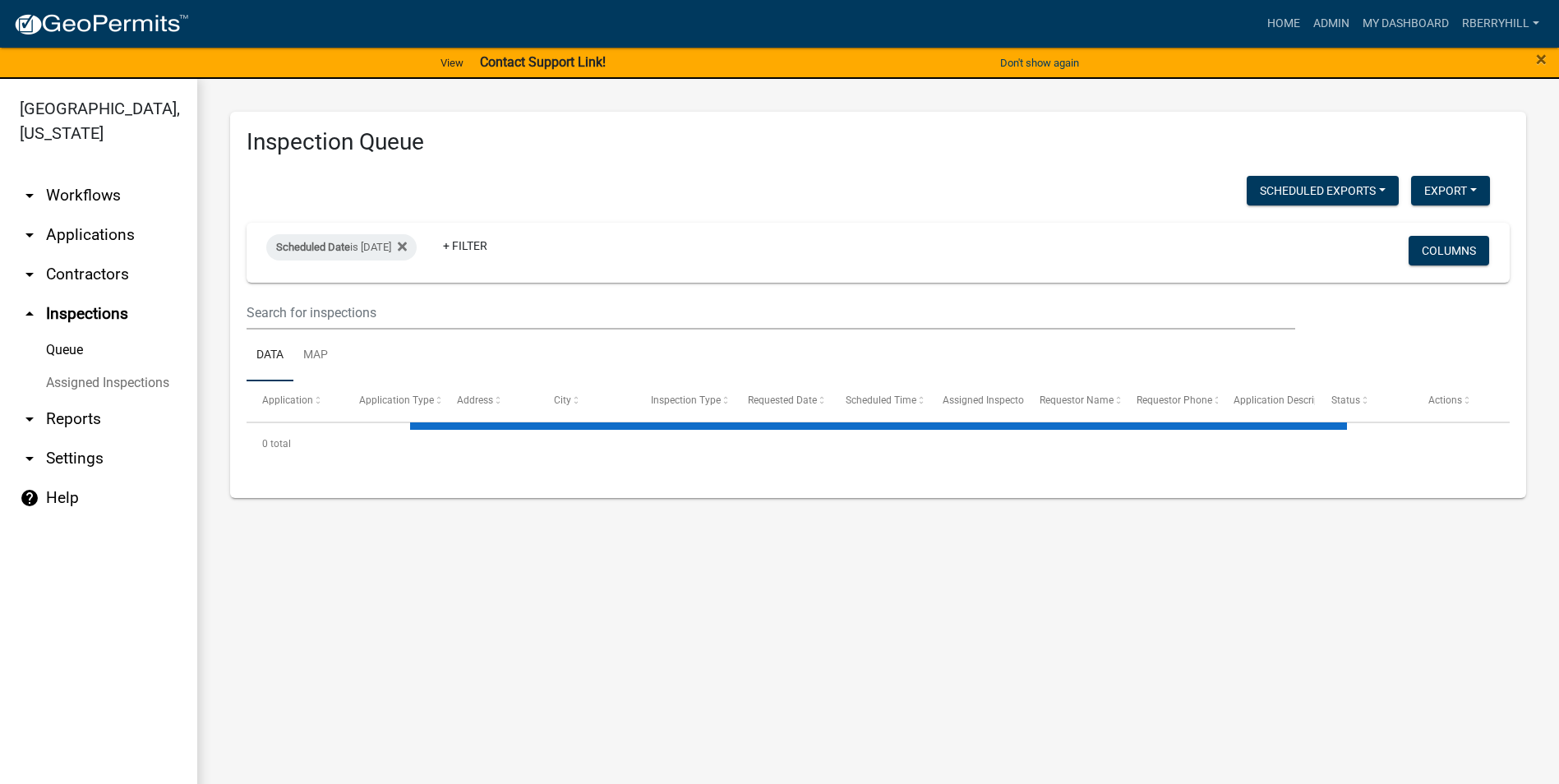
select select "1: 25"
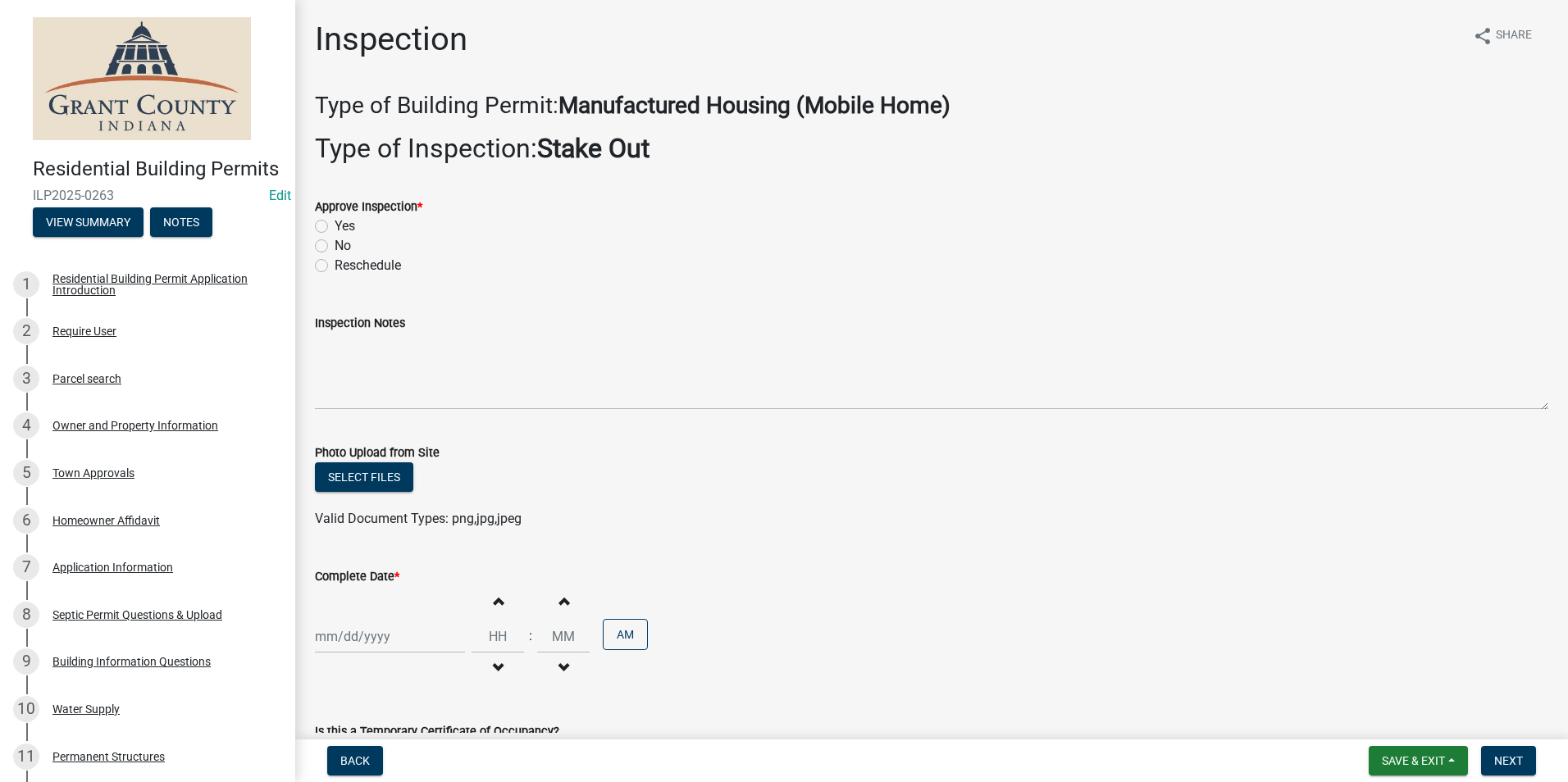
click at [335, 226] on label "Yes" at bounding box center [345, 227] width 20 height 20
click at [335, 226] on input "Yes" at bounding box center [340, 222] width 11 height 11
radio input "true"
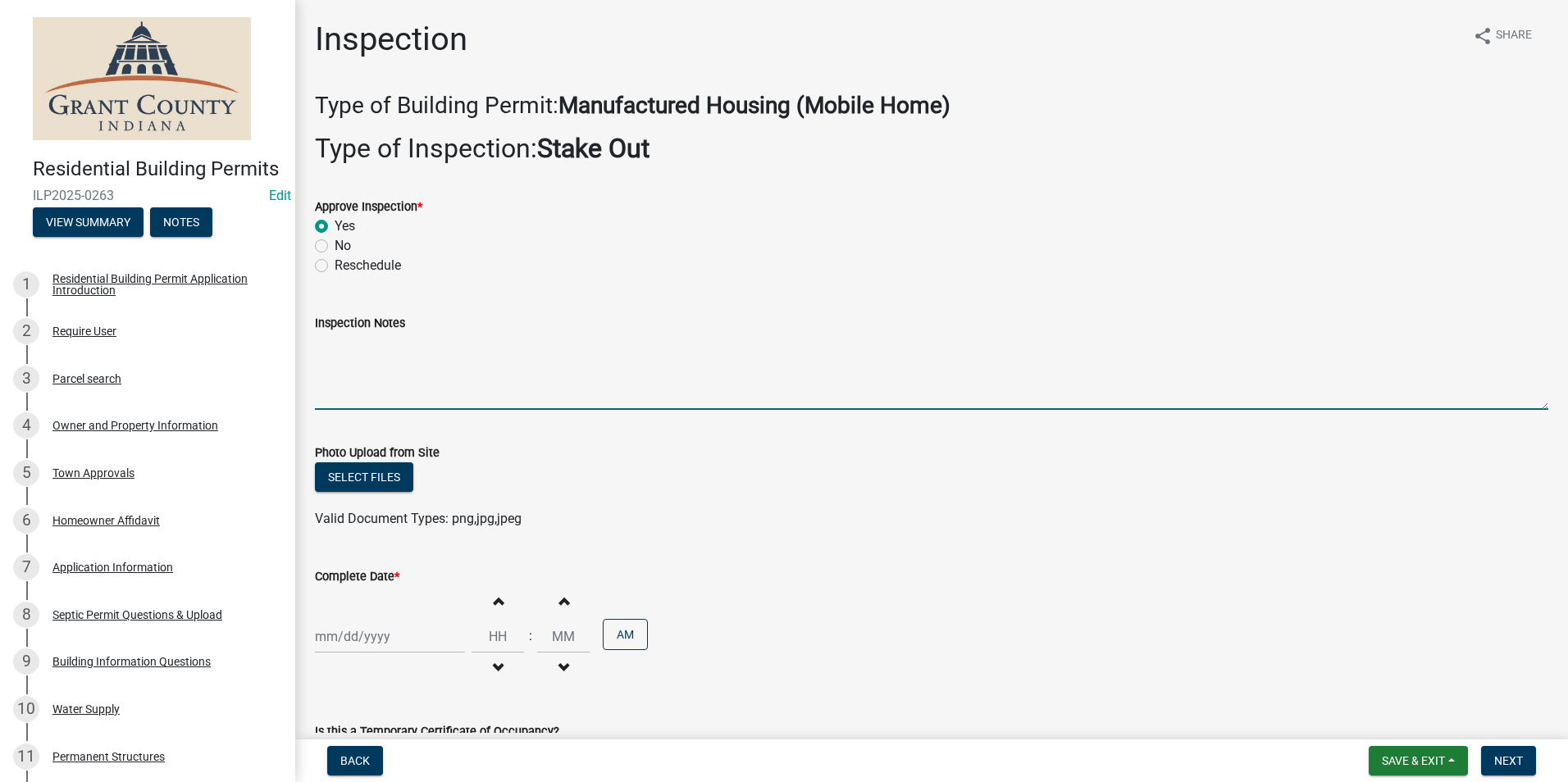
click at [321, 352] on textarea "Inspection Notes" at bounding box center [931, 371] width 1233 height 77
type textarea "Same location as last one."
select select "9"
select select "2025"
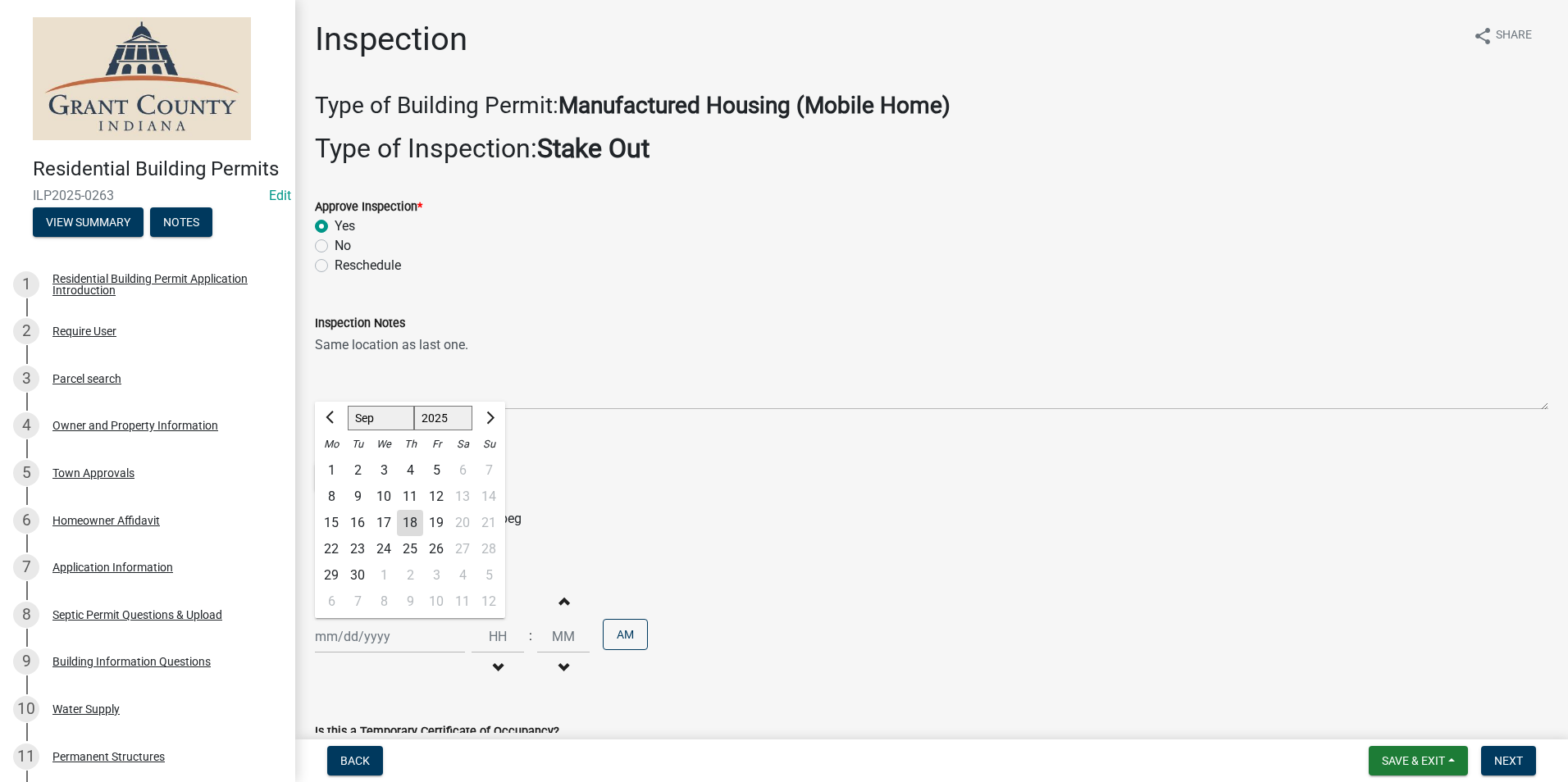
click at [351, 643] on div "[PERSON_NAME] Feb Mar Apr [PERSON_NAME][DATE] Oct Nov [DATE] 1526 1527 1528 152…" at bounding box center [390, 637] width 150 height 34
click at [411, 522] on div "18" at bounding box center [410, 523] width 27 height 27
type input "[DATE]"
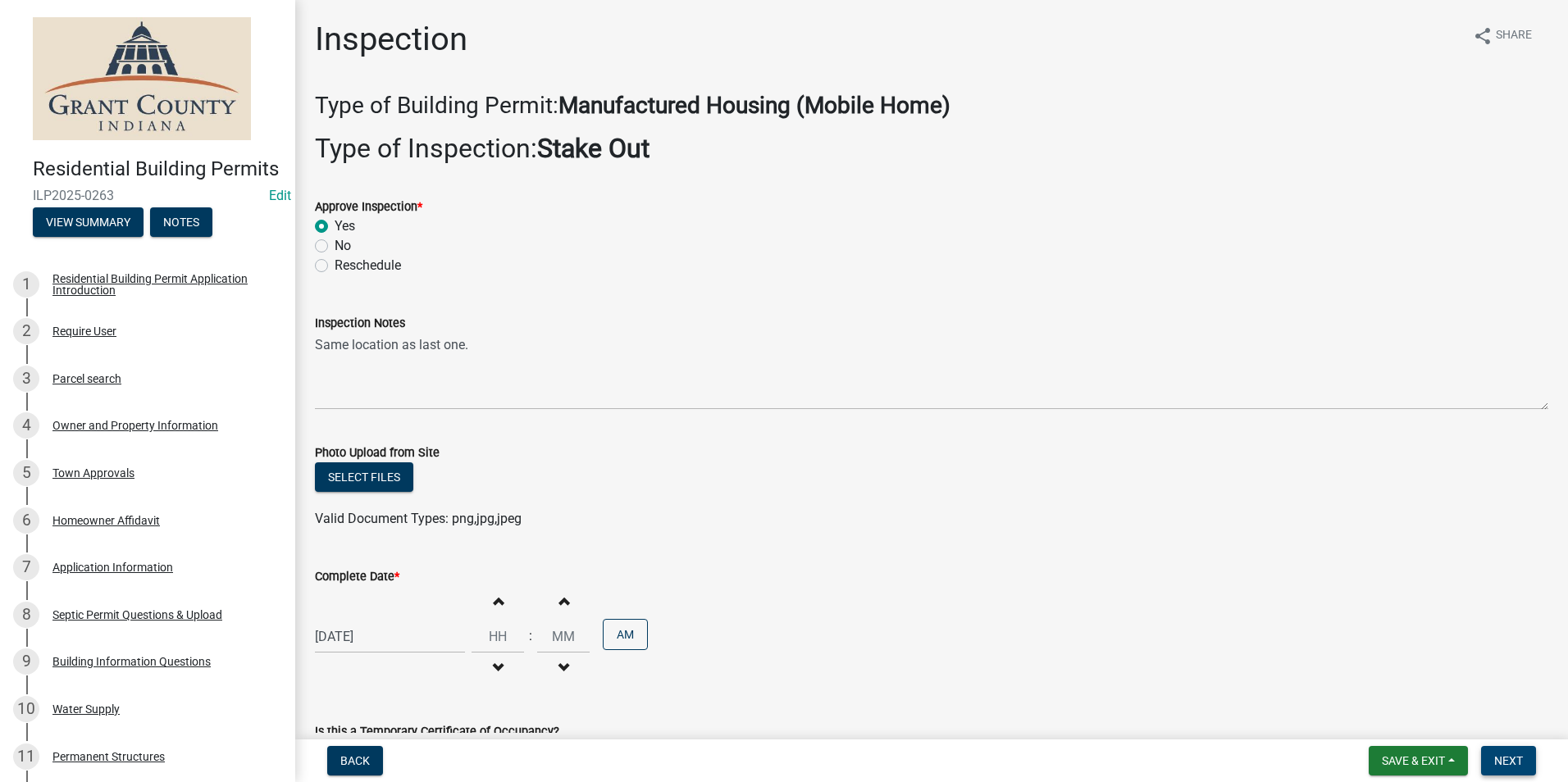
click at [1508, 757] on span "Next" at bounding box center [1508, 761] width 28 height 13
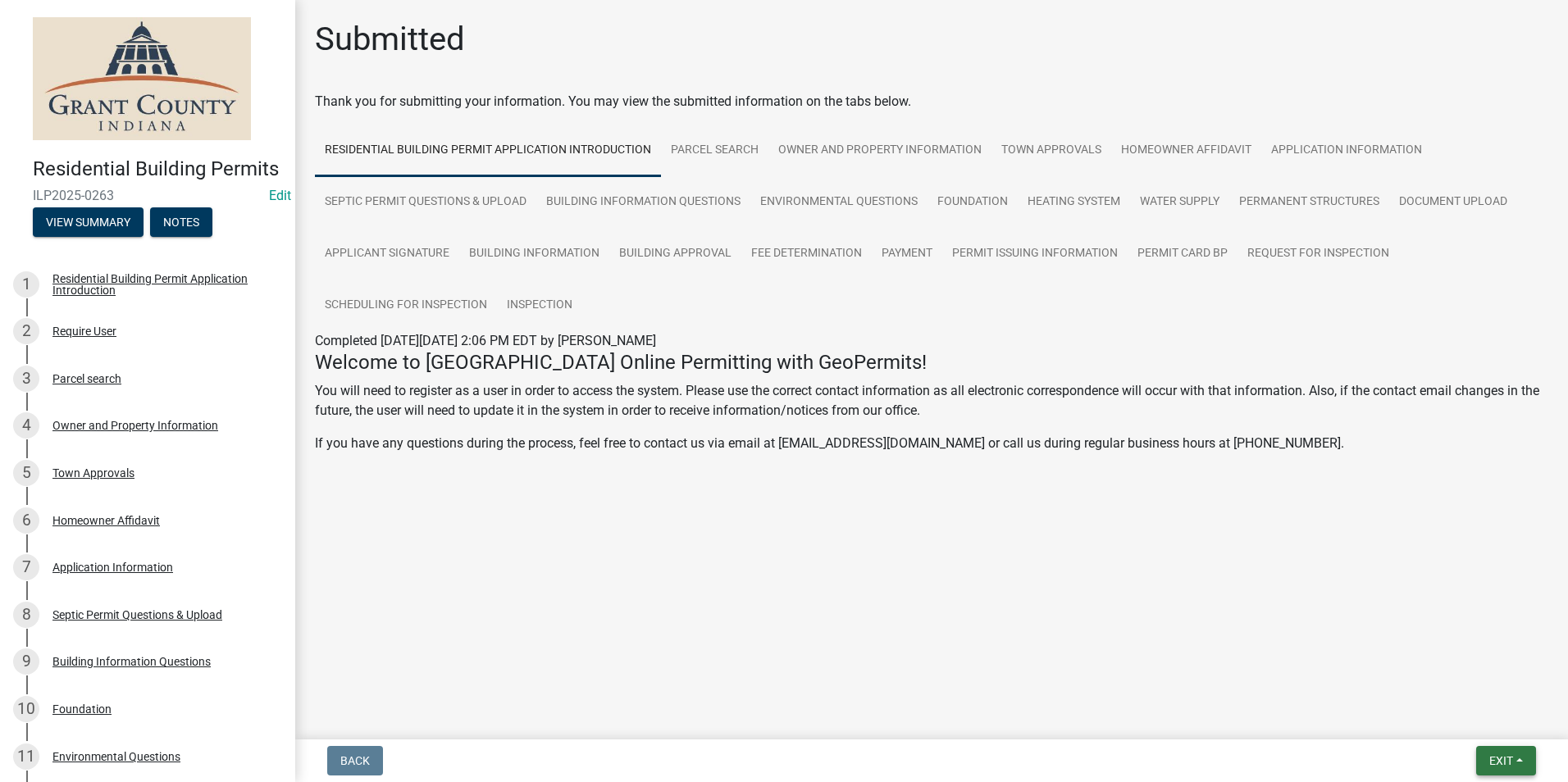
click at [1509, 760] on span "Exit" at bounding box center [1501, 761] width 24 height 13
click at [1505, 723] on button "Save & Exit" at bounding box center [1469, 718] width 131 height 39
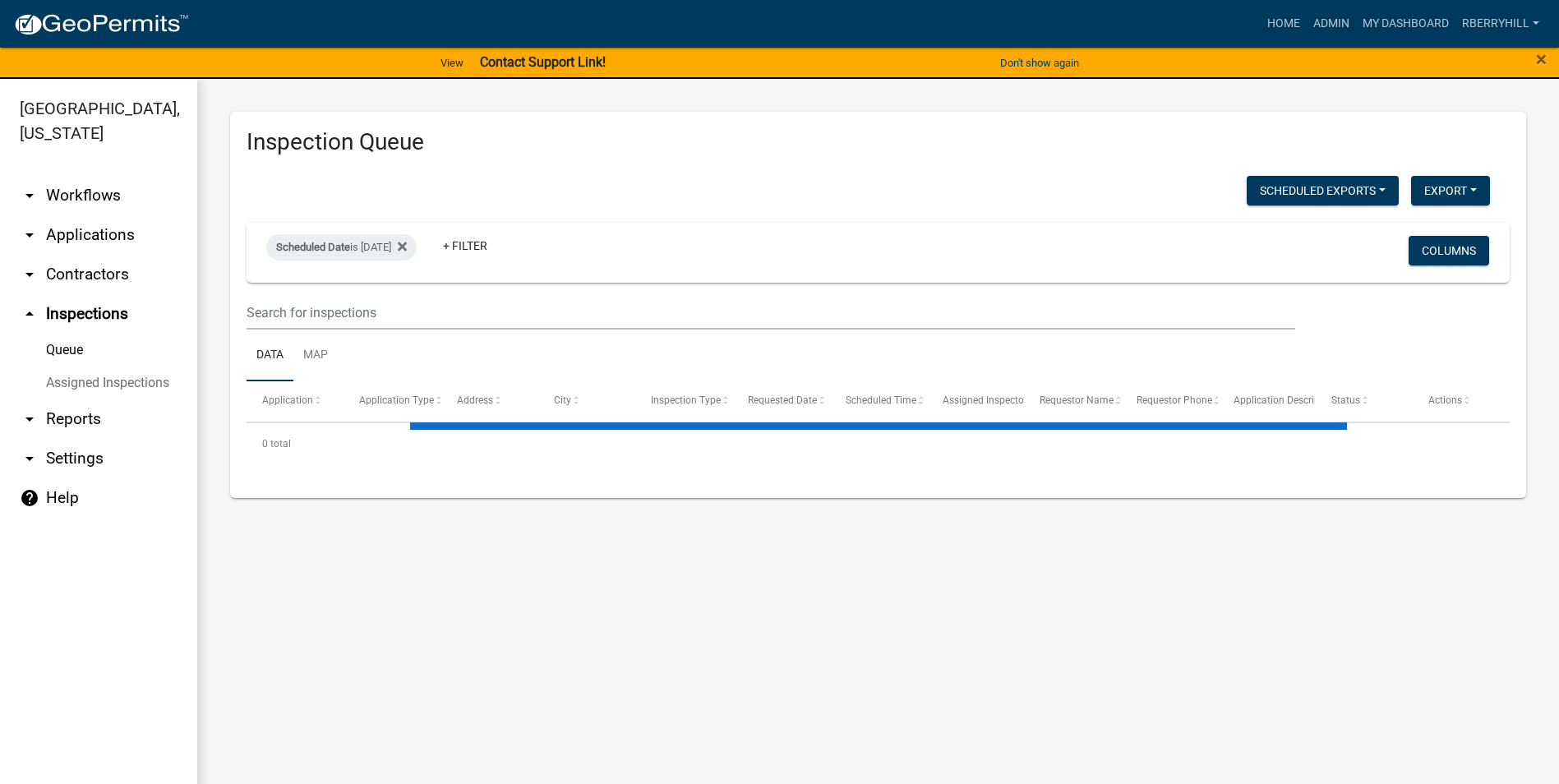
select select "1: 25"
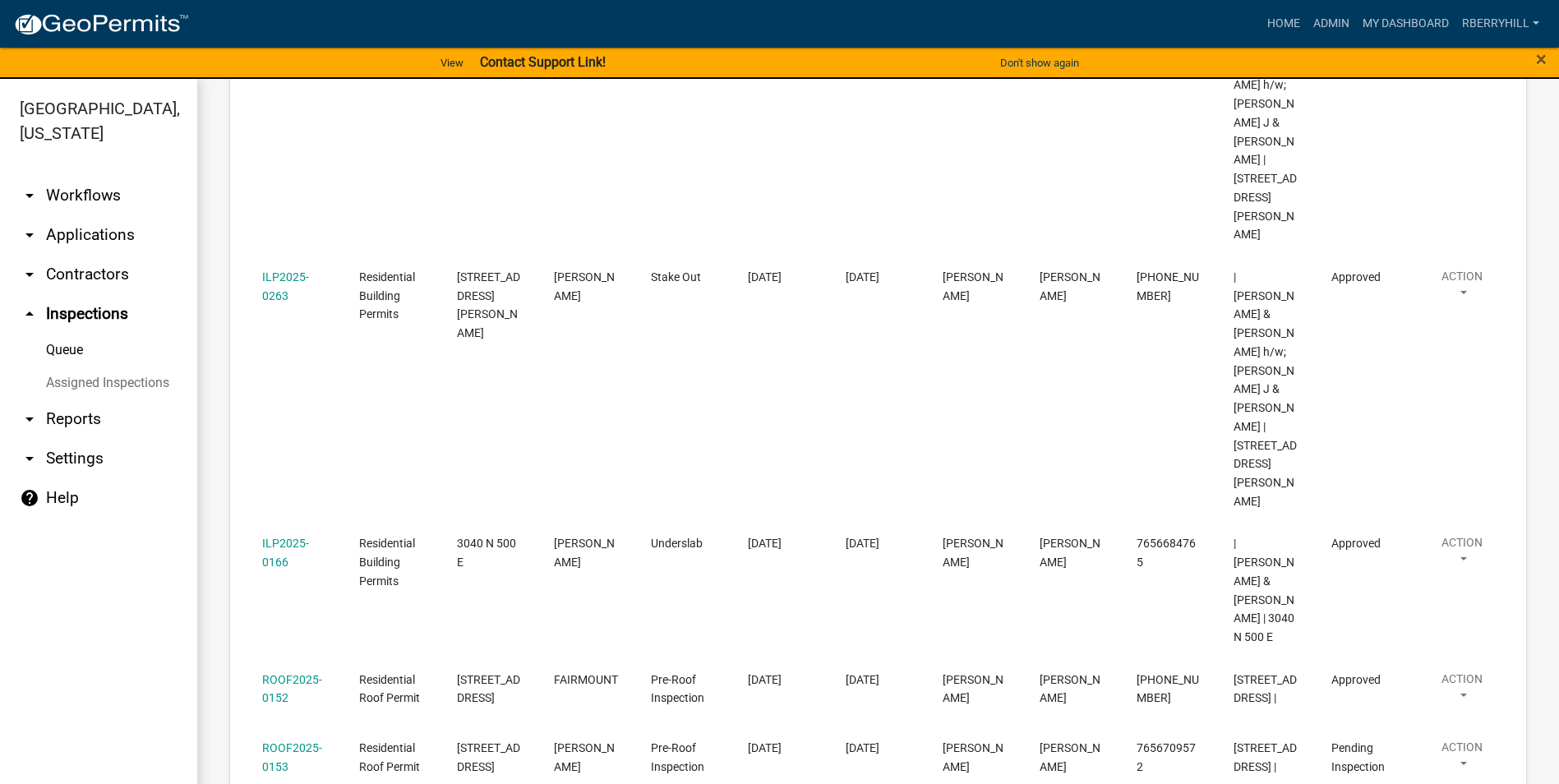
scroll to position [575, 0]
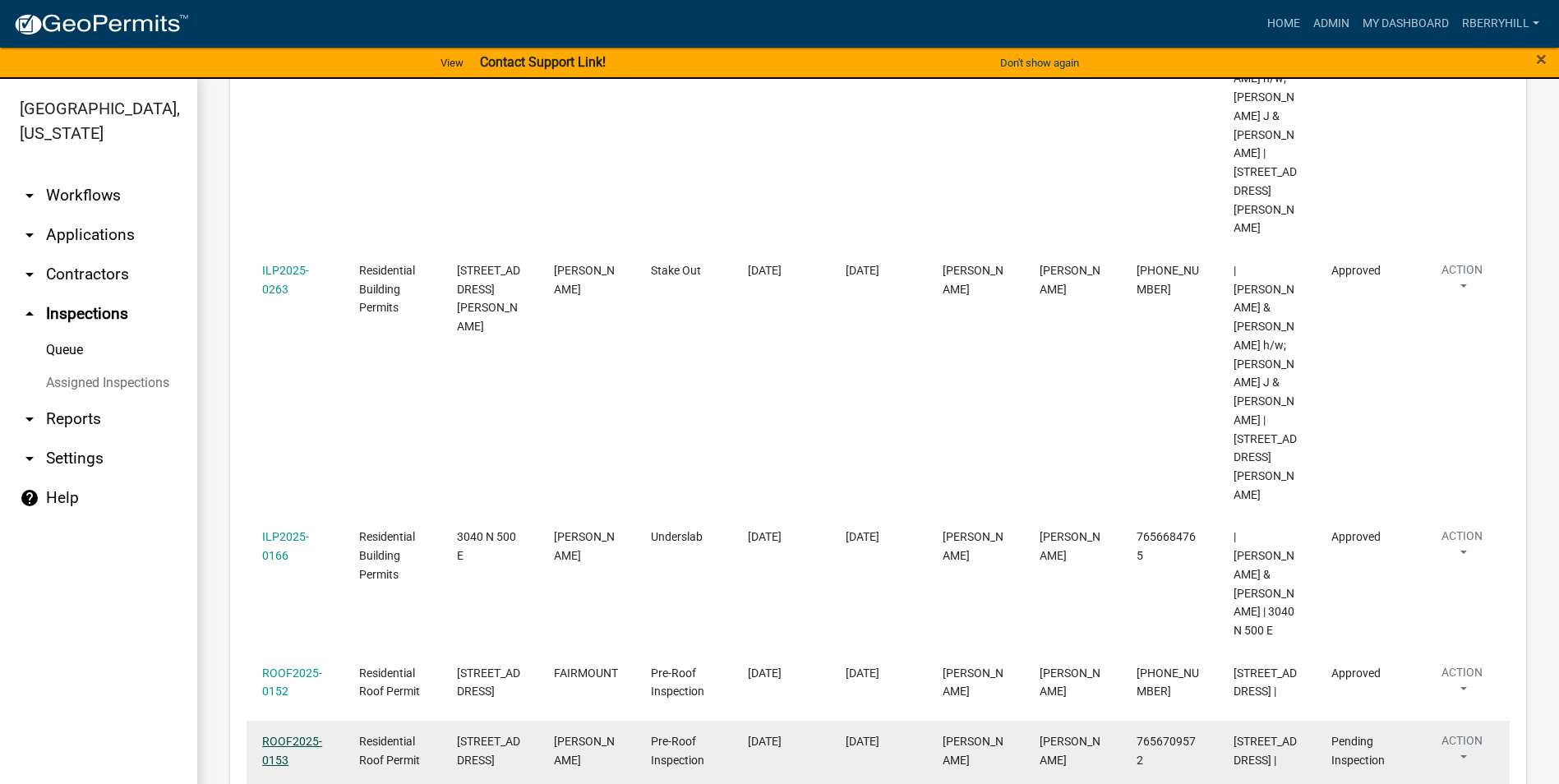
click at [297, 734] on link "ROOF2025-0153" at bounding box center [292, 750] width 60 height 32
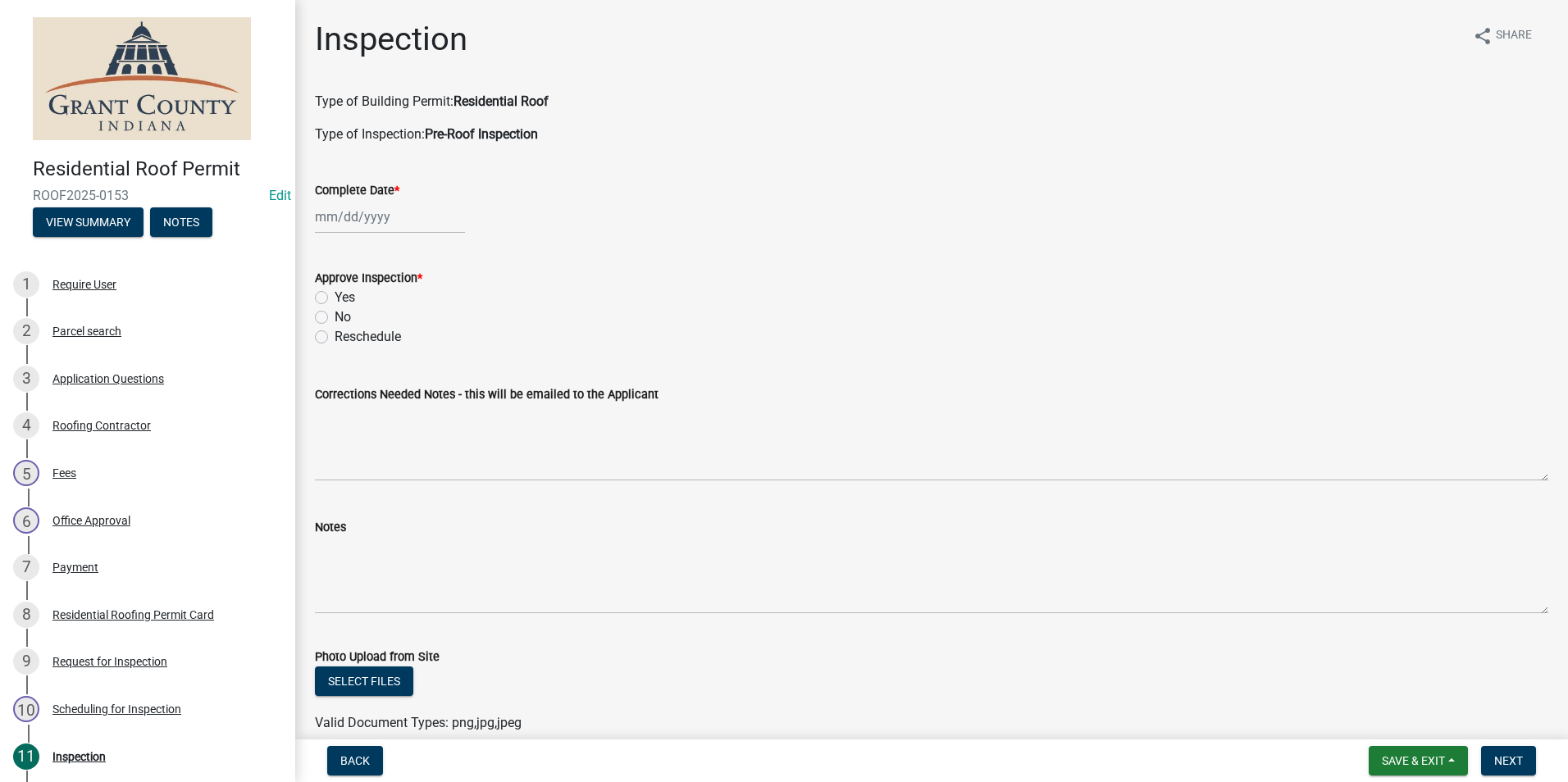
select select "9"
select select "2025"
click at [345, 217] on div "[PERSON_NAME] Feb Mar Apr [PERSON_NAME][DATE] Oct Nov [DATE] 1526 1527 1528 152…" at bounding box center [390, 217] width 150 height 34
click at [412, 348] on div "18" at bounding box center [410, 357] width 27 height 27
type input "[DATE]"
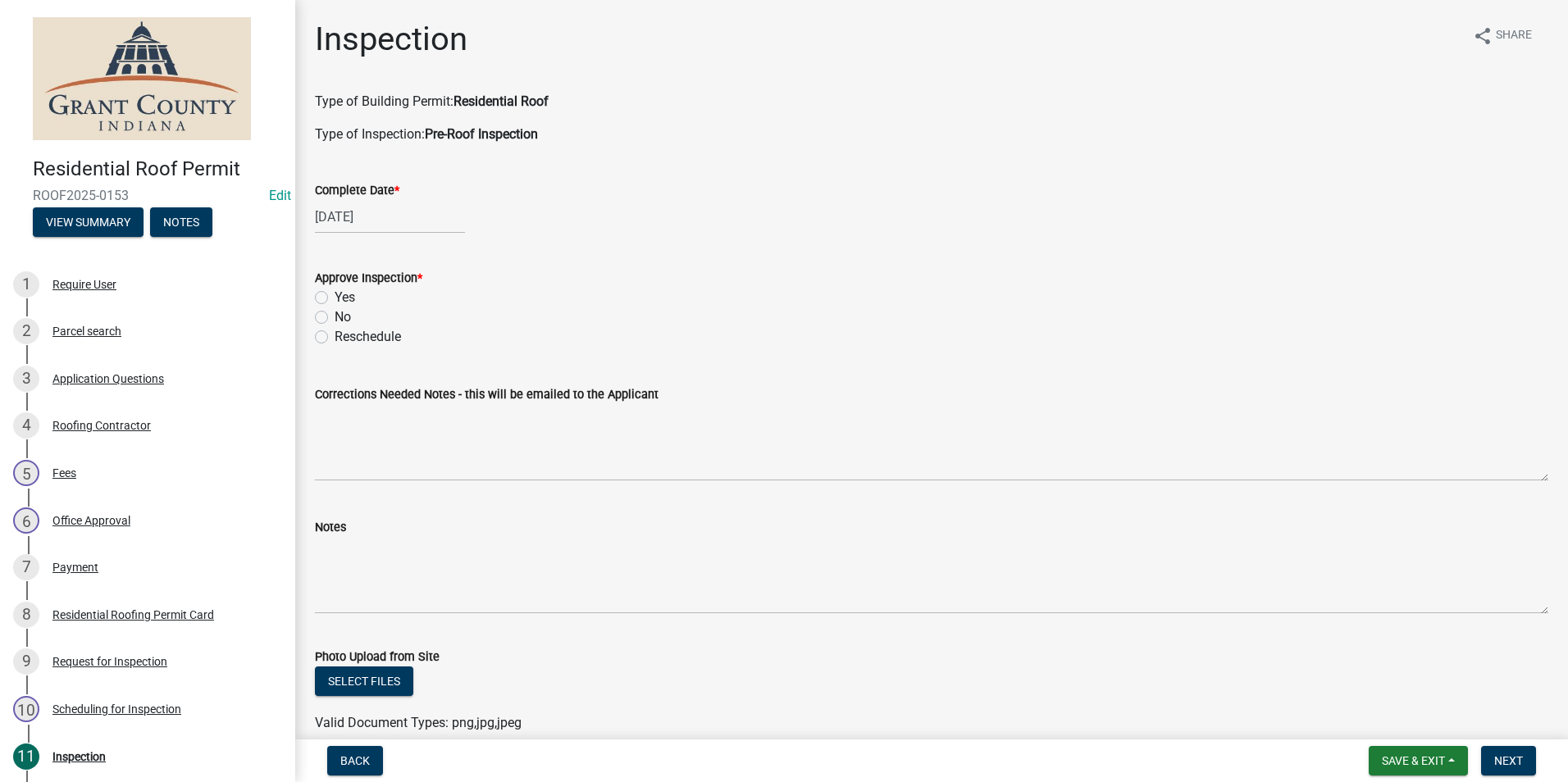
click at [323, 308] on div "No" at bounding box center [931, 317] width 1233 height 20
click at [335, 296] on label "Yes" at bounding box center [345, 298] width 20 height 20
click at [335, 296] on input "Yes" at bounding box center [340, 294] width 11 height 11
radio input "true"
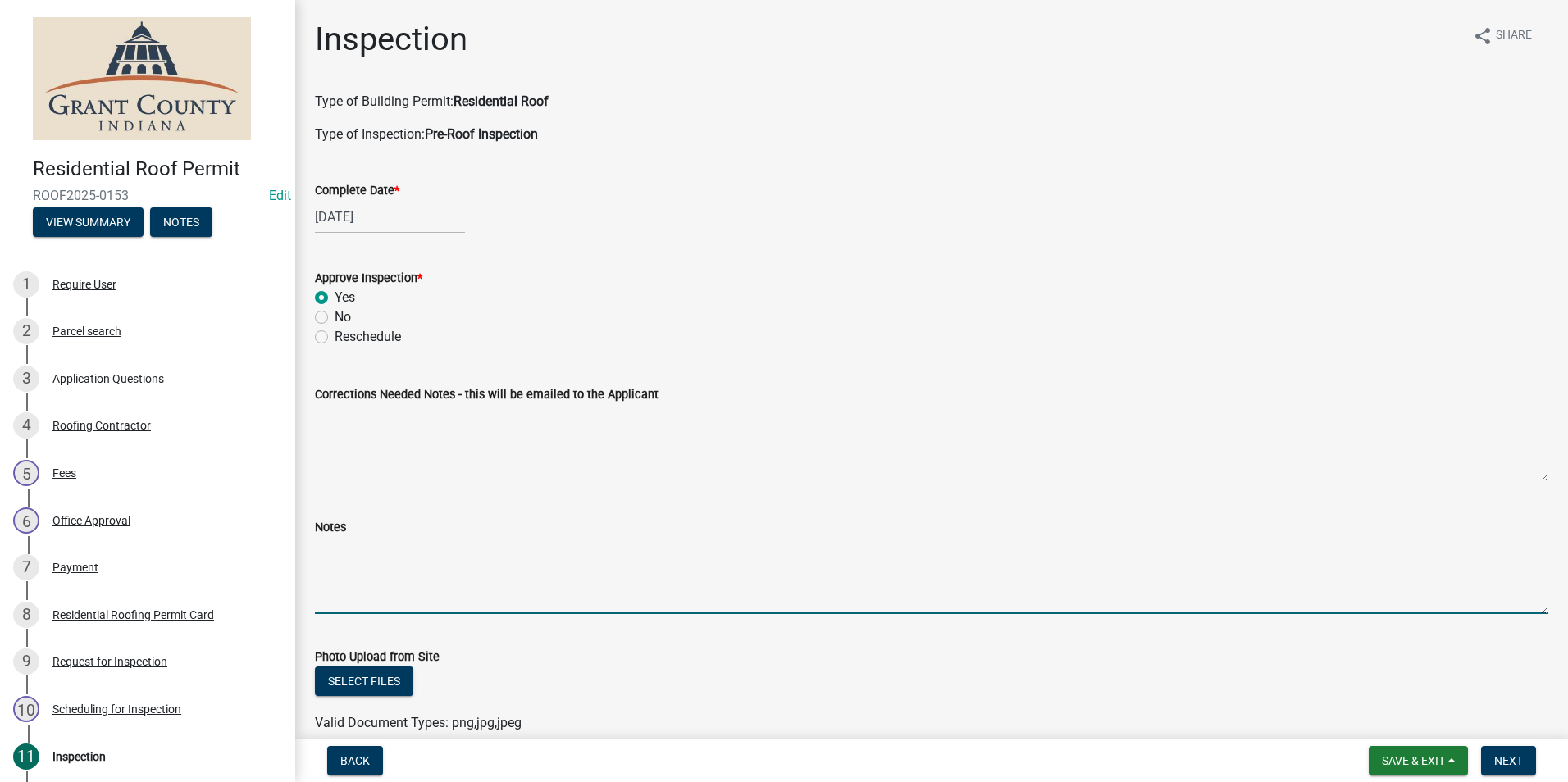
click at [334, 566] on textarea "Notes" at bounding box center [931, 575] width 1233 height 77
type textarea "1 layer. No concerns."
click at [1506, 758] on span "Next" at bounding box center [1508, 761] width 28 height 13
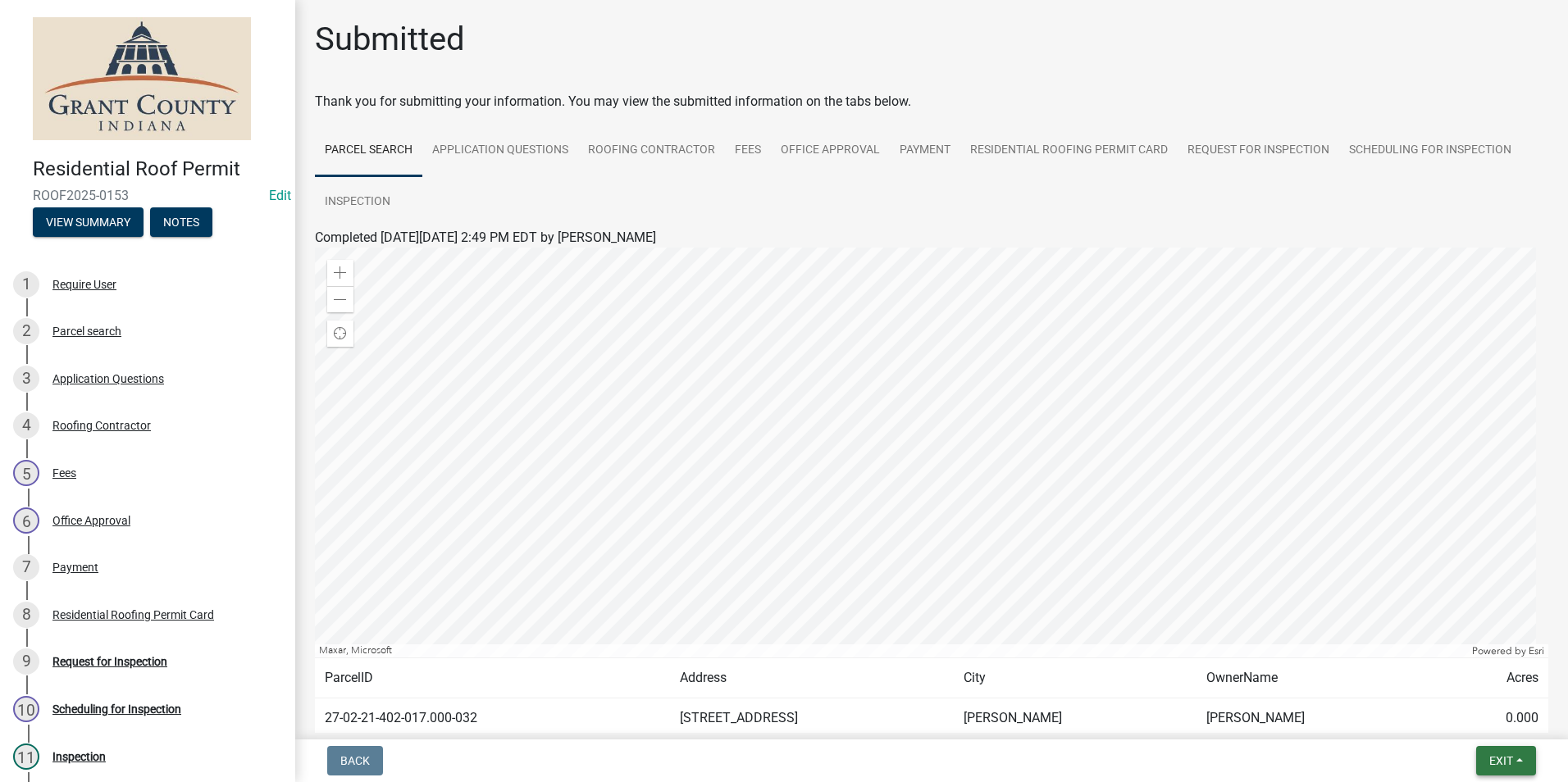
drag, startPoint x: 1508, startPoint y: 759, endPoint x: 1509, endPoint y: 746, distance: 13.0
click at [1508, 758] on span "Exit" at bounding box center [1501, 761] width 24 height 13
click at [1492, 726] on button "Save & Exit" at bounding box center [1469, 718] width 131 height 39
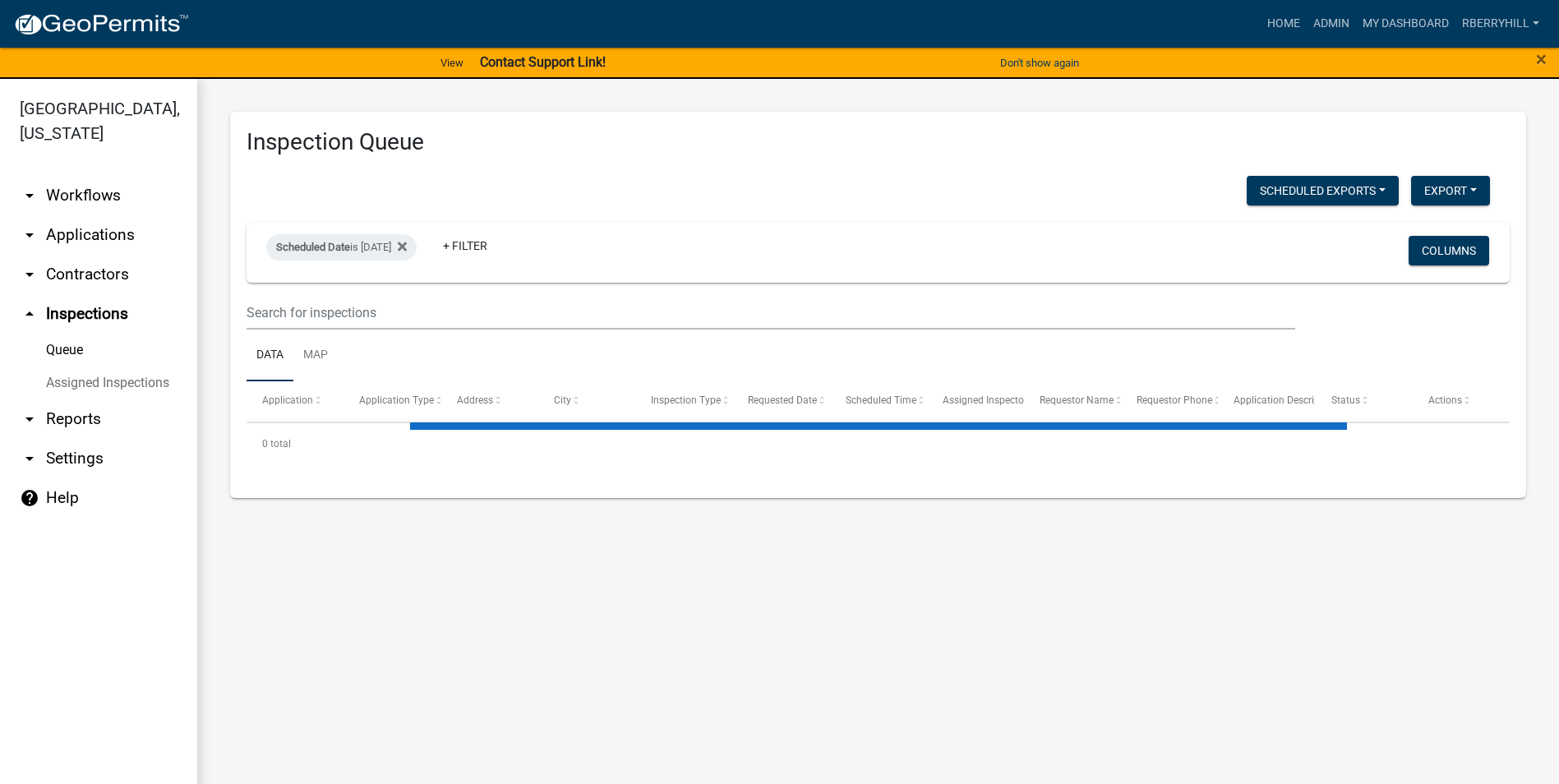
select select "1: 25"
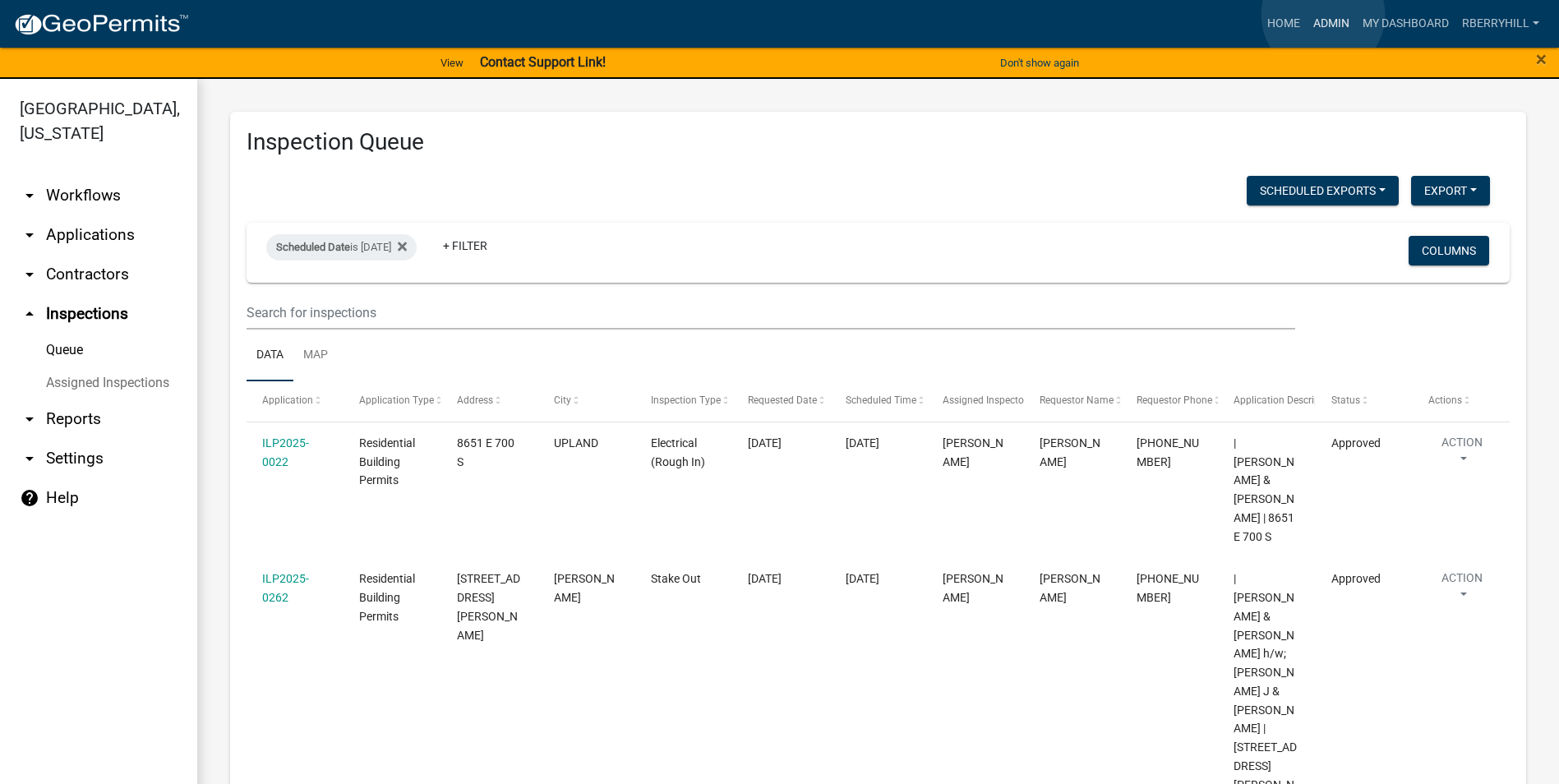
click at [1323, 15] on link "Admin" at bounding box center [1332, 24] width 50 height 31
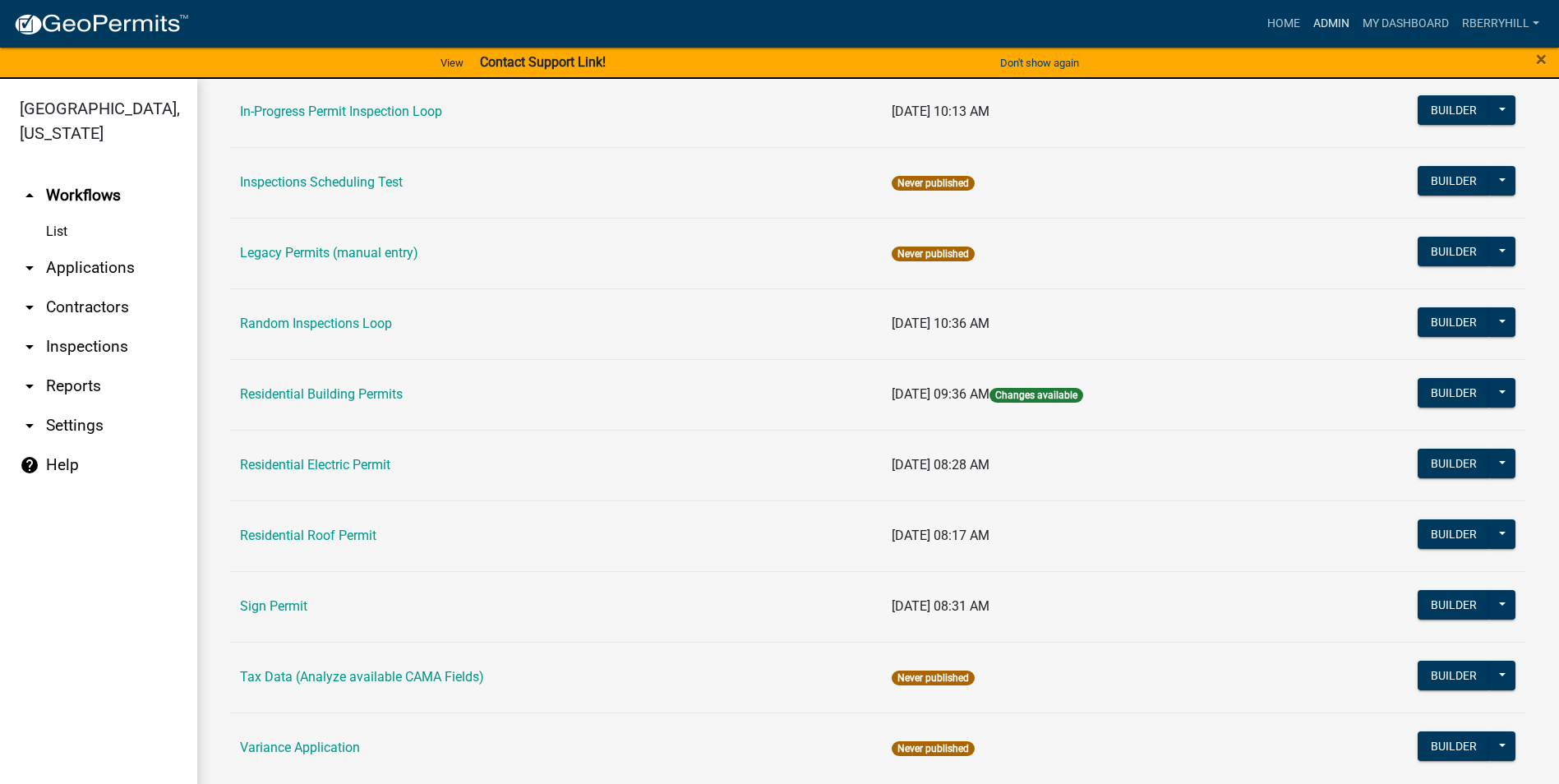
scroll to position [1396, 0]
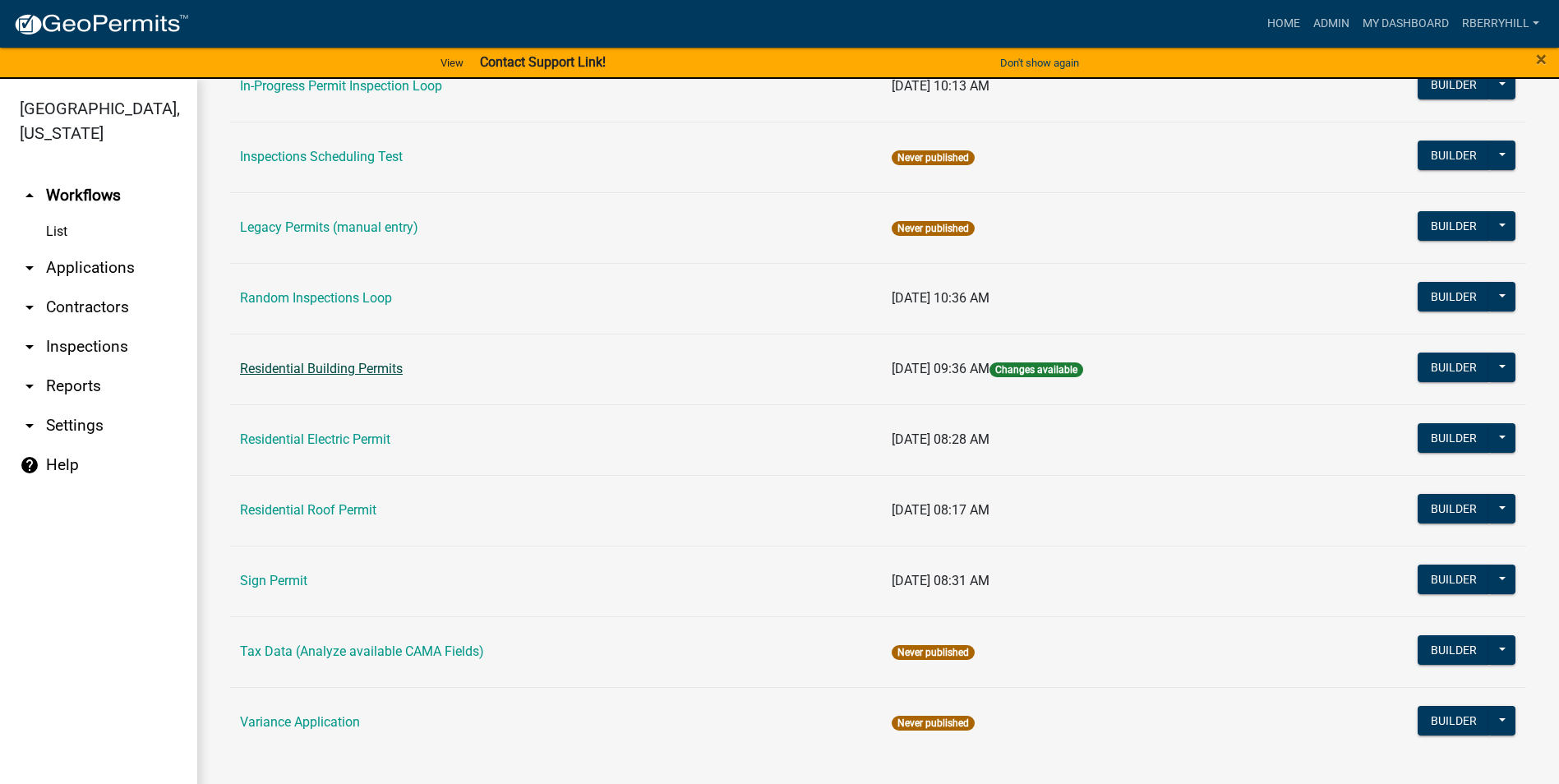
click at [328, 370] on link "Residential Building Permits" at bounding box center [321, 369] width 162 height 16
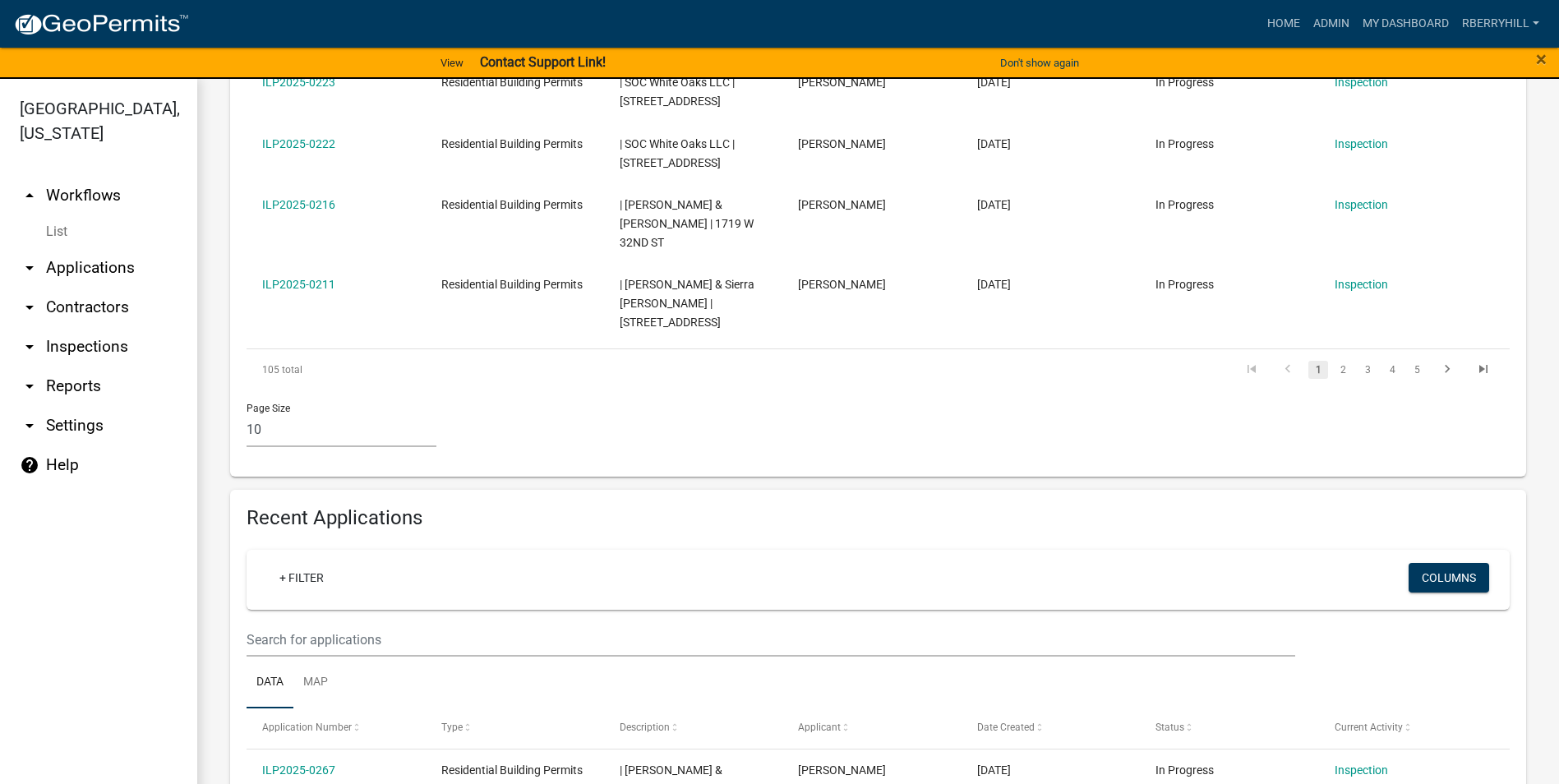
scroll to position [987, 0]
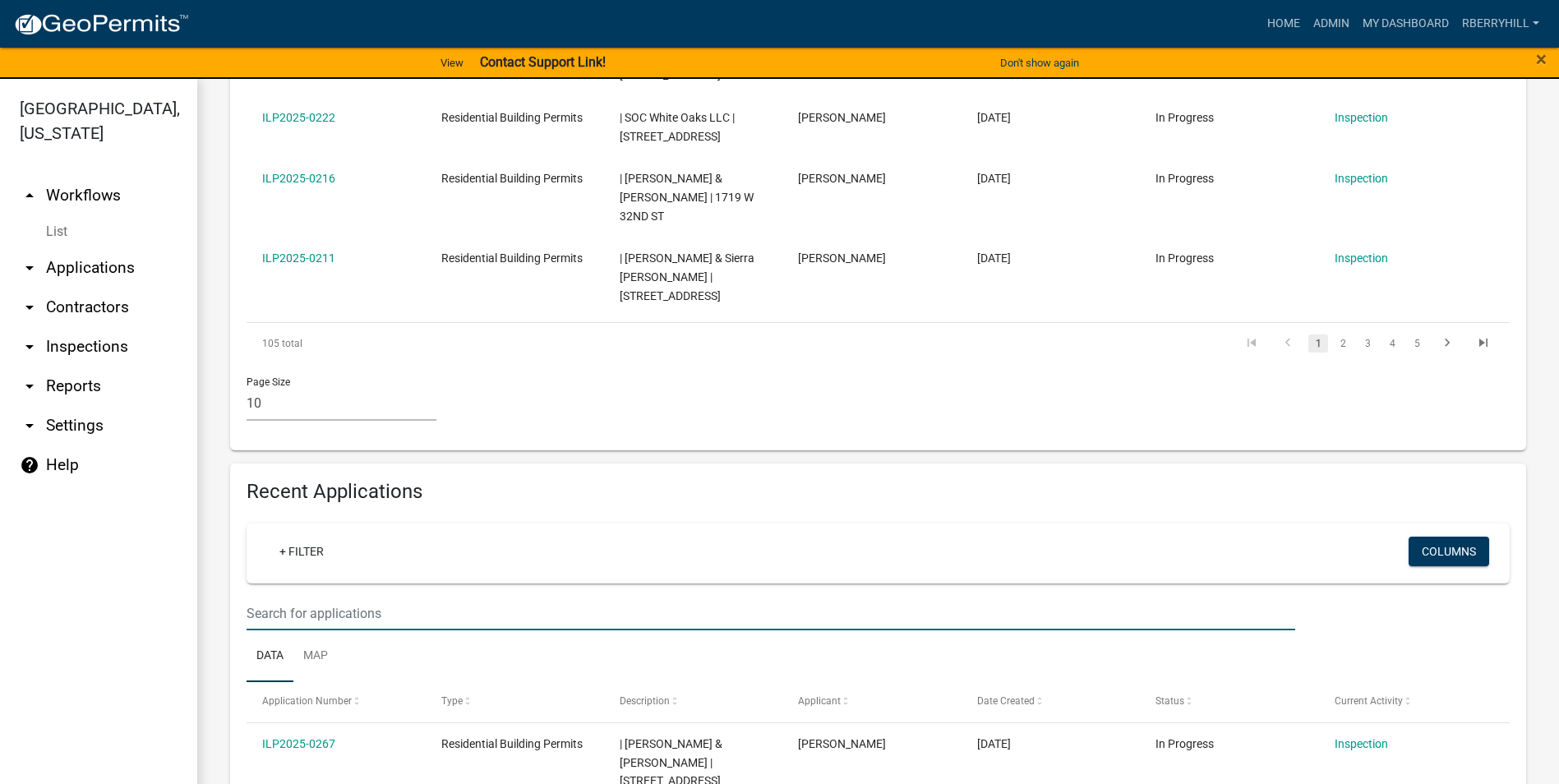
click at [254, 597] on input "text" at bounding box center [771, 613] width 1049 height 34
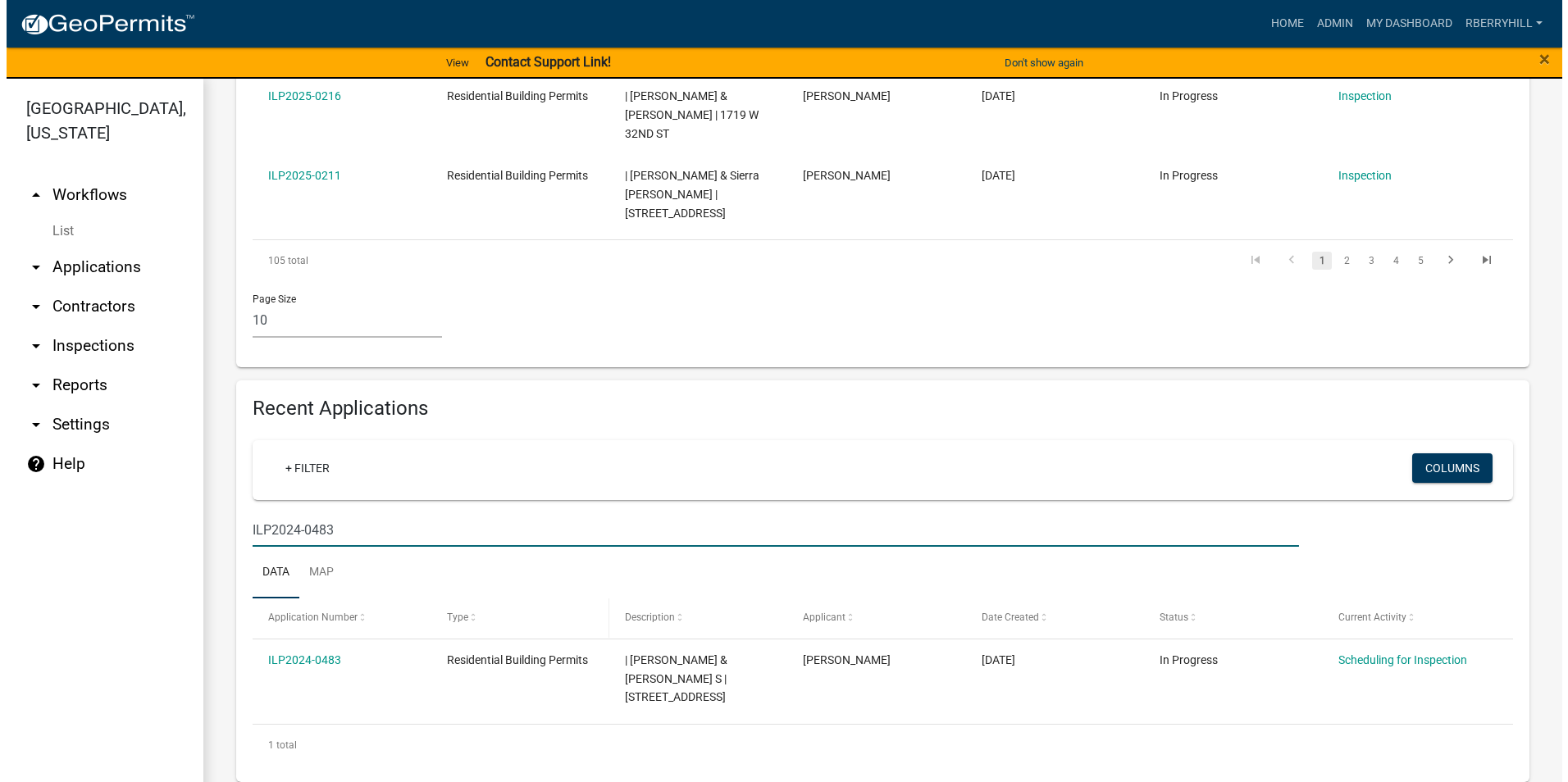
scroll to position [1004, 0]
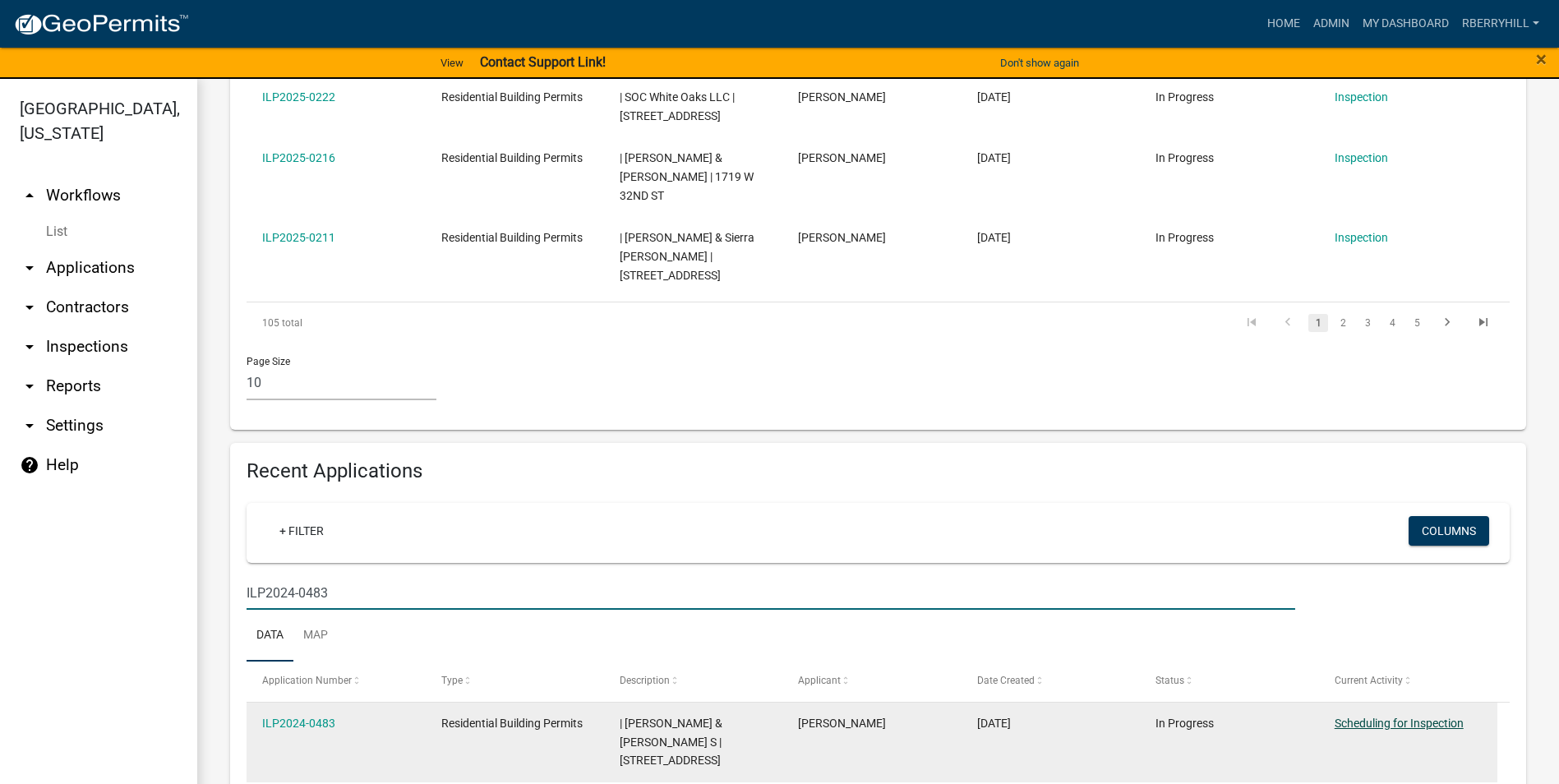
type input "ILP2024-0483"
click at [1367, 717] on link "Scheduling for Inspection" at bounding box center [1399, 723] width 129 height 13
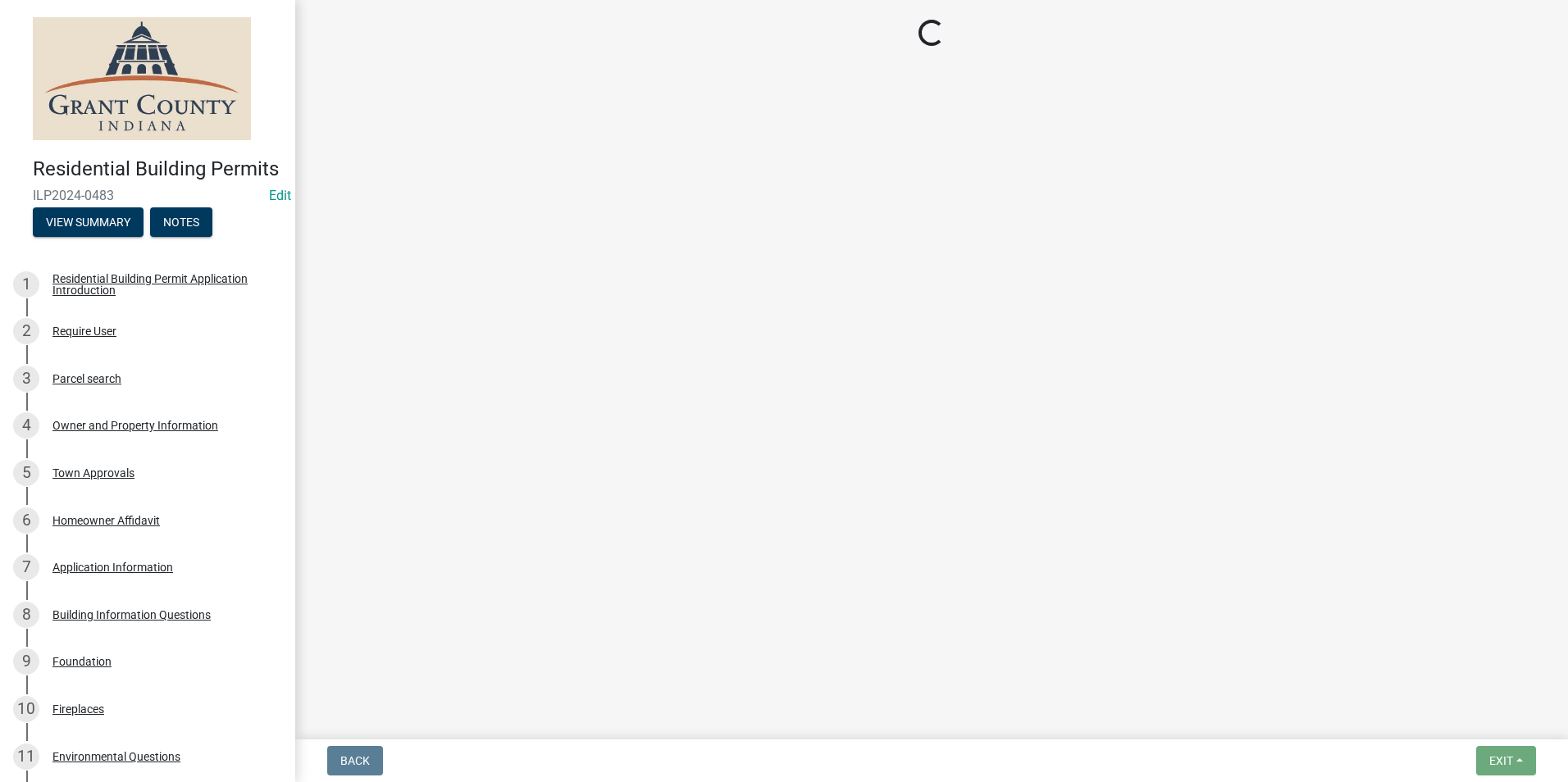
select select "d7f9a44a-d2ea-4d3c-83b3-1aa71c950bd5"
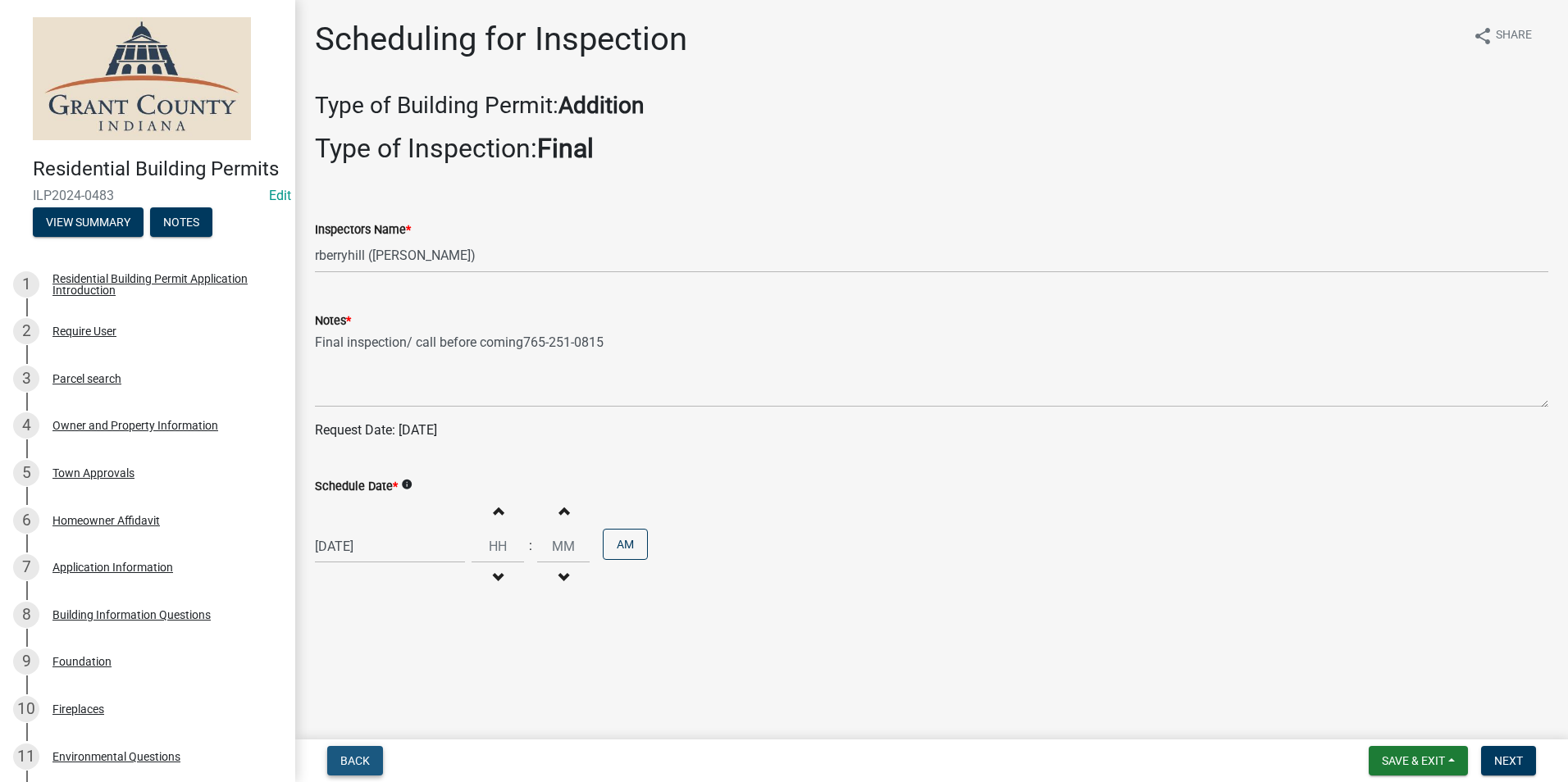
click at [359, 761] on span "Back" at bounding box center [355, 761] width 29 height 13
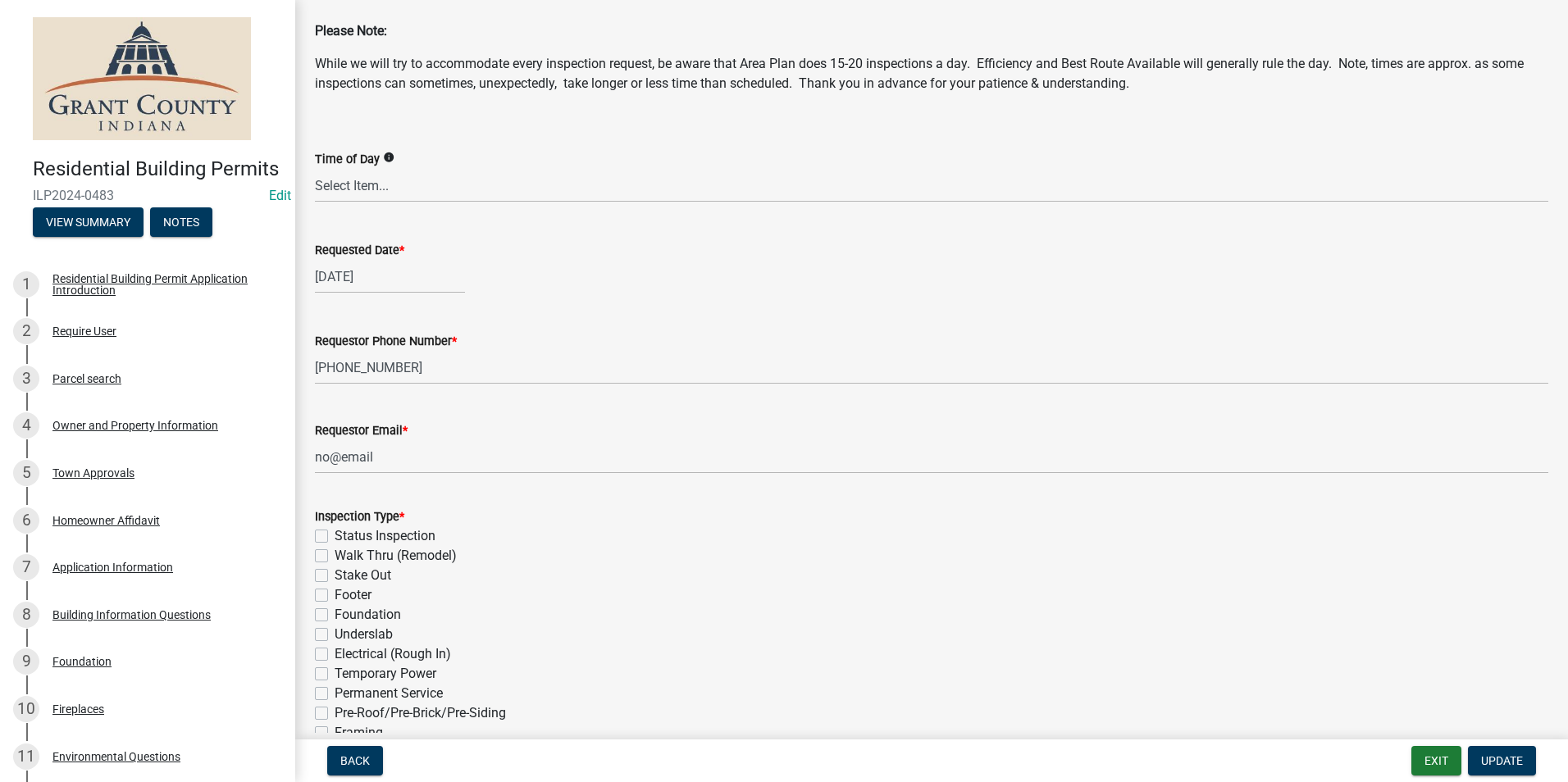
scroll to position [164, 0]
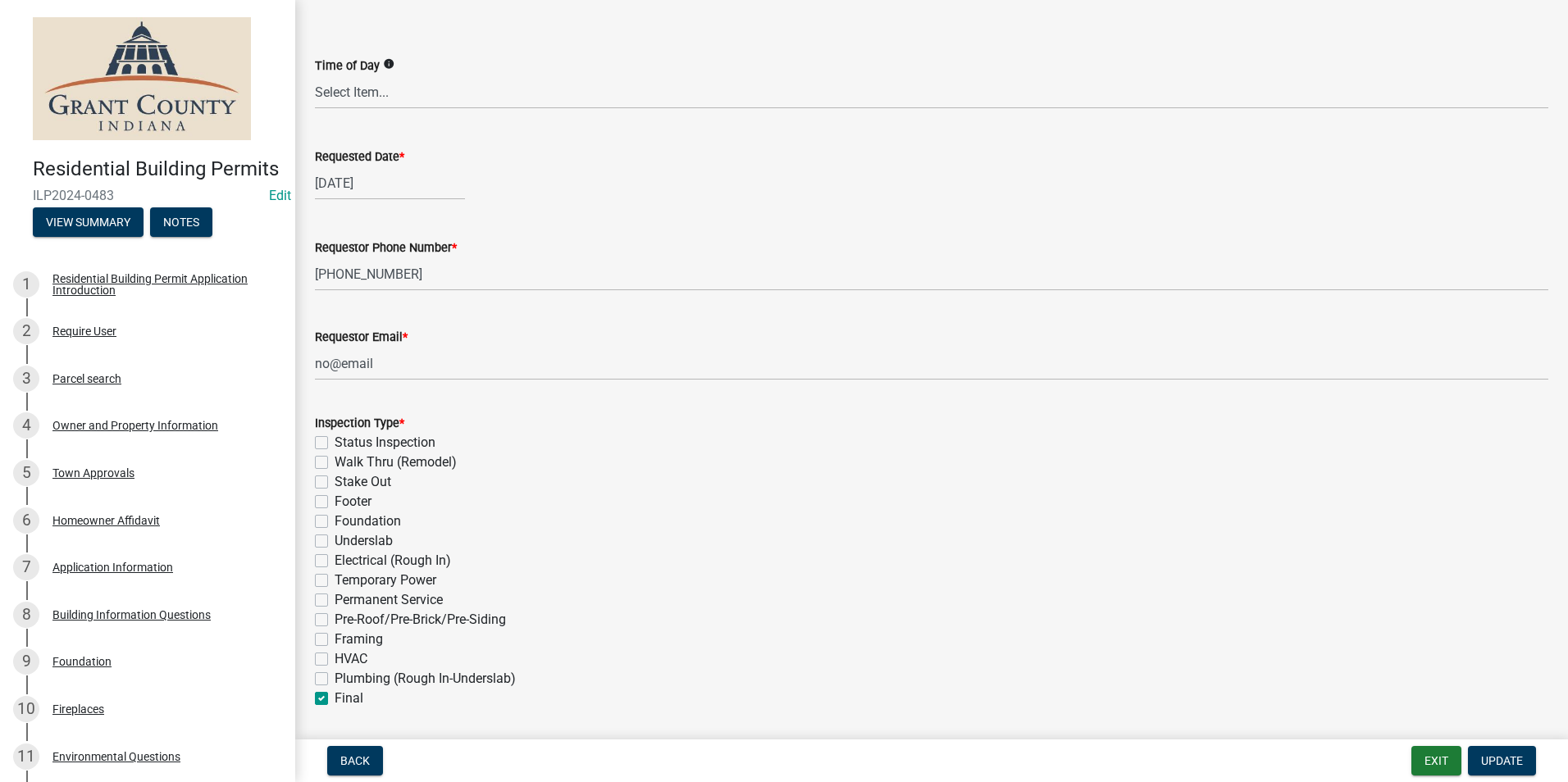
click at [335, 698] on label "Final" at bounding box center [349, 699] width 28 height 20
click at [335, 698] on input "Final" at bounding box center [340, 694] width 11 height 11
checkbox input "false"
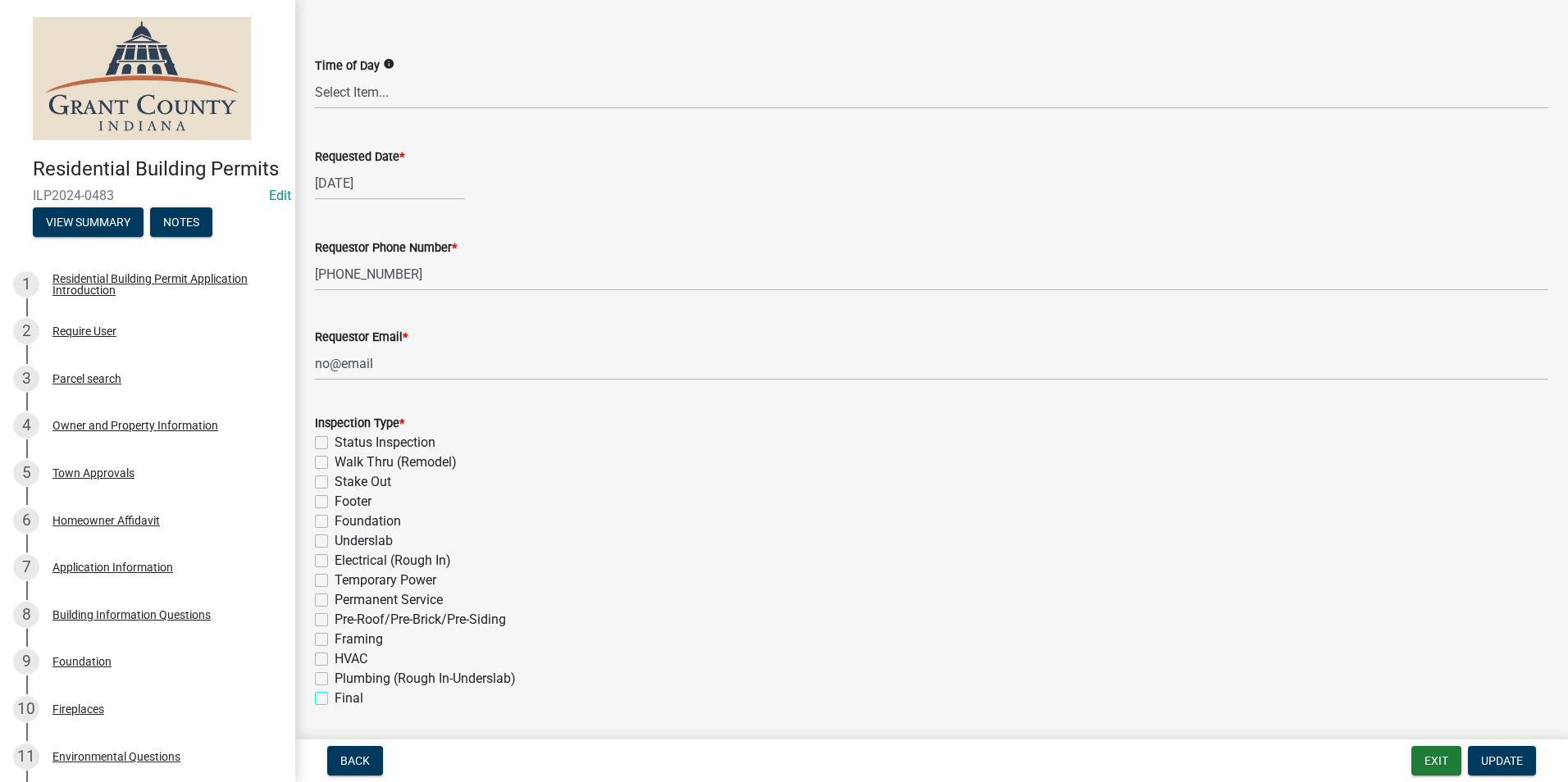
checkbox input "false"
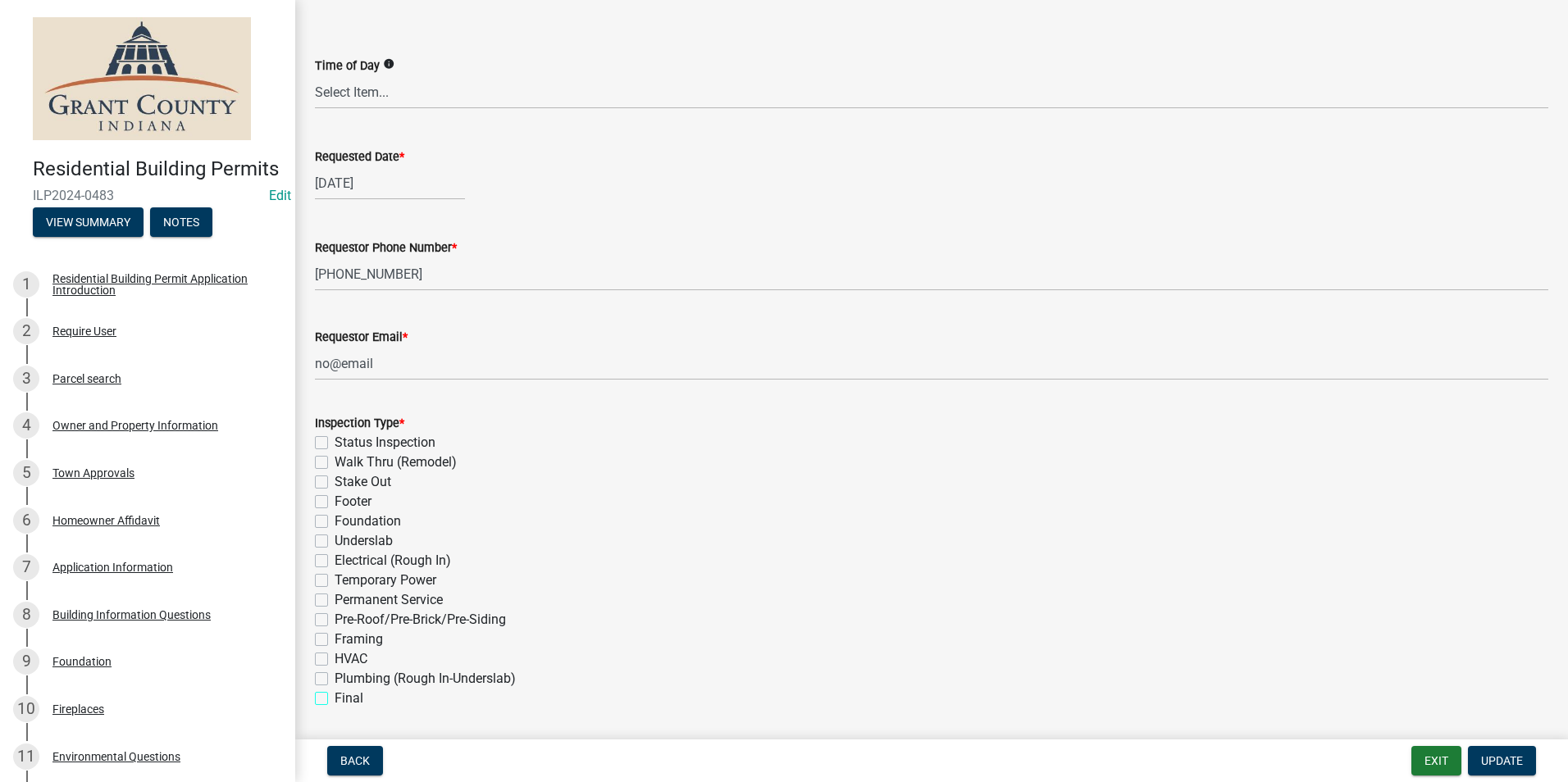
checkbox input "false"
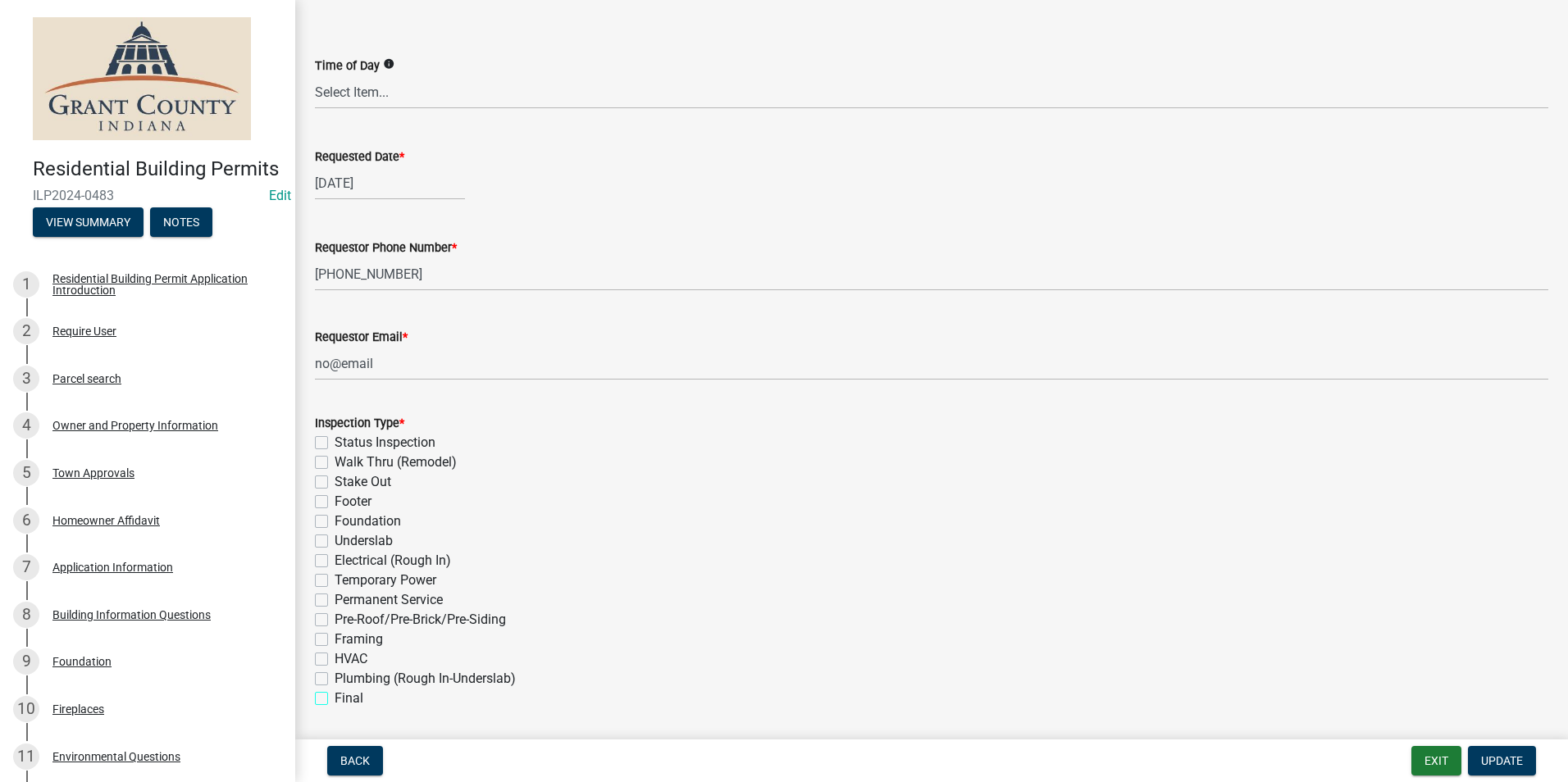
checkbox input "false"
click at [335, 639] on label "Framing" at bounding box center [359, 639] width 48 height 20
click at [335, 639] on input "Framing" at bounding box center [340, 635] width 11 height 11
checkbox input "true"
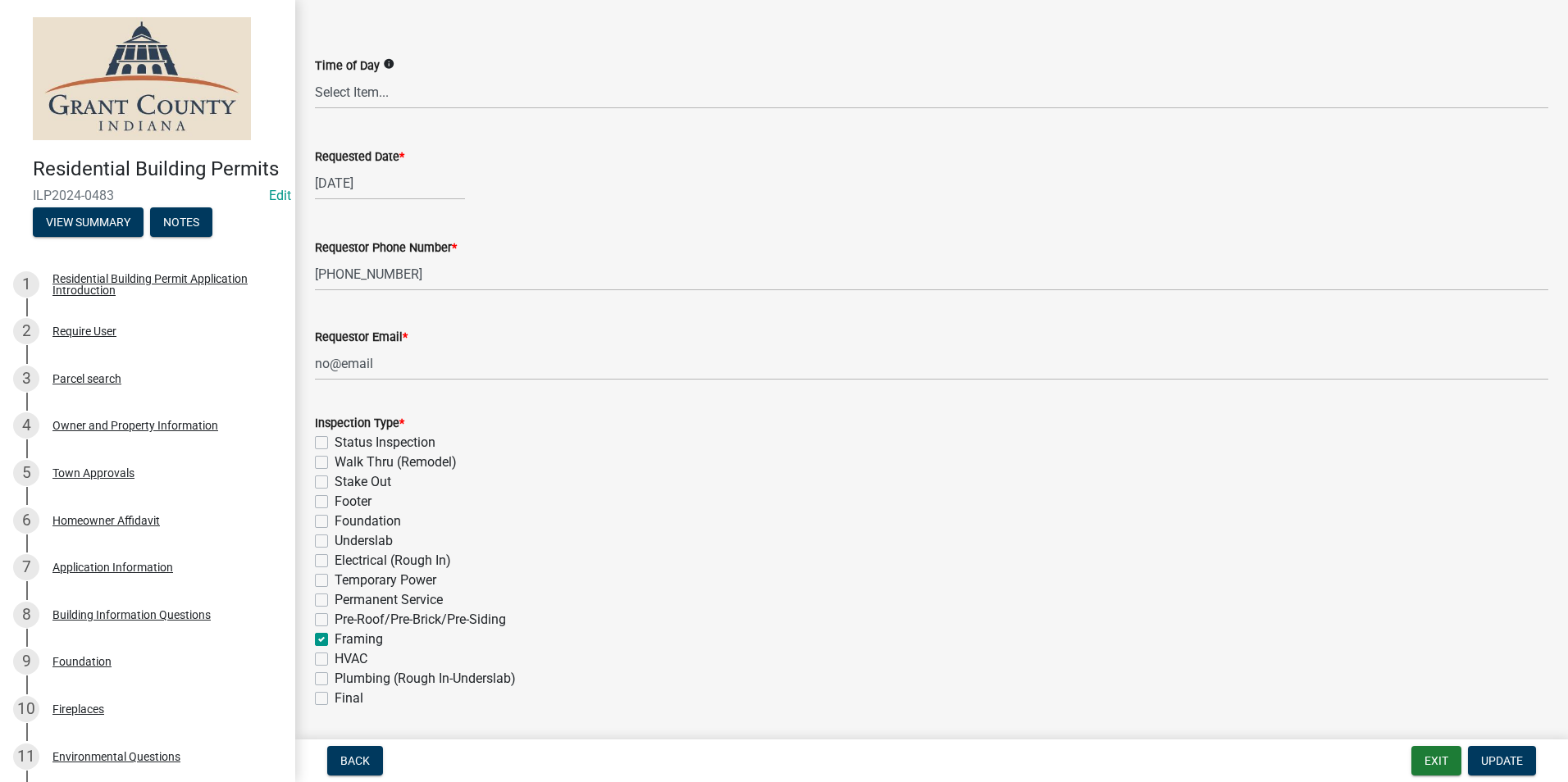
checkbox input "false"
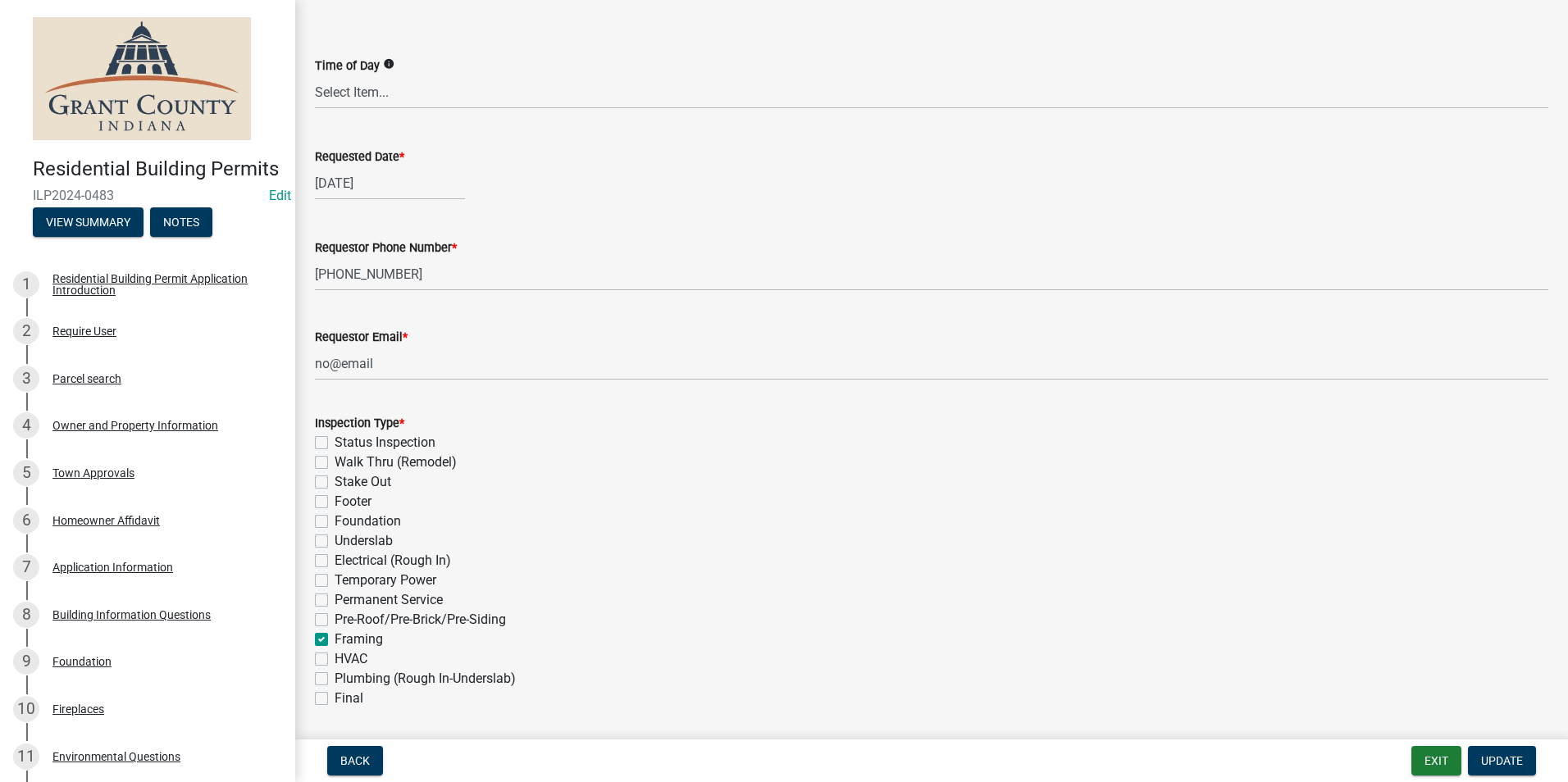
checkbox input "false"
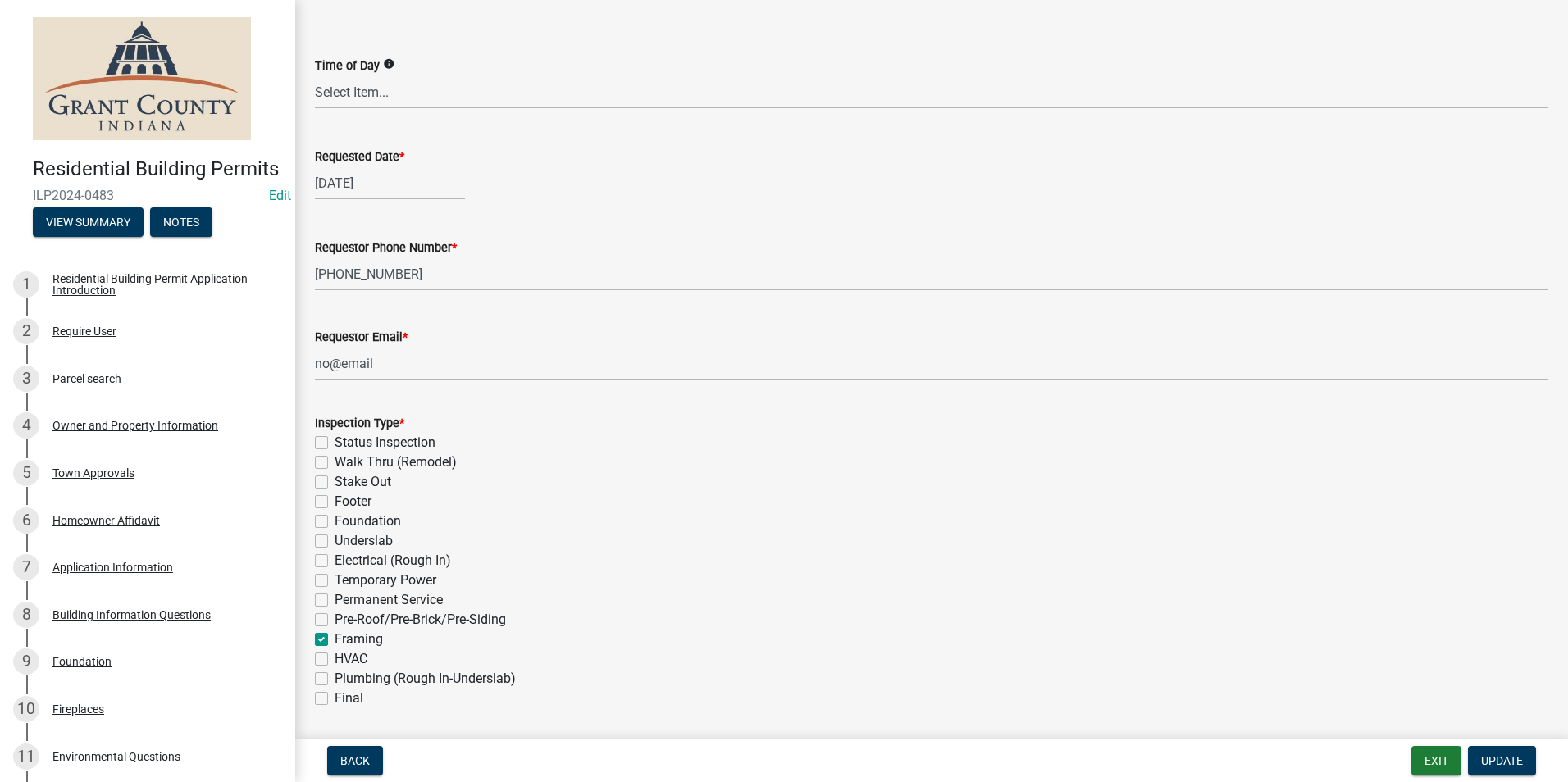
checkbox input "true"
checkbox input "false"
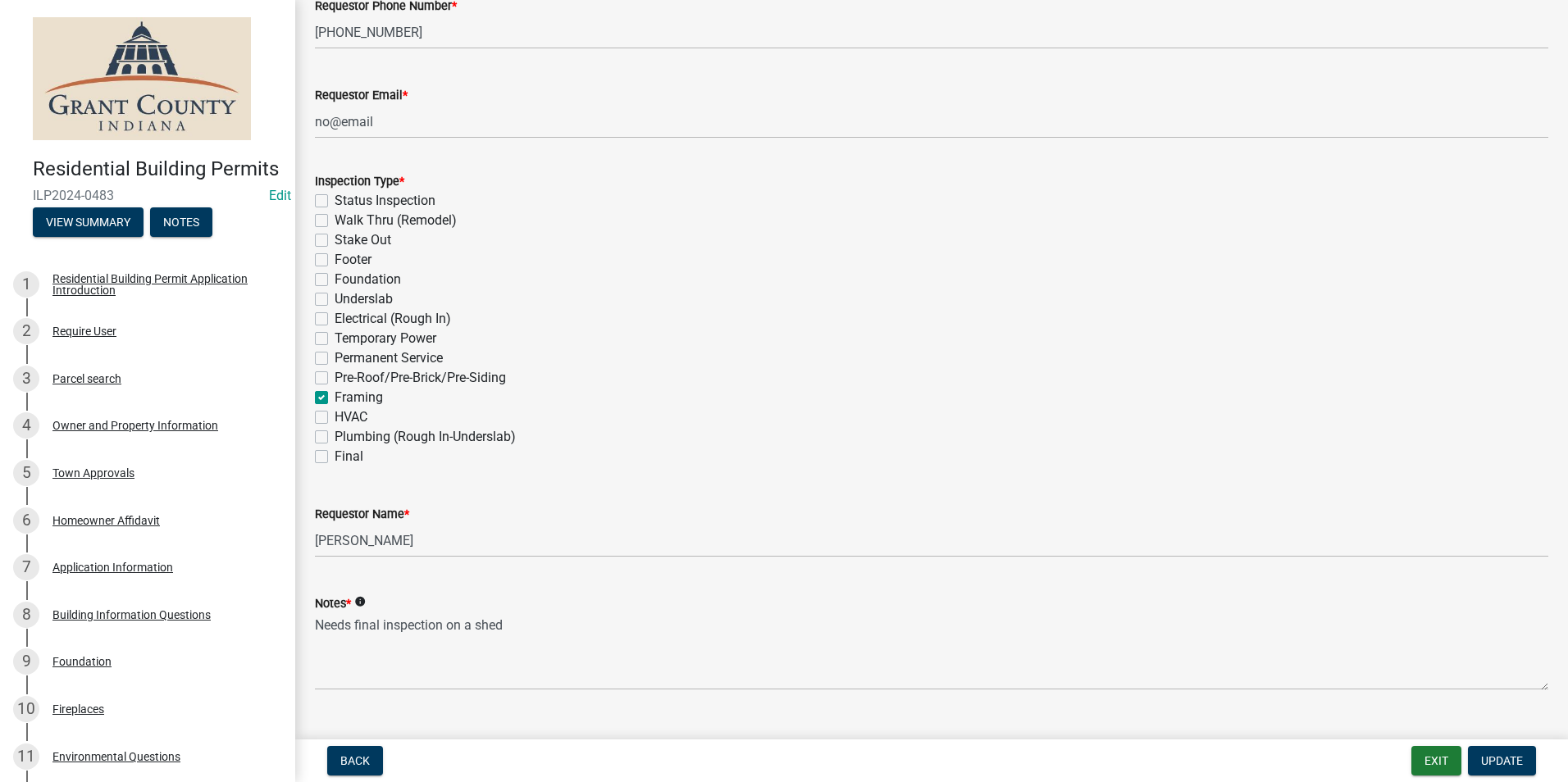
scroll to position [440, 0]
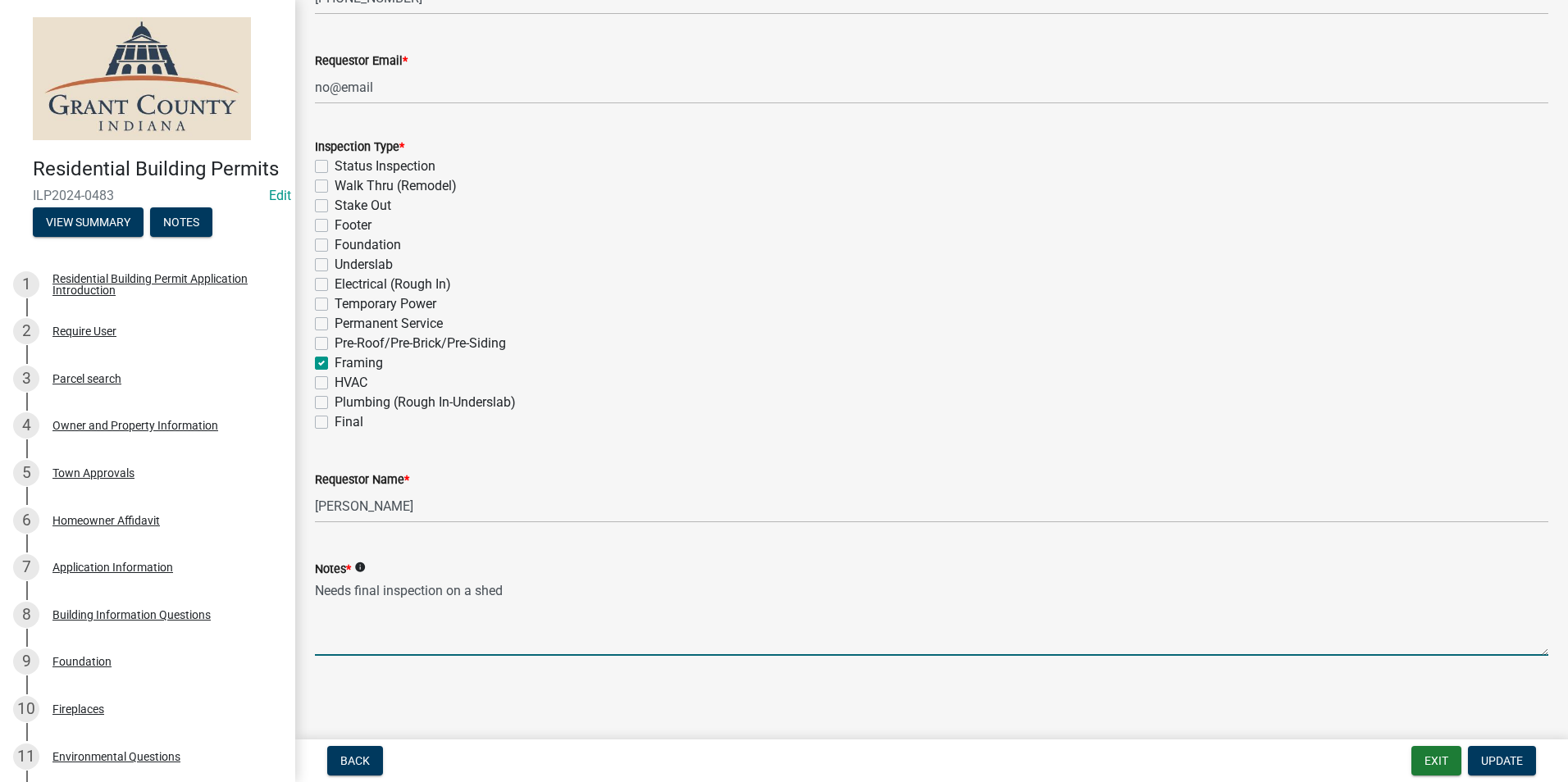
click at [515, 590] on textarea "Needs final inspection on a shed" at bounding box center [931, 617] width 1233 height 77
type textarea "N"
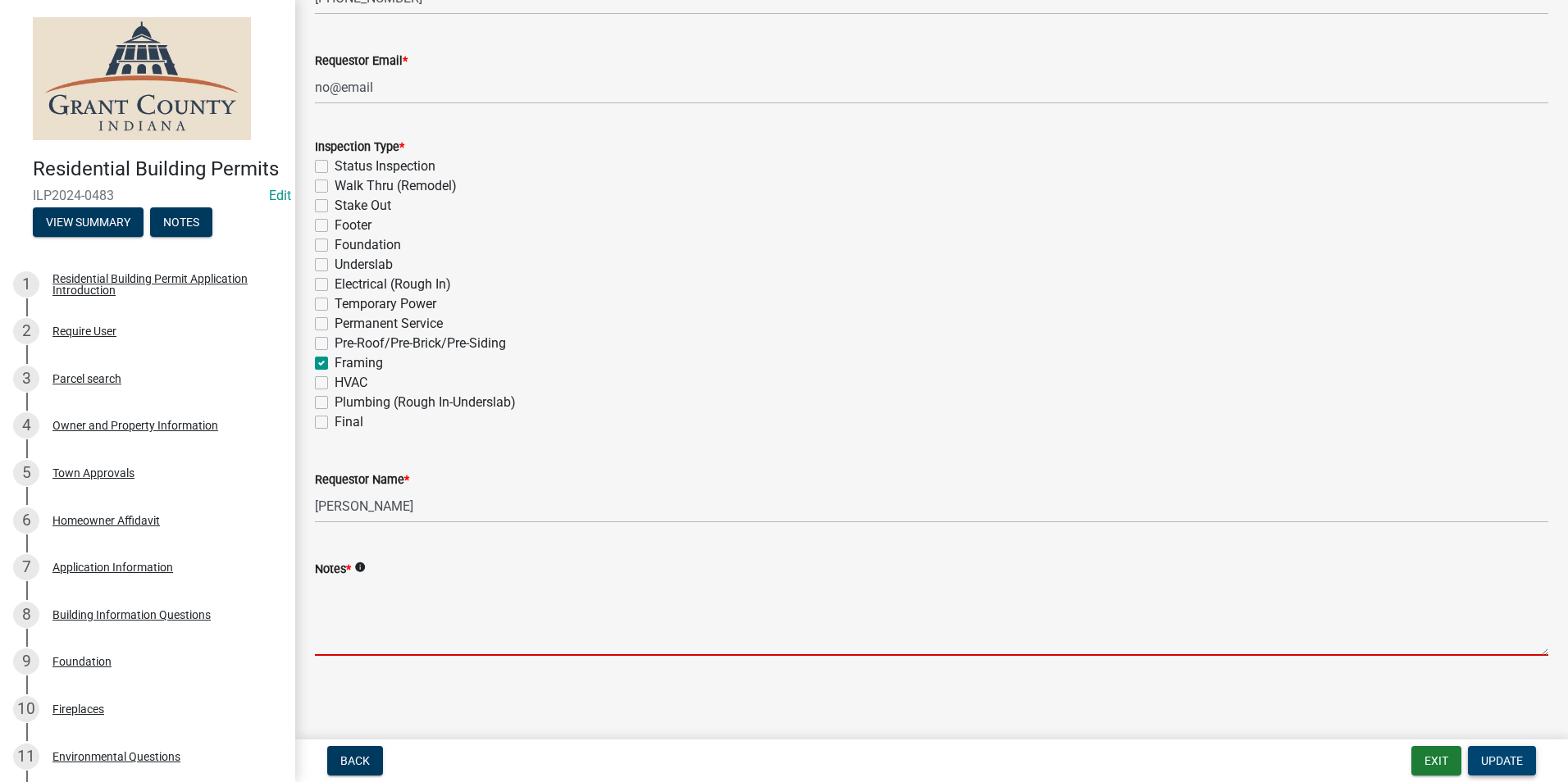
click at [1496, 760] on span "Update" at bounding box center [1502, 761] width 42 height 13
click at [323, 595] on textarea "Notes *" at bounding box center [931, 617] width 1233 height 77
type textarea "n/a"
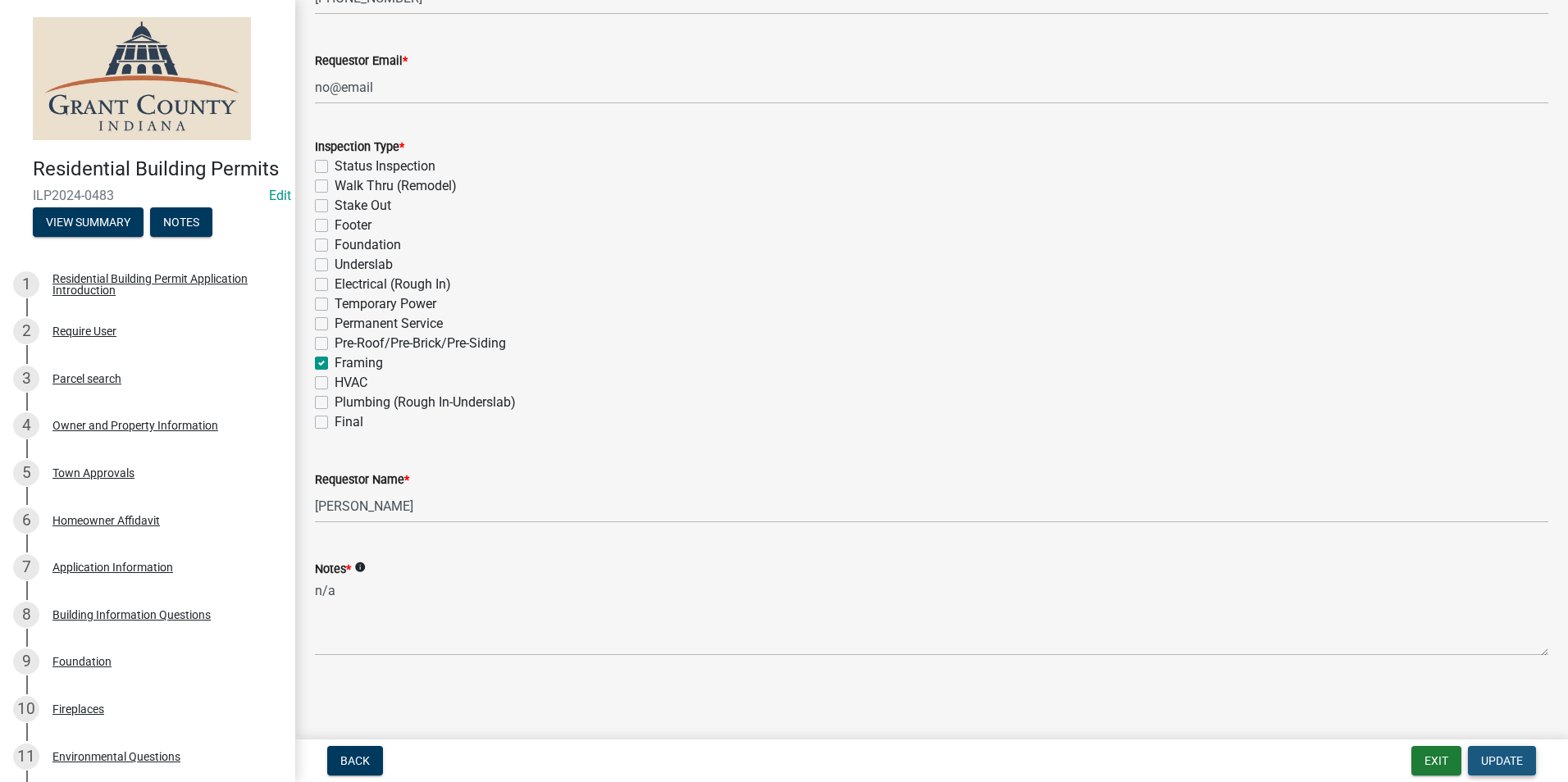
click at [1516, 756] on span "Update" at bounding box center [1502, 761] width 42 height 13
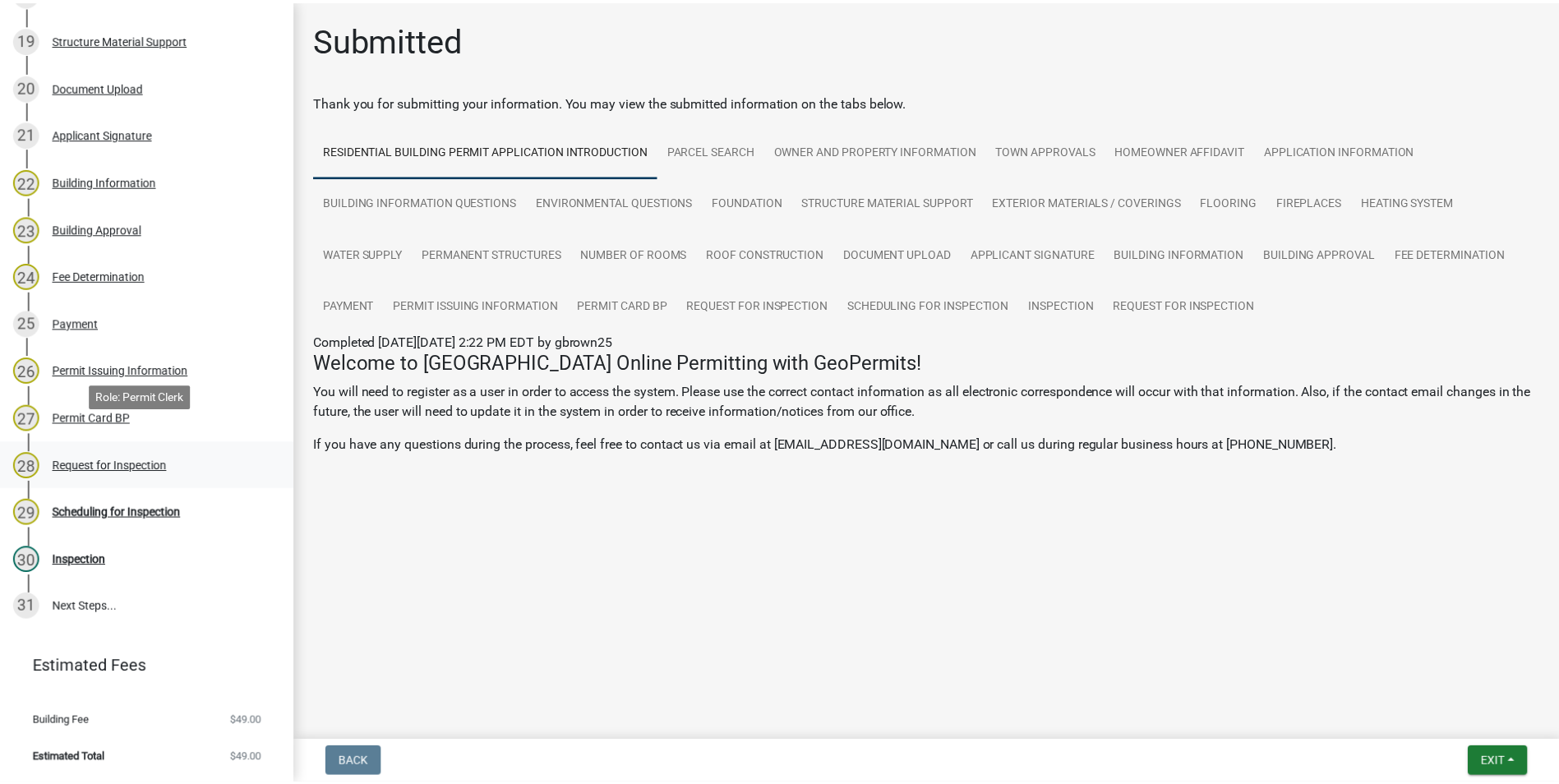
scroll to position [1121, 0]
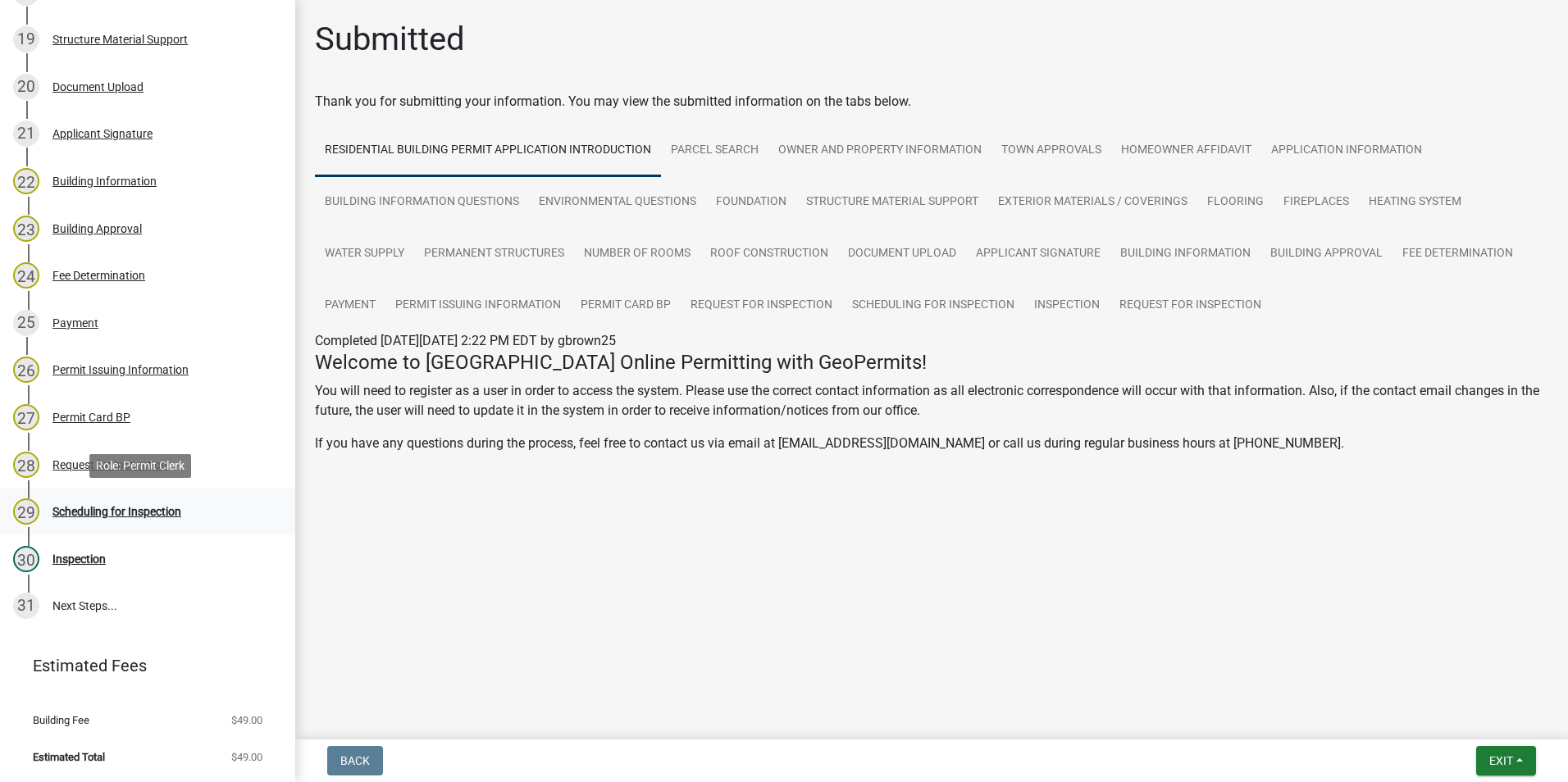
click at [133, 506] on div "Scheduling for Inspection" at bounding box center [116, 511] width 129 height 12
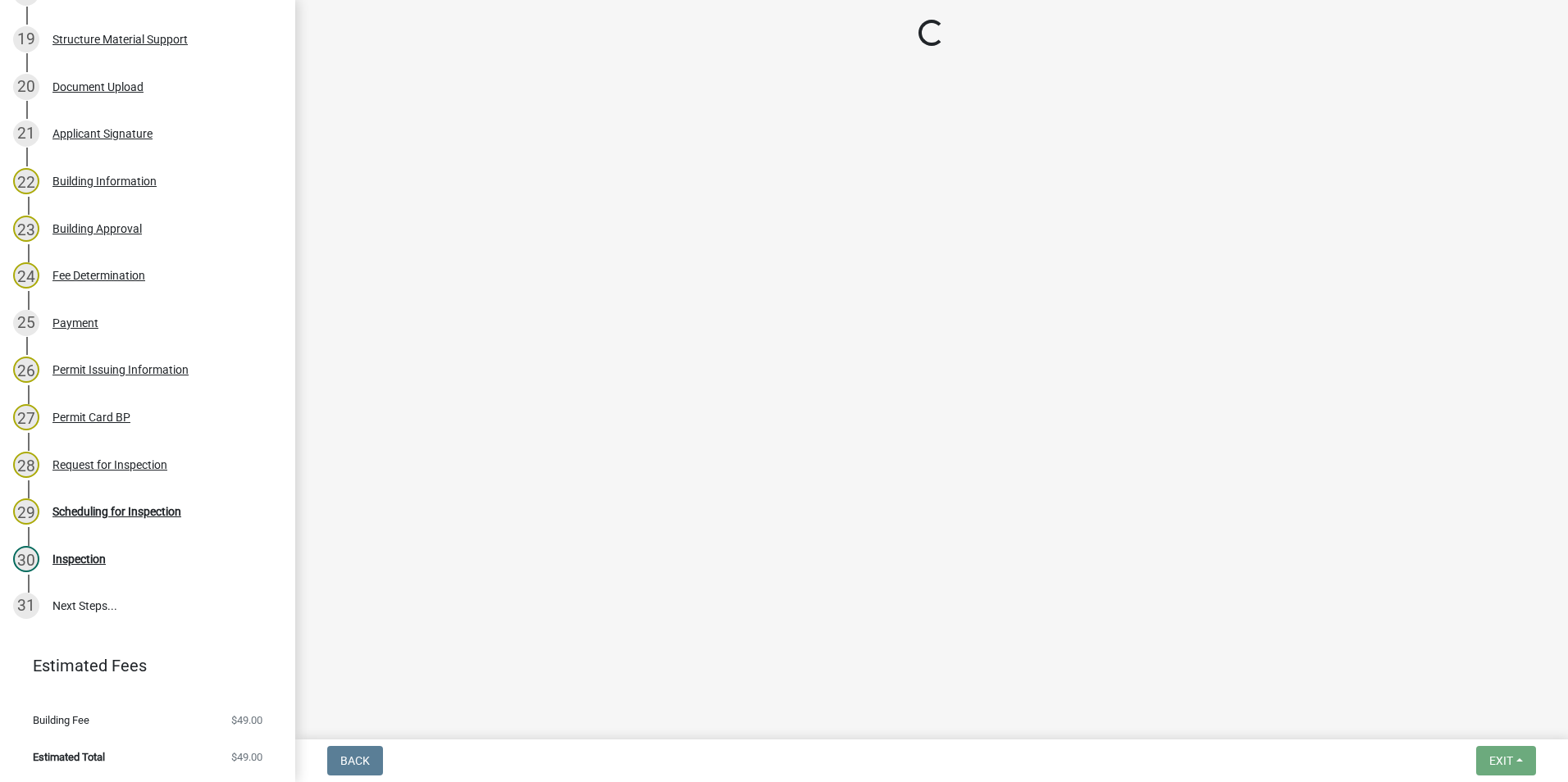
select select "d7f9a44a-d2ea-4d3c-83b3-1aa71c950bd5"
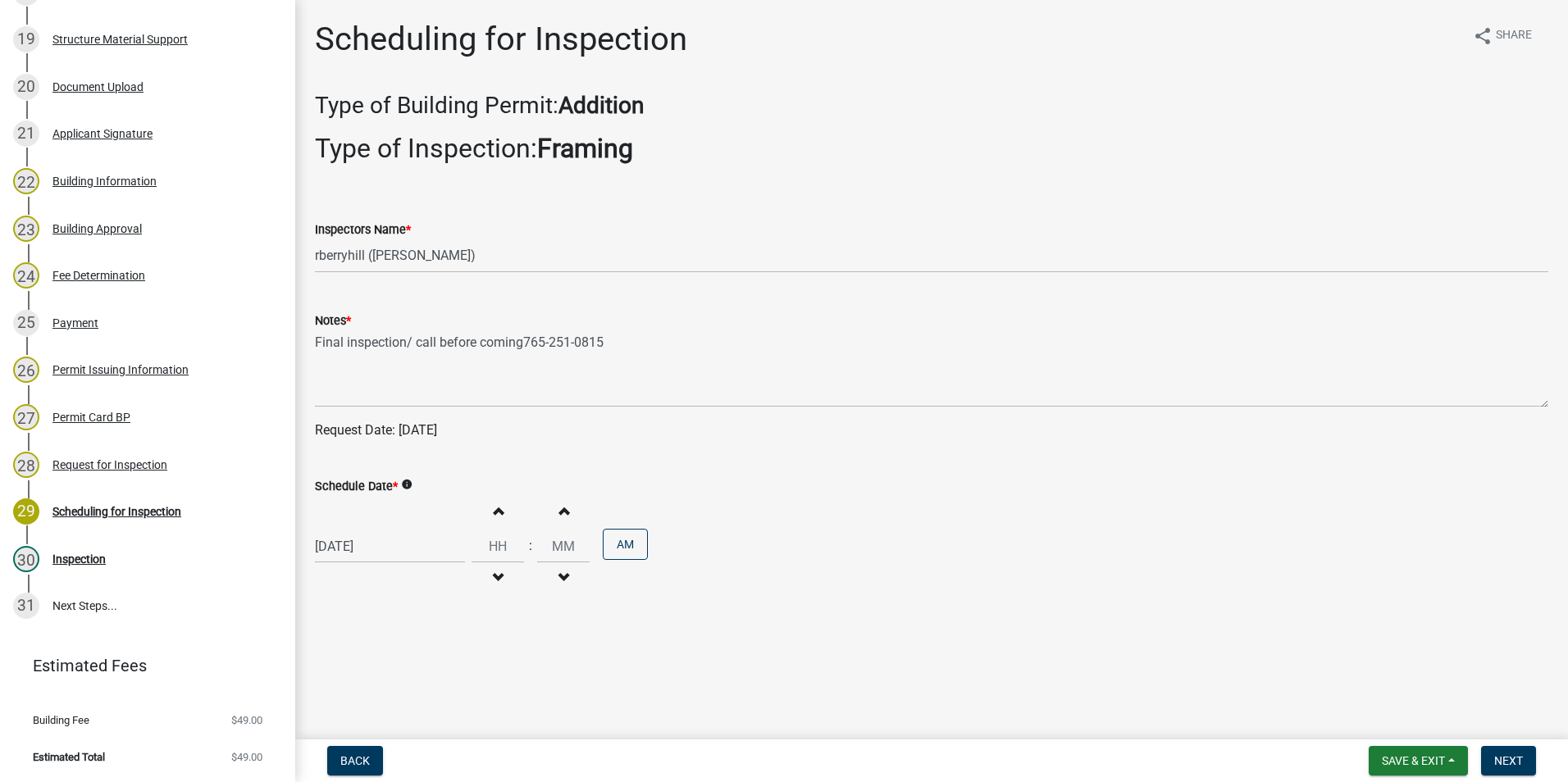
click at [361, 541] on div "[DATE]" at bounding box center [390, 546] width 150 height 34
select select "9"
select select "2025"
click at [414, 431] on div "18" at bounding box center [410, 433] width 27 height 27
type input "[DATE]"
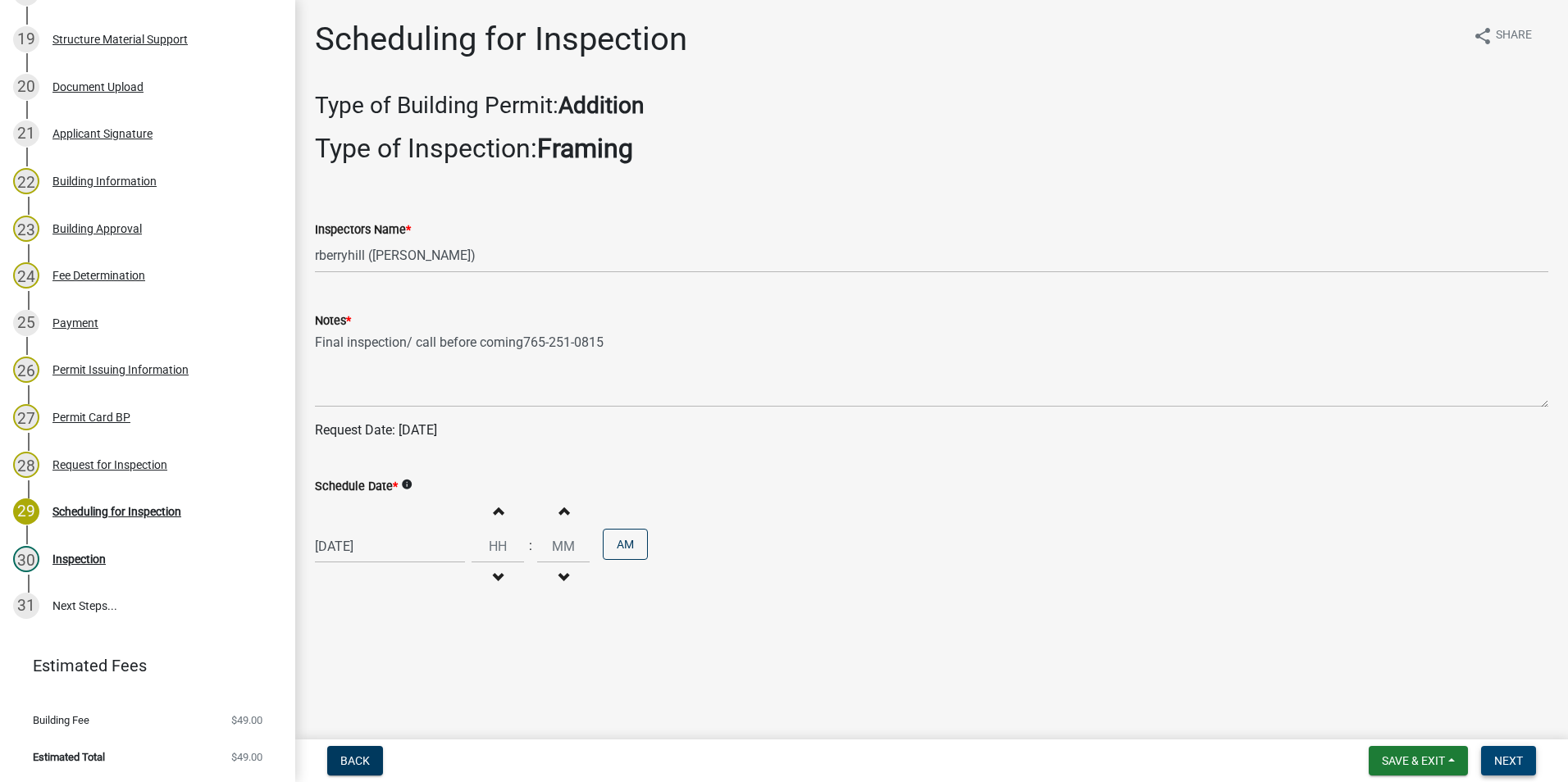
click at [1499, 757] on span "Next" at bounding box center [1508, 761] width 28 height 13
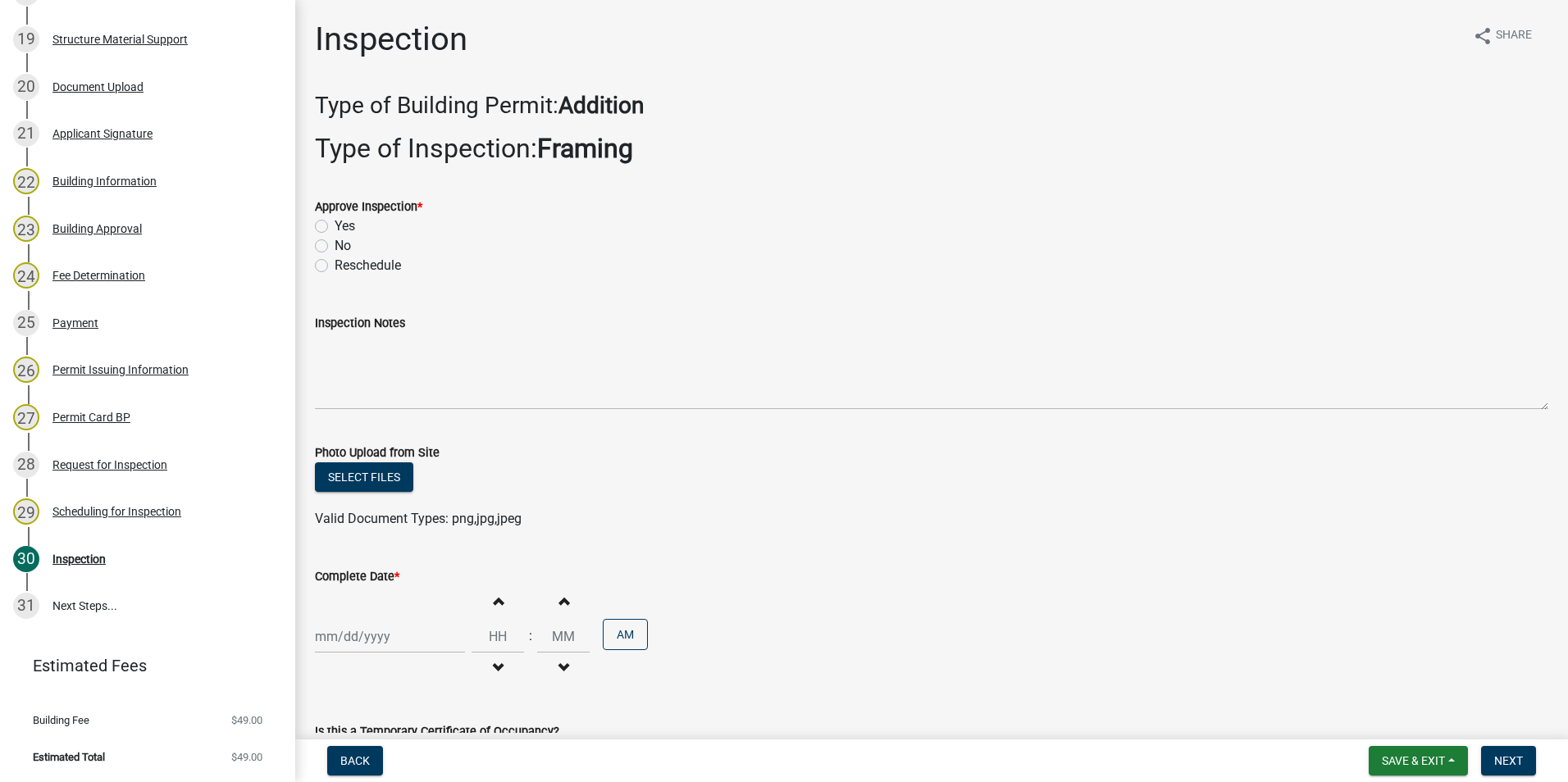
click at [335, 228] on label "Yes" at bounding box center [345, 227] width 20 height 20
click at [335, 227] on input "Yes" at bounding box center [340, 222] width 11 height 11
radio input "true"
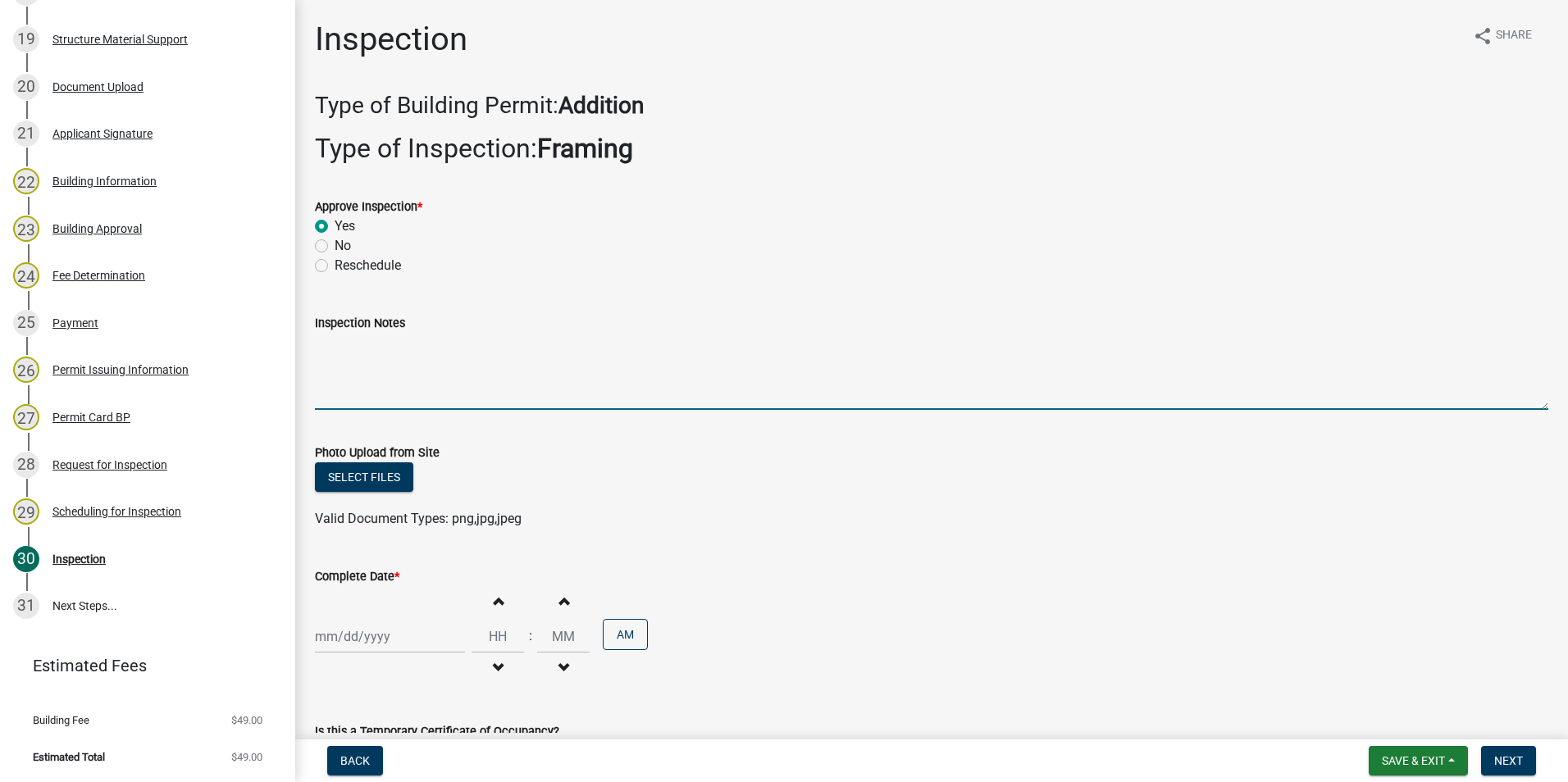
click at [337, 346] on textarea "Inspection Notes" at bounding box center [931, 371] width 1233 height 77
type textarea "Framing meets code."
click at [333, 632] on div at bounding box center [390, 637] width 150 height 34
select select "9"
select select "2025"
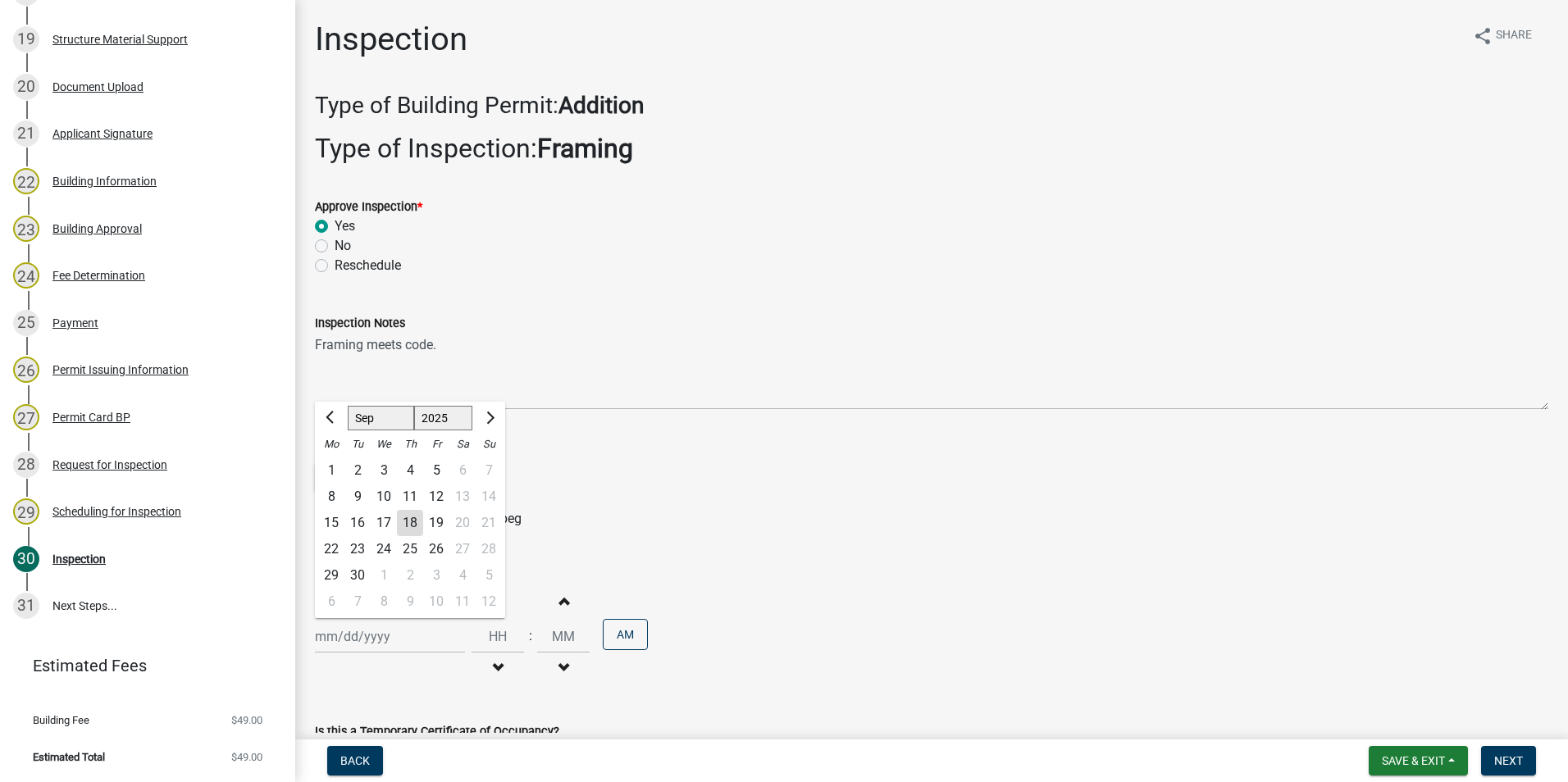
click at [410, 512] on div "18" at bounding box center [410, 523] width 27 height 27
type input "[DATE]"
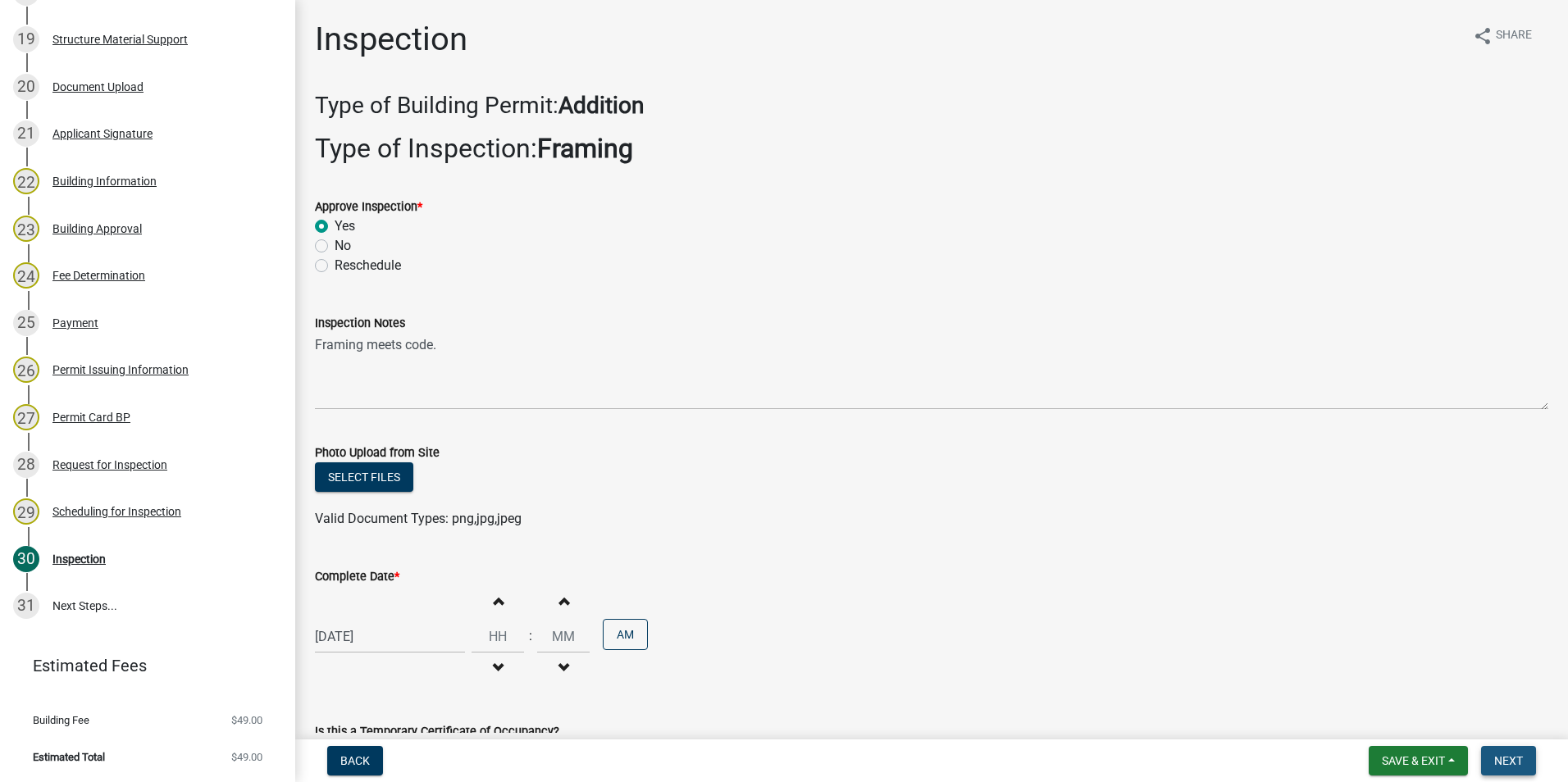
click at [1520, 763] on span "Next" at bounding box center [1508, 761] width 28 height 13
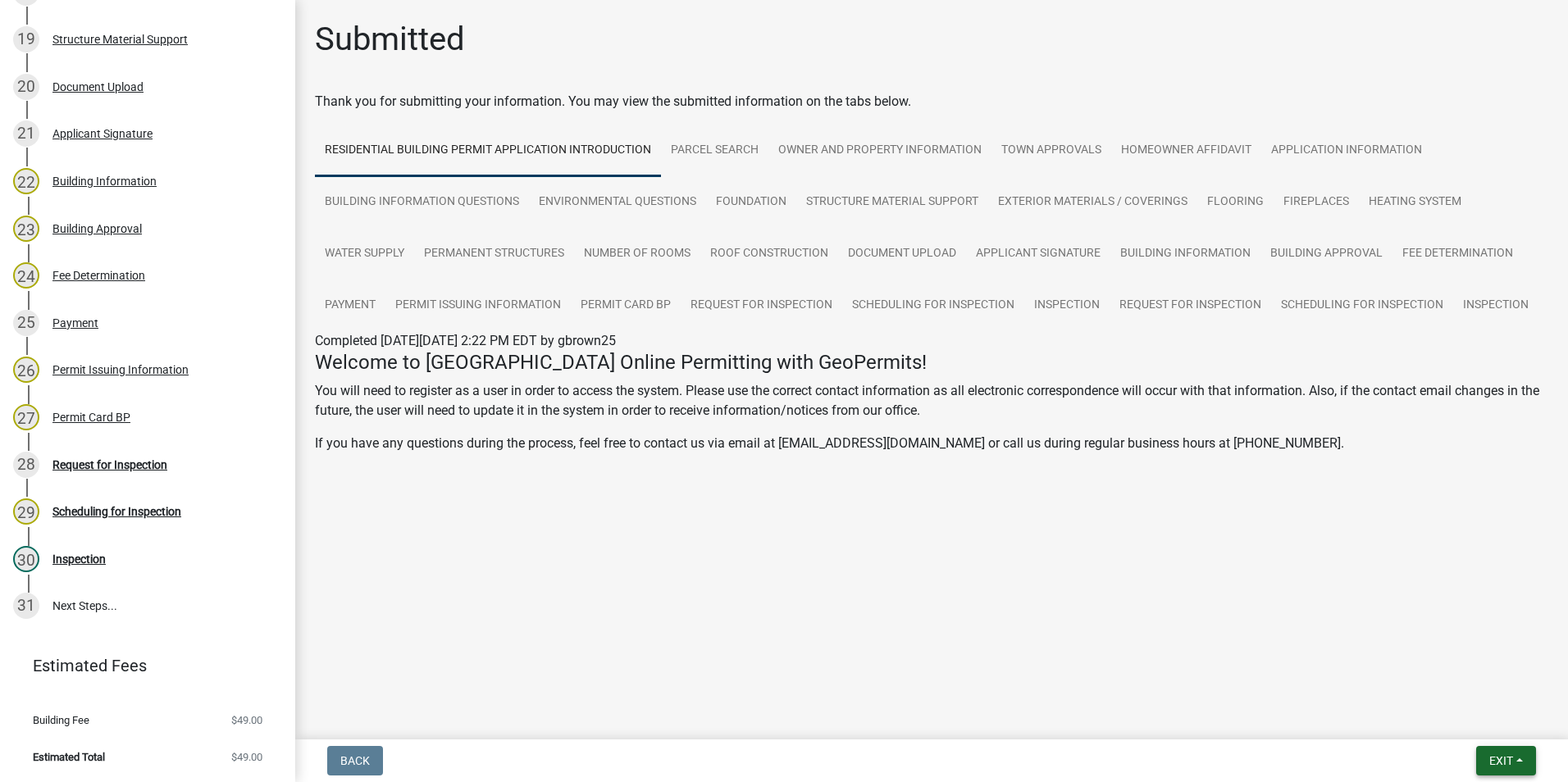
click at [1512, 763] on span "Exit" at bounding box center [1501, 761] width 24 height 13
click at [1509, 723] on button "Save & Exit" at bounding box center [1469, 718] width 131 height 39
